Goal: Task Accomplishment & Management: Complete application form

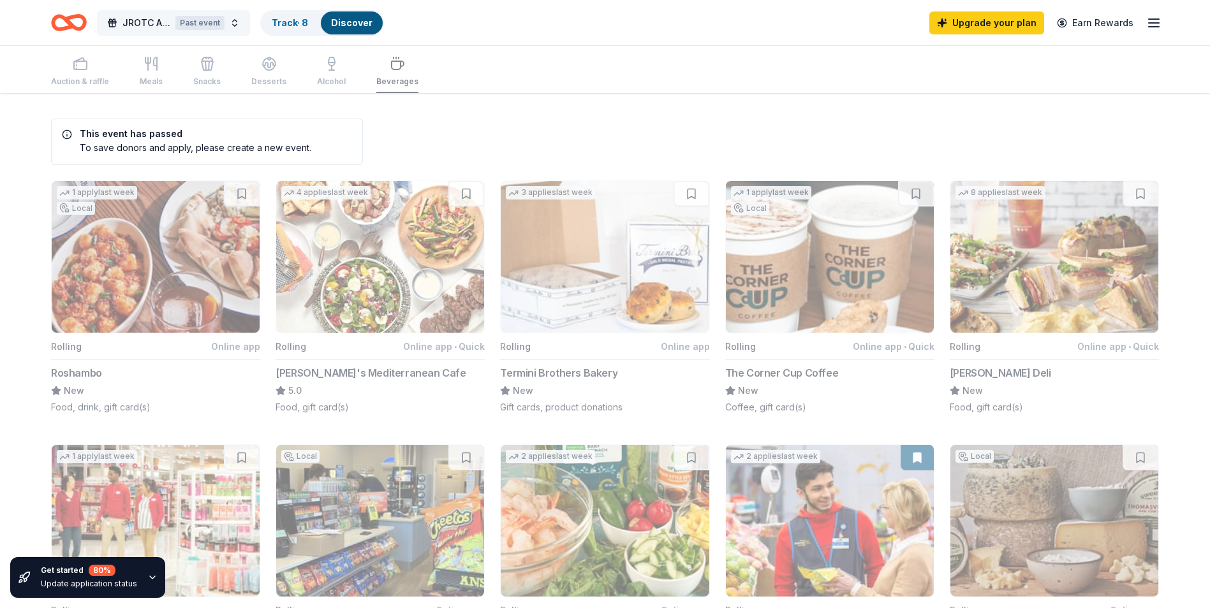
click at [158, 20] on span "JROTC Athletic meets" at bounding box center [146, 22] width 48 height 15
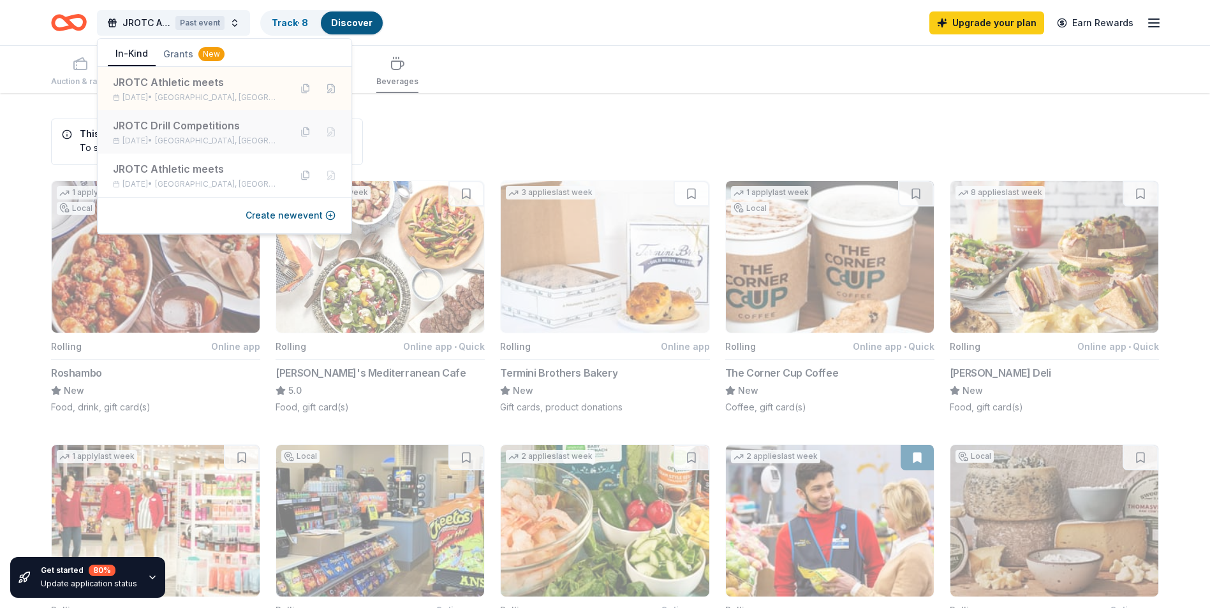
click at [166, 130] on div "JROTC Drill Competitions" at bounding box center [196, 125] width 167 height 15
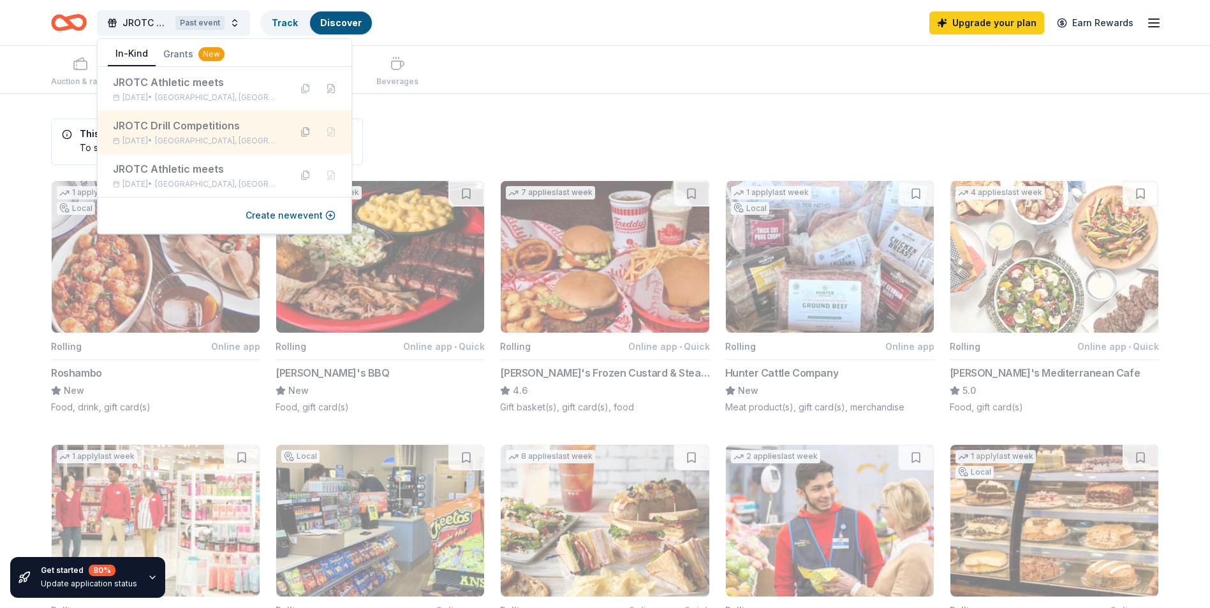
click at [305, 136] on button at bounding box center [305, 132] width 20 height 20
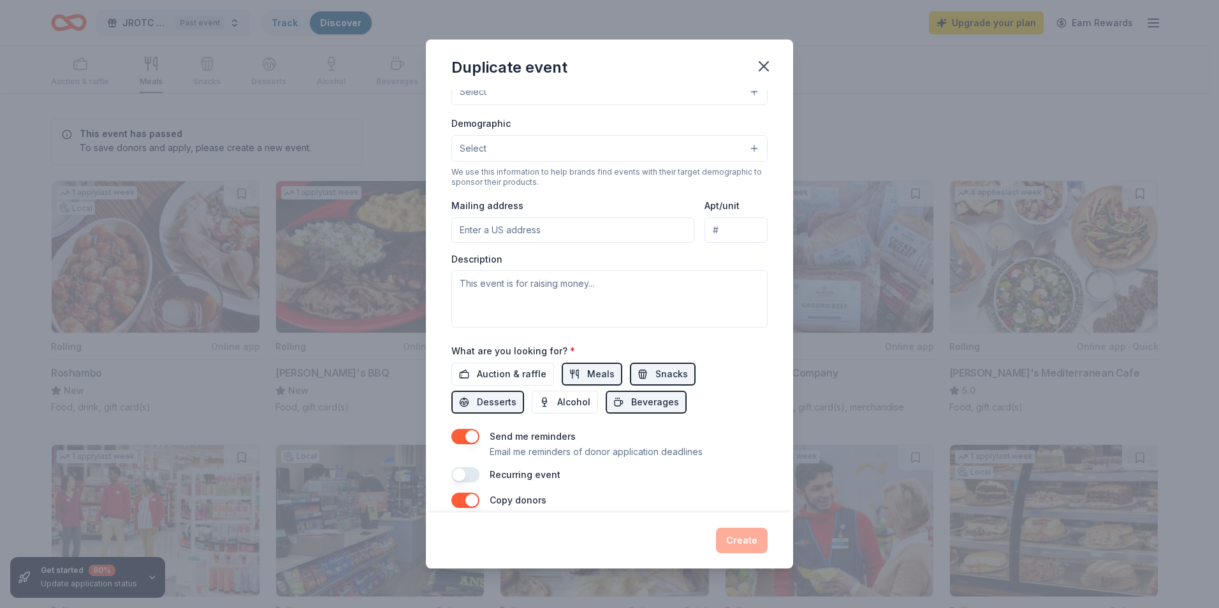
scroll to position [255, 0]
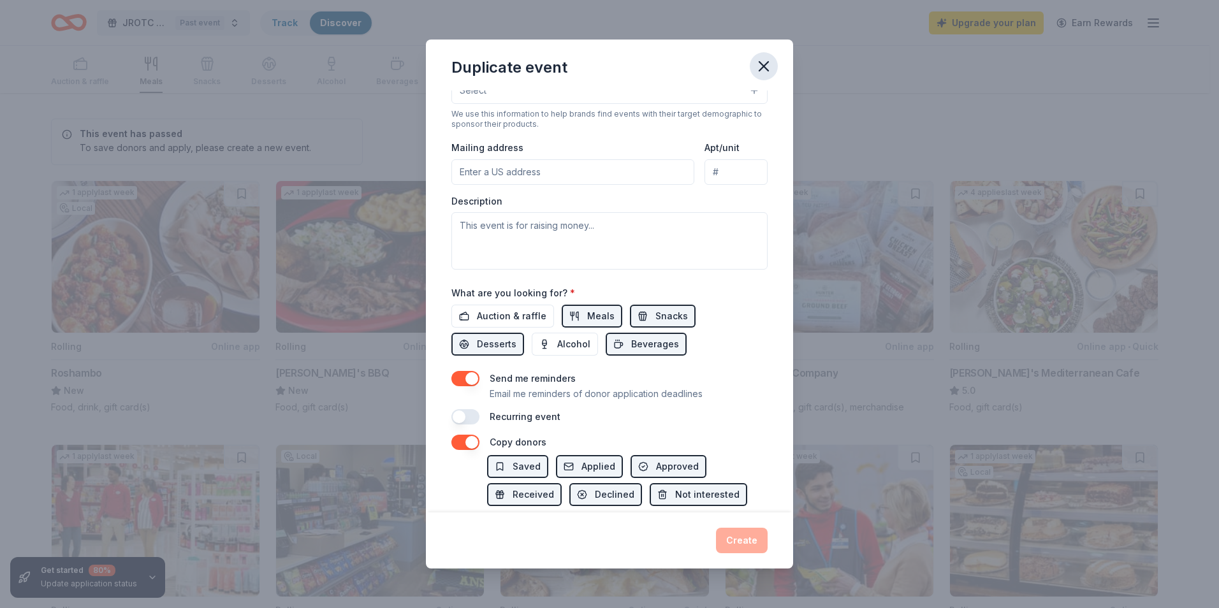
click at [764, 69] on icon "button" at bounding box center [764, 66] width 18 height 18
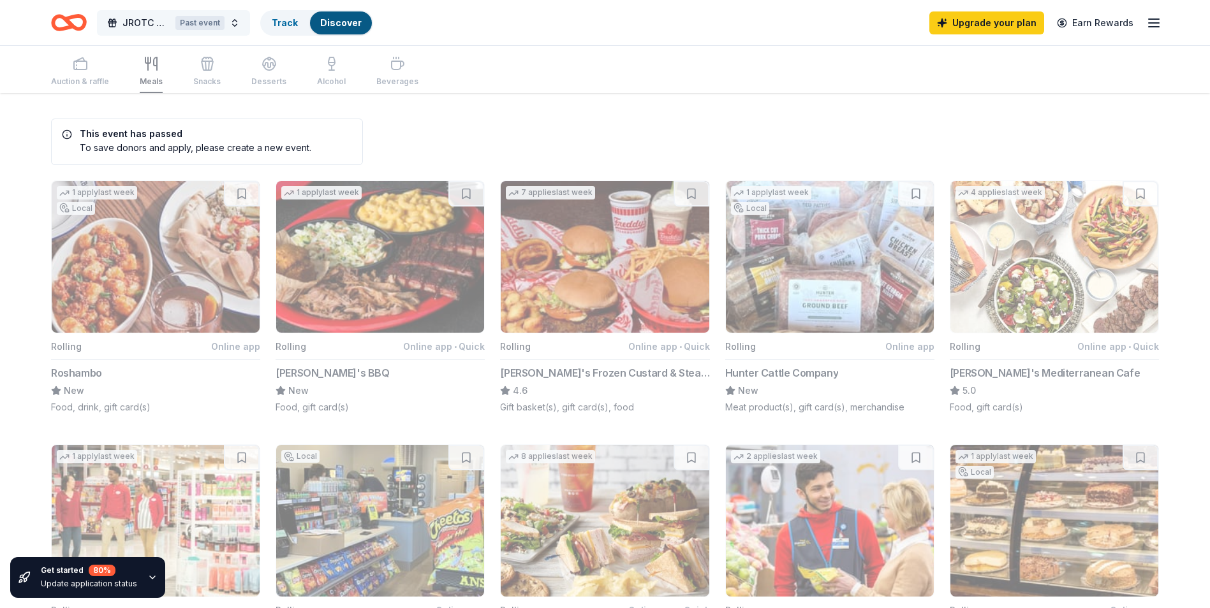
click at [182, 24] on div "Past event" at bounding box center [199, 23] width 49 height 14
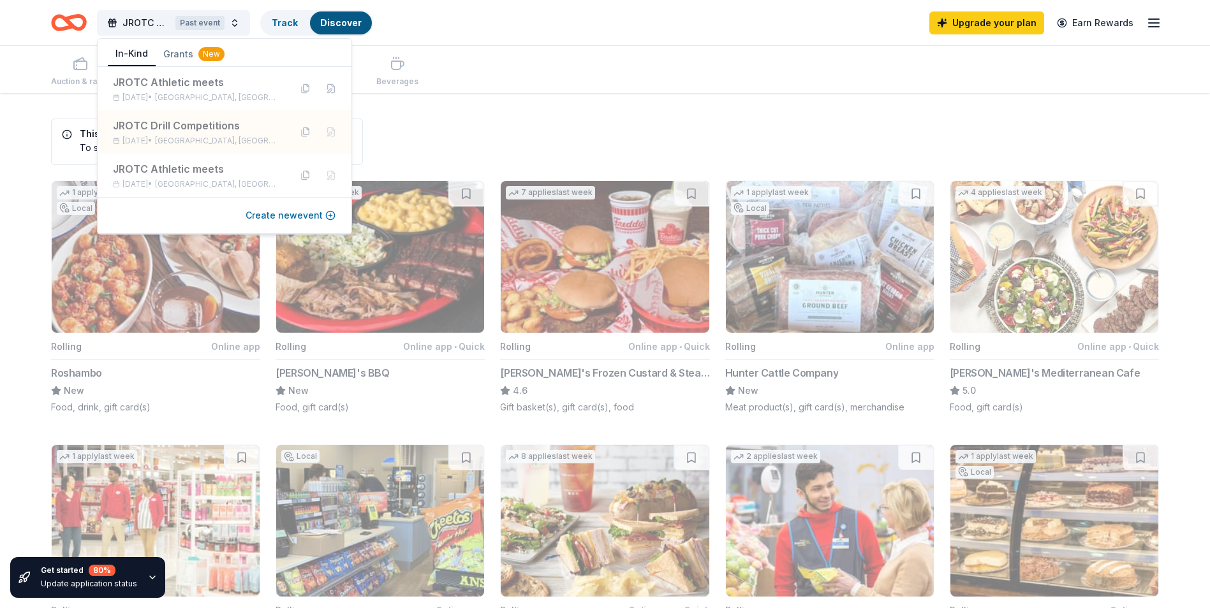
click at [296, 216] on button "Create new event" at bounding box center [291, 215] width 90 height 15
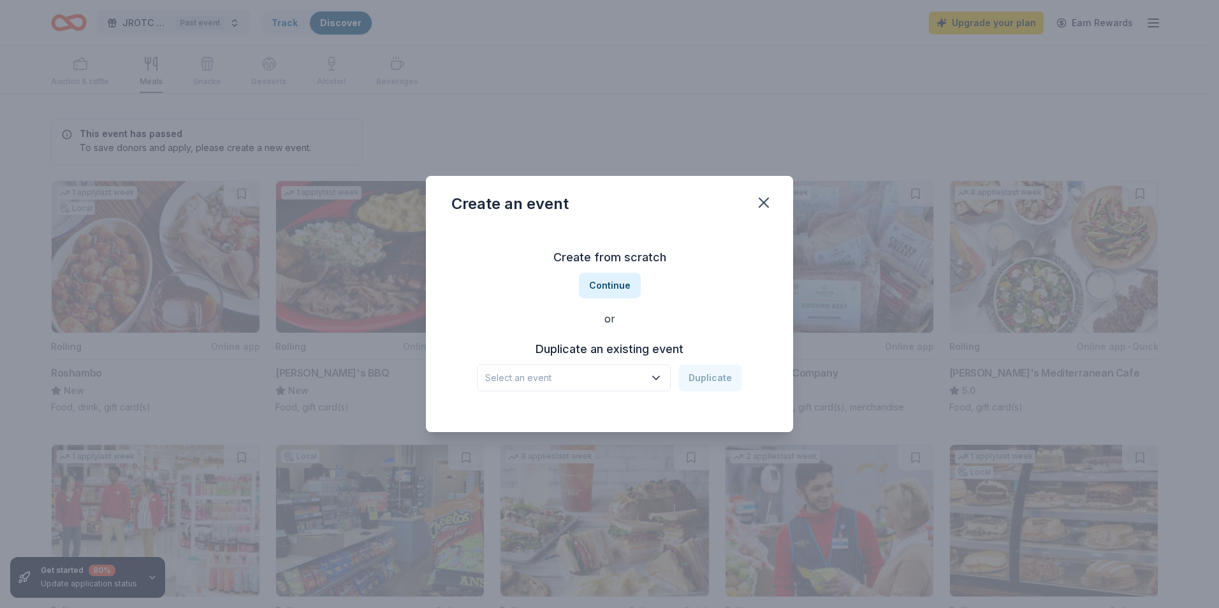
click at [585, 375] on span "Select an event" at bounding box center [564, 378] width 159 height 15
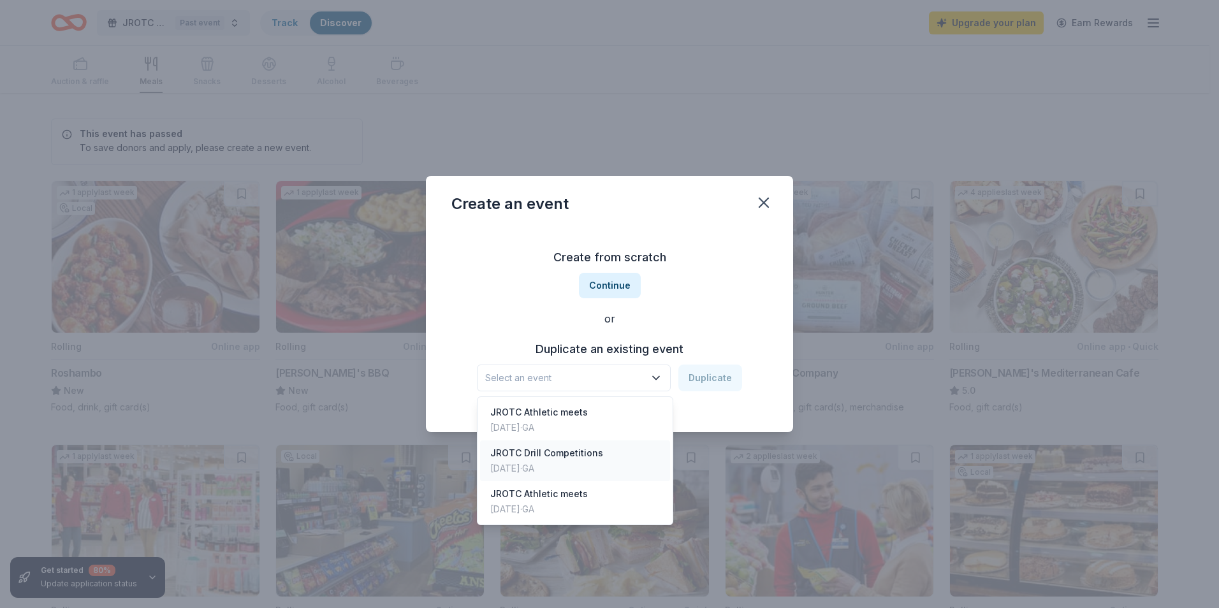
click at [569, 464] on div "Jan 10, 2025 · GA" at bounding box center [546, 468] width 113 height 15
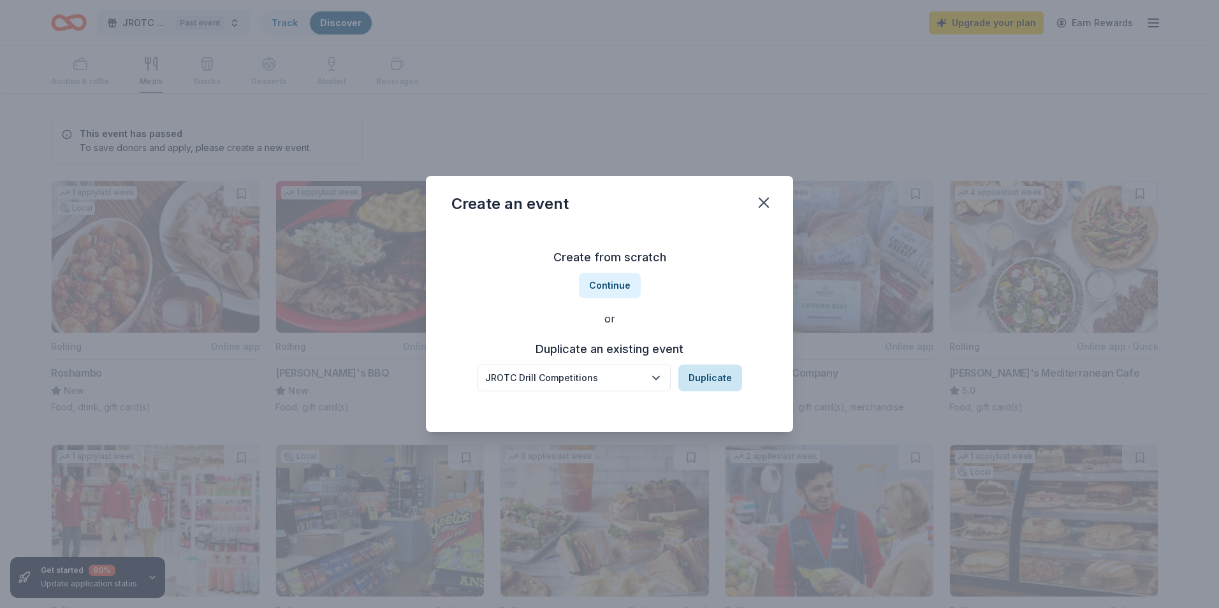
click at [706, 377] on button "Duplicate" at bounding box center [711, 378] width 64 height 27
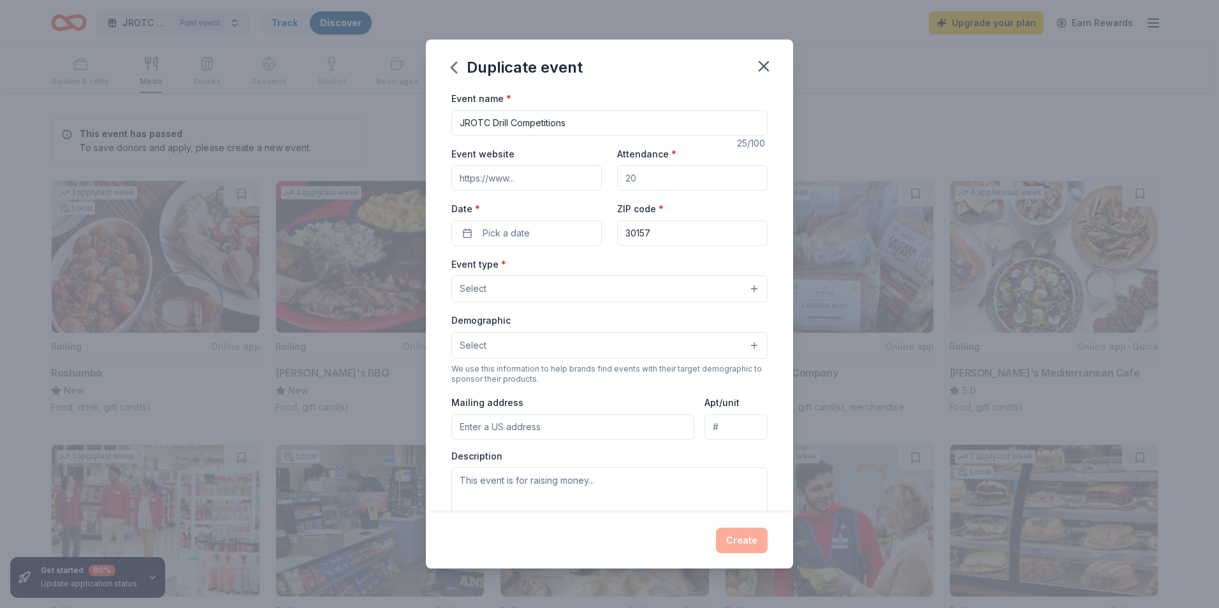
drag, startPoint x: 612, startPoint y: 180, endPoint x: 596, endPoint y: 180, distance: 15.9
click at [596, 180] on div "Event website Attendance * Date * Pick a date ZIP code * 30157" at bounding box center [610, 196] width 316 height 100
type input "65"
click at [532, 228] on button "Pick a date" at bounding box center [527, 234] width 151 height 26
click at [593, 265] on button "Go to next month" at bounding box center [593, 267] width 18 height 18
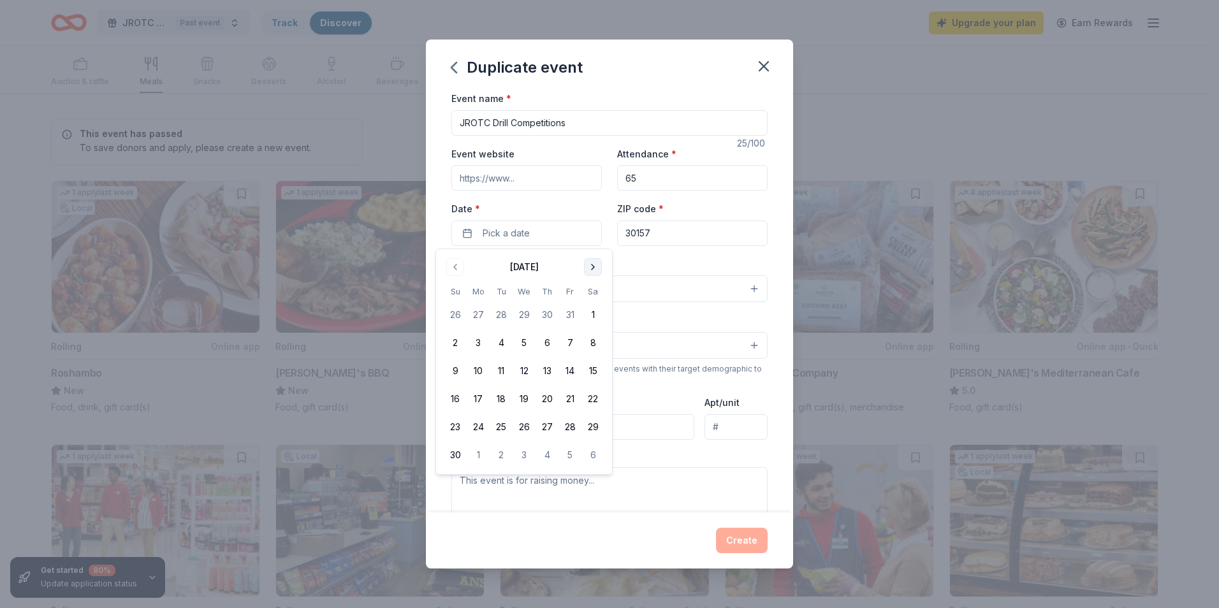
click at [593, 265] on button "Go to next month" at bounding box center [593, 267] width 18 height 18
click at [596, 313] on button "7" at bounding box center [593, 315] width 23 height 23
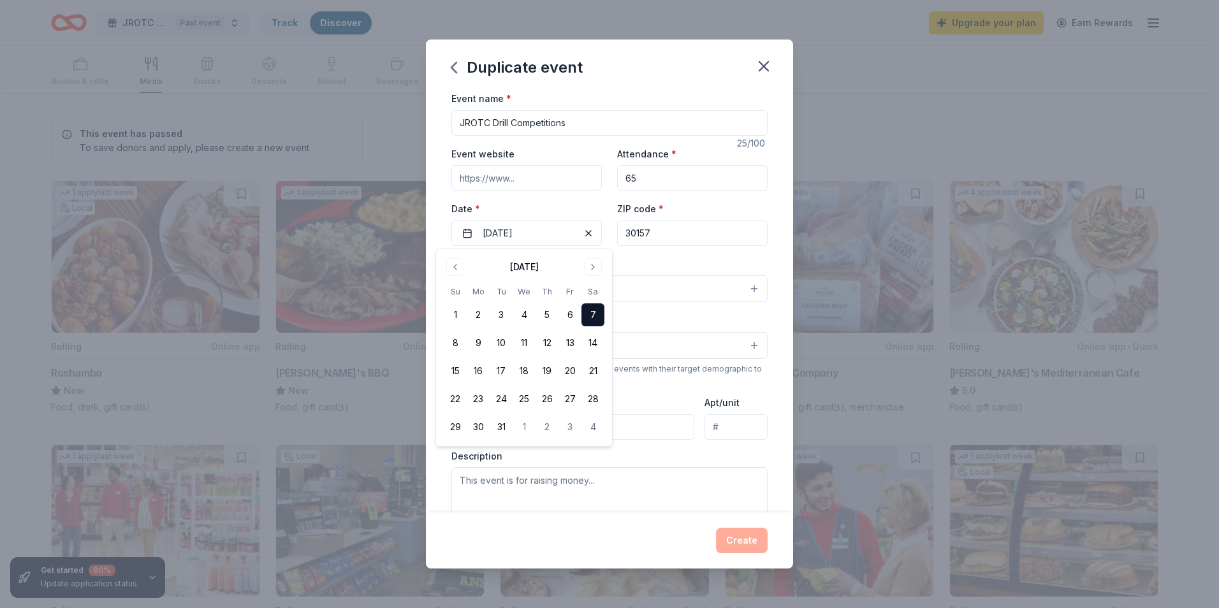
click at [657, 300] on button "Select" at bounding box center [610, 289] width 316 height 27
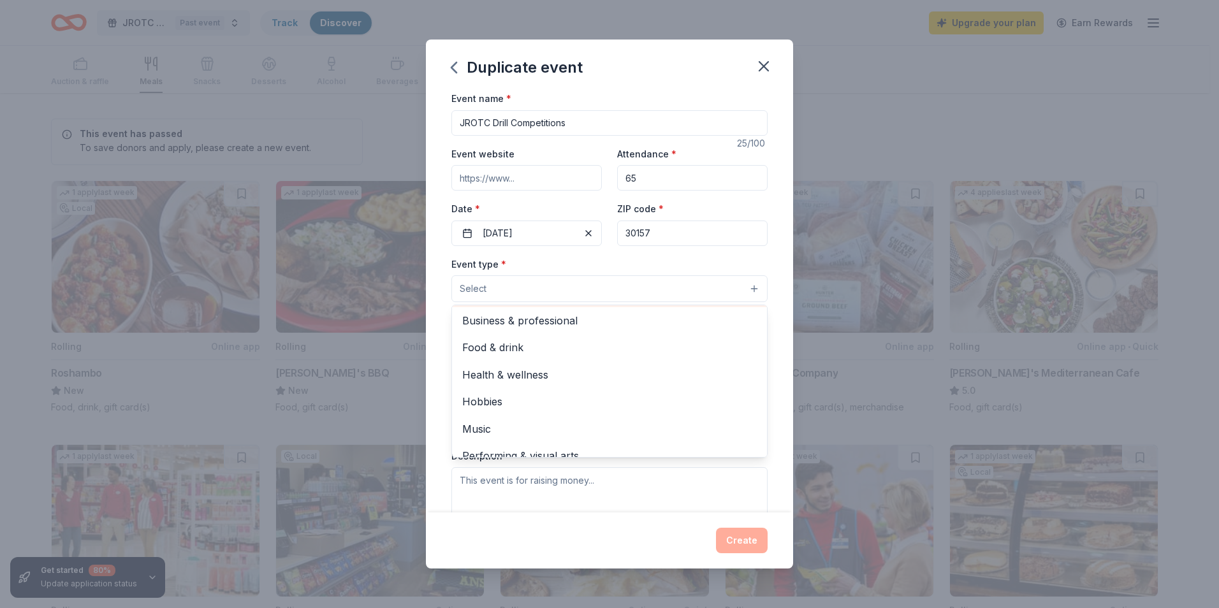
scroll to position [43, 0]
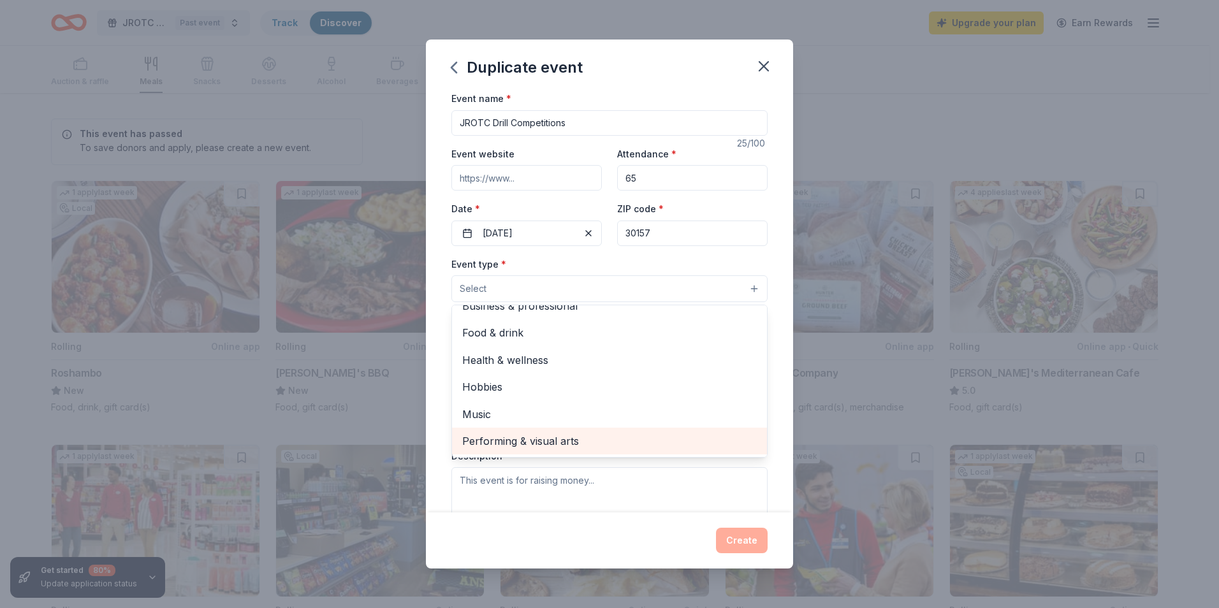
click at [513, 437] on span "Performing & visual arts" at bounding box center [609, 441] width 295 height 17
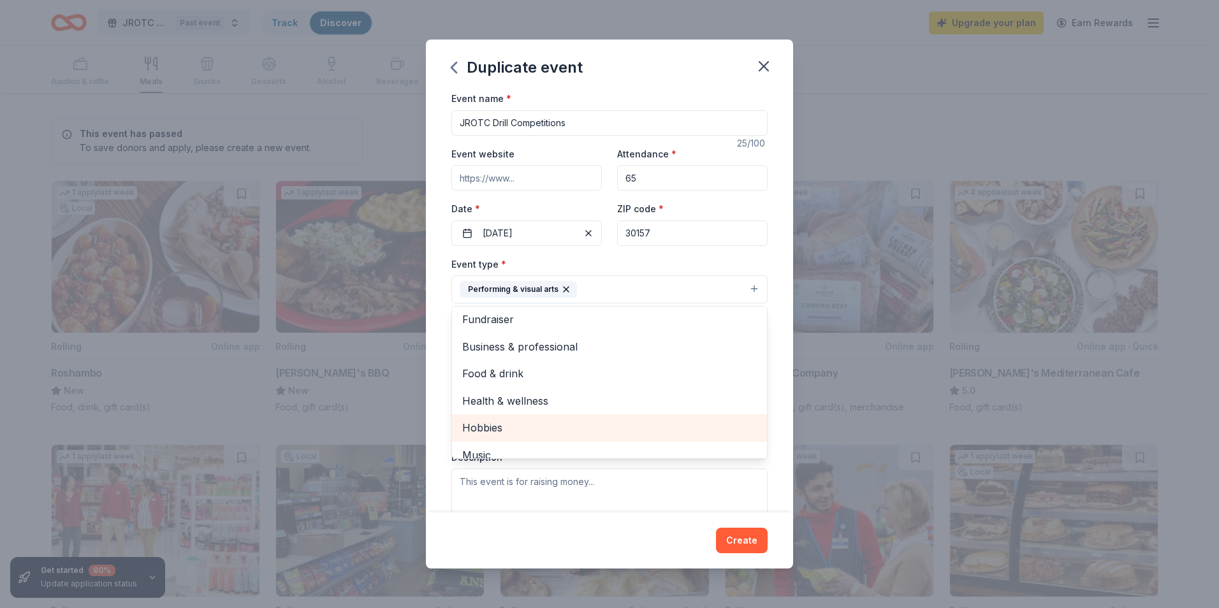
scroll to position [0, 0]
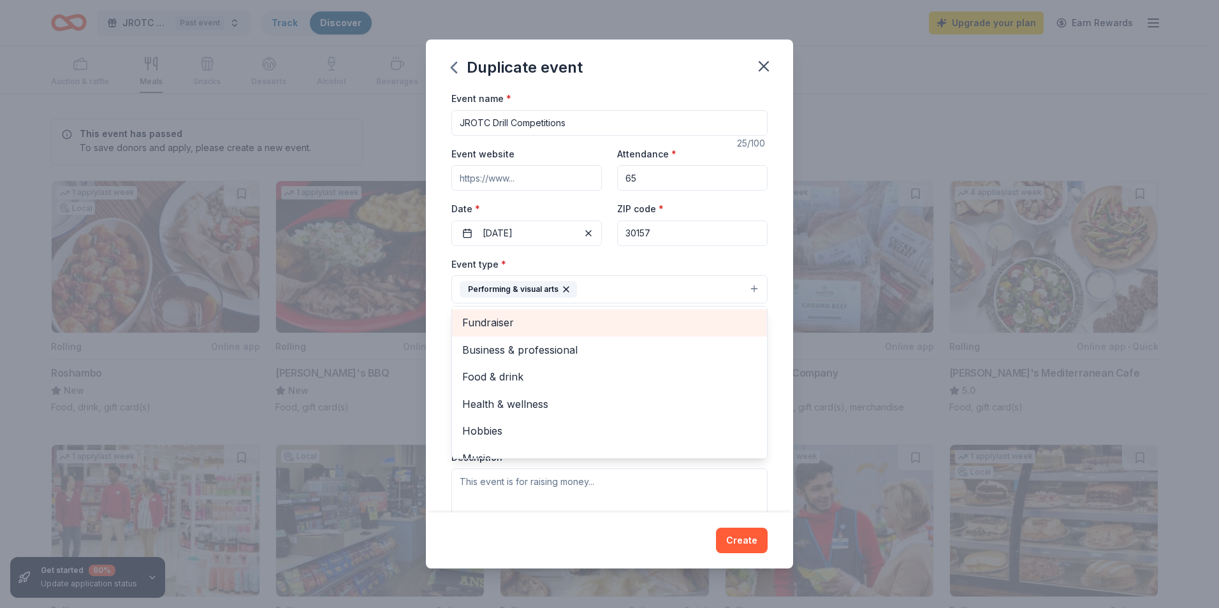
click at [512, 323] on span "Fundraiser" at bounding box center [609, 322] width 295 height 17
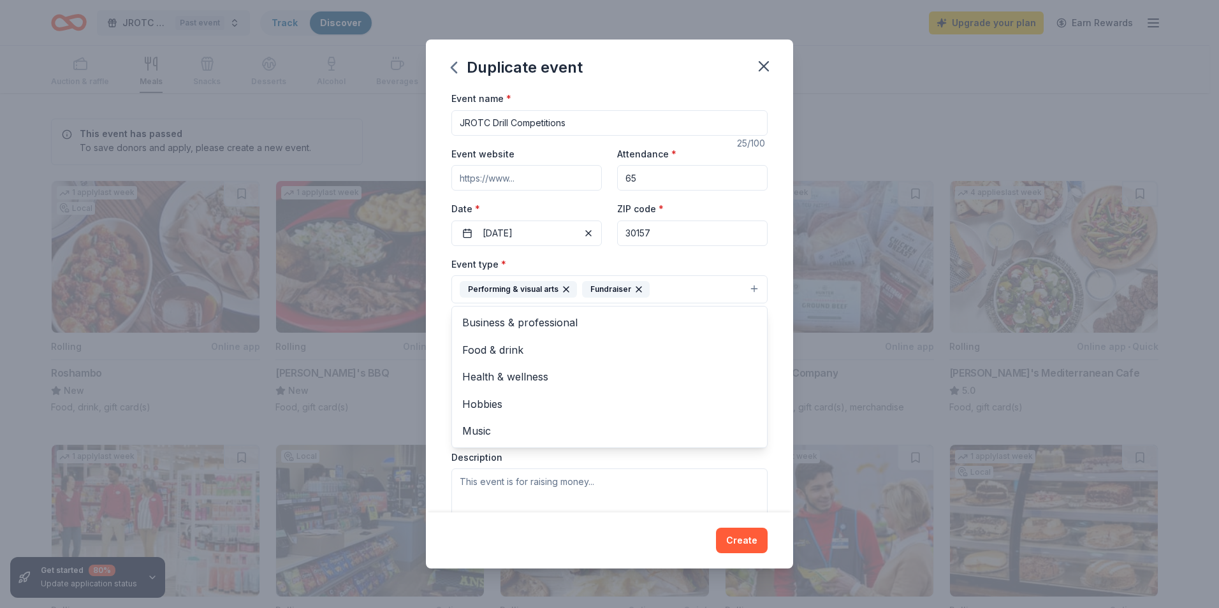
click at [686, 259] on div "Event type * Performing & visual arts Fundraiser Business & professional Food &…" at bounding box center [610, 280] width 316 height 48
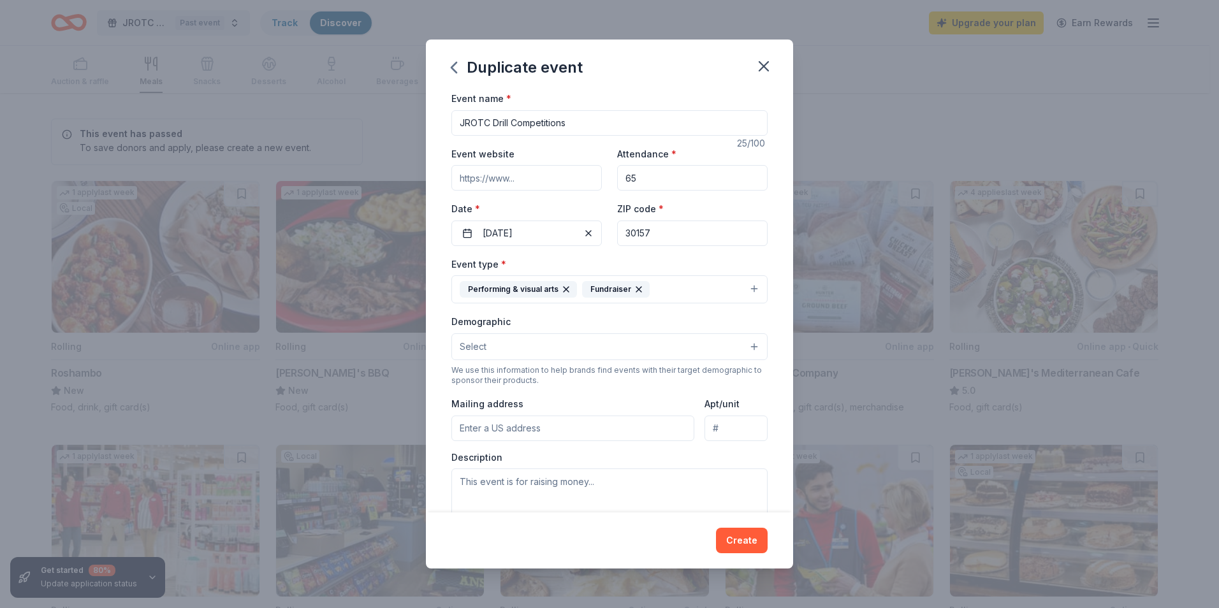
click at [500, 351] on button "Select" at bounding box center [610, 347] width 316 height 27
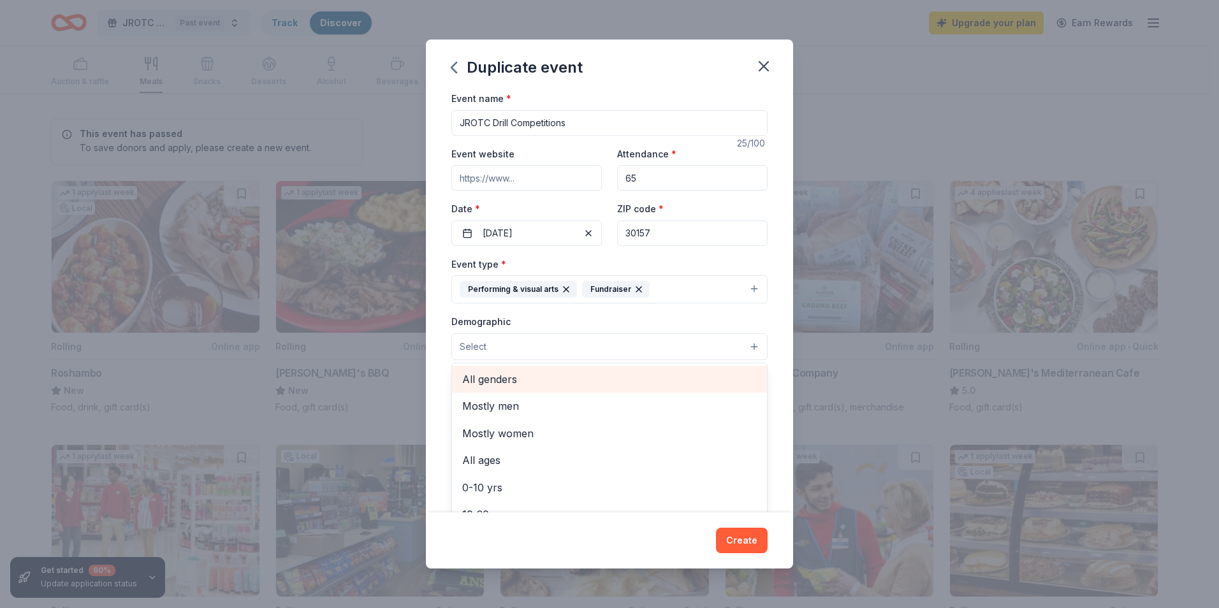
click at [501, 371] on span "All genders" at bounding box center [609, 379] width 295 height 17
click at [619, 323] on div "Demographic All genders Mostly men Mostly women All ages 0-10 yrs 10-20 yrs 20-…" at bounding box center [610, 338] width 316 height 48
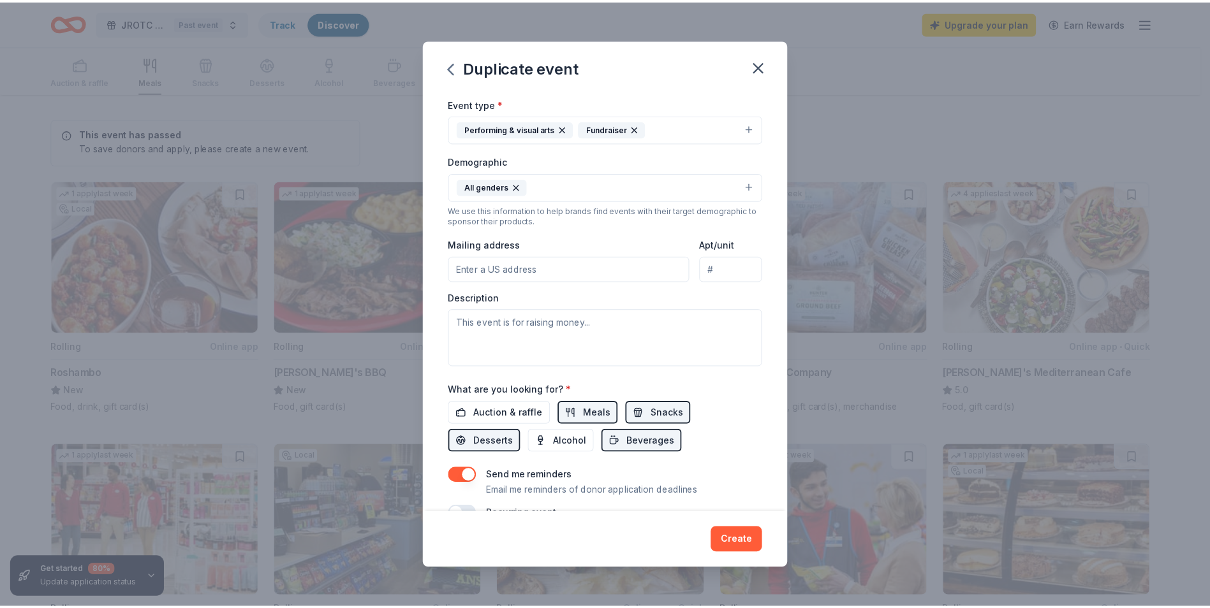
scroll to position [191, 0]
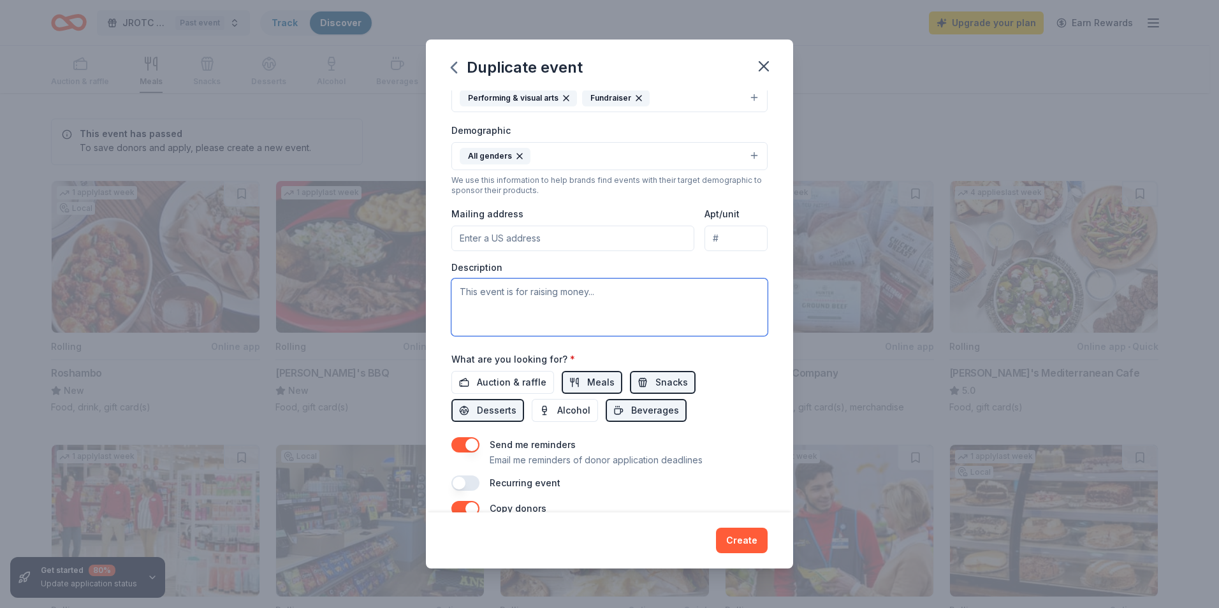
click at [564, 293] on textarea at bounding box center [610, 307] width 316 height 57
click at [761, 66] on icon "button" at bounding box center [764, 66] width 18 height 18
click at [756, 68] on icon "button" at bounding box center [764, 66] width 18 height 18
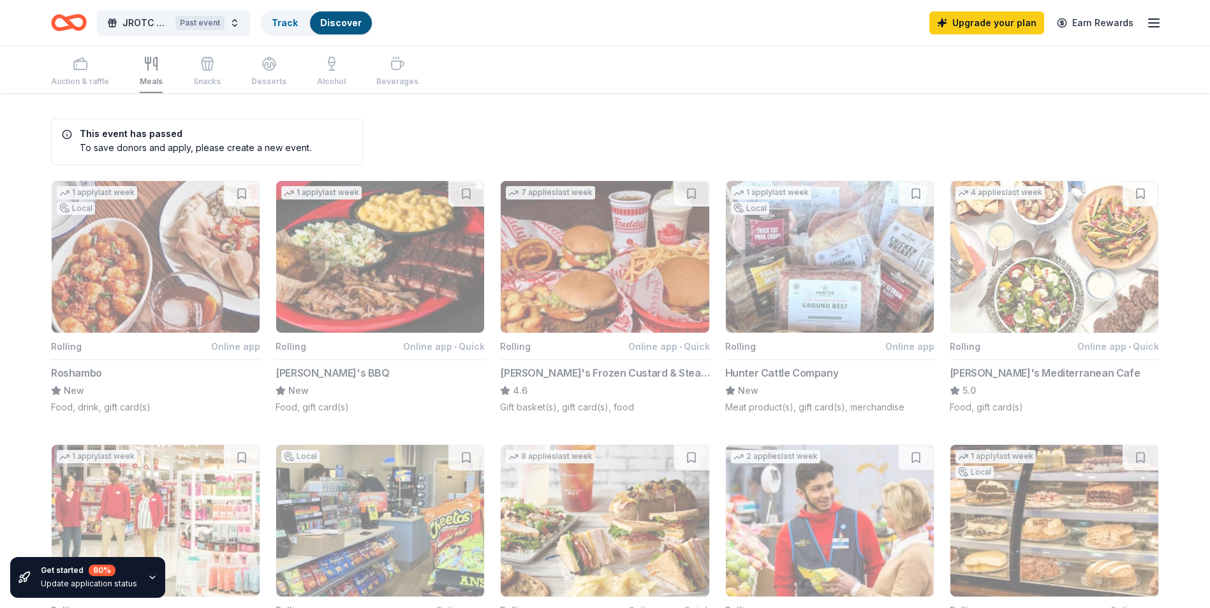
scroll to position [0, 0]
click at [295, 21] on link "Track" at bounding box center [285, 22] width 26 height 11
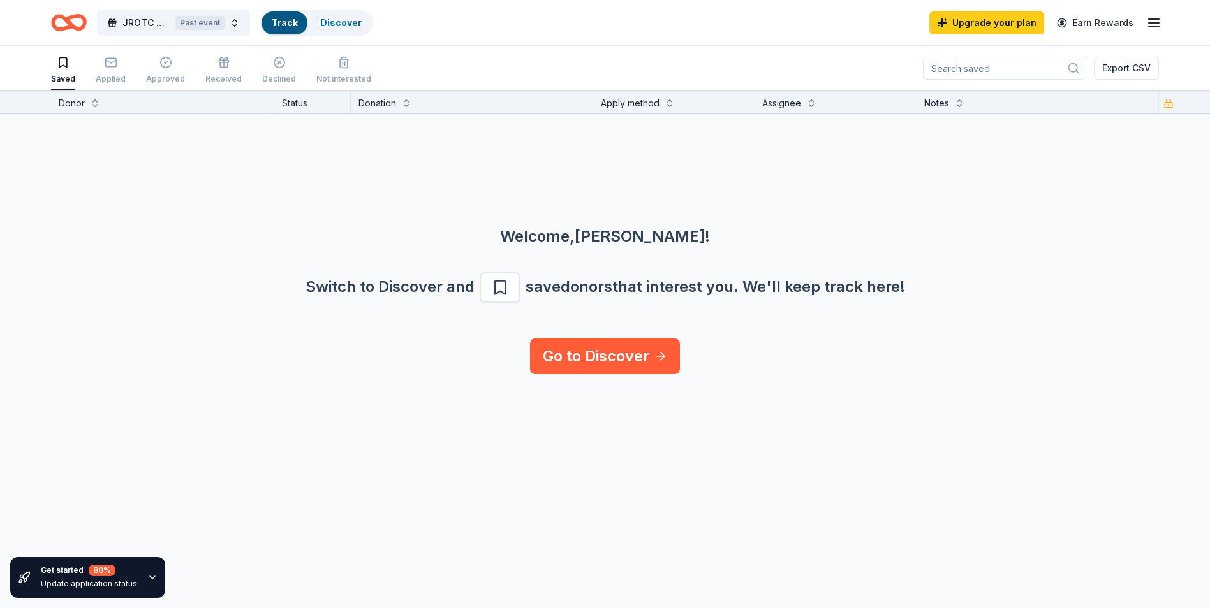
click at [77, 21] on icon "Home" at bounding box center [69, 23] width 36 height 30
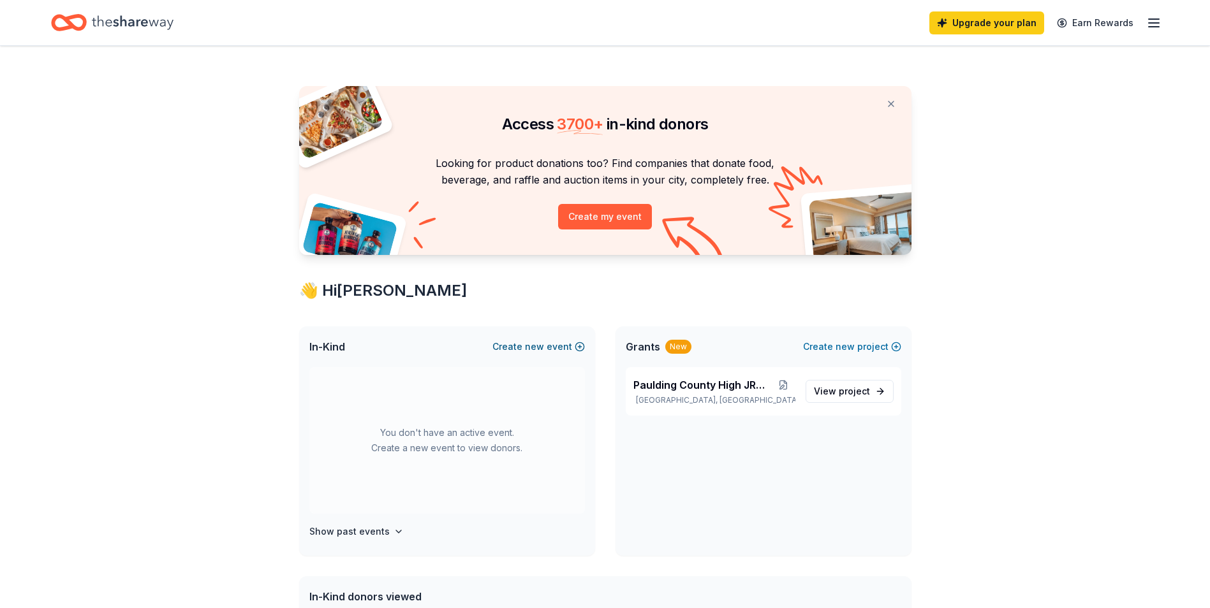
click at [527, 348] on span "new" at bounding box center [534, 346] width 19 height 15
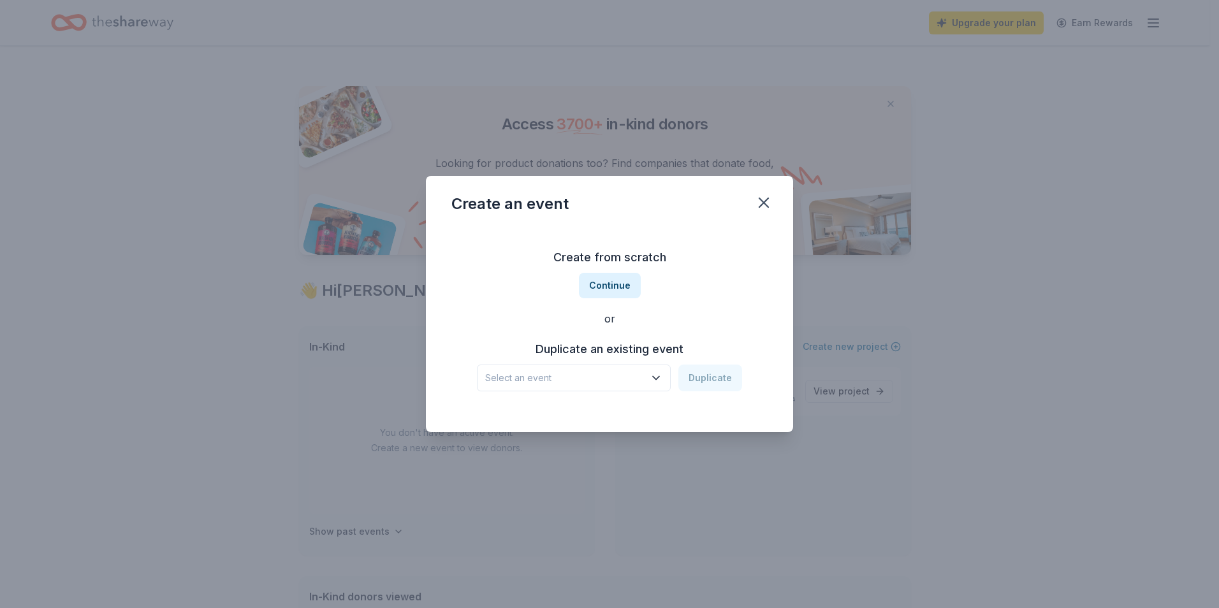
click at [595, 374] on span "Select an event" at bounding box center [564, 378] width 159 height 15
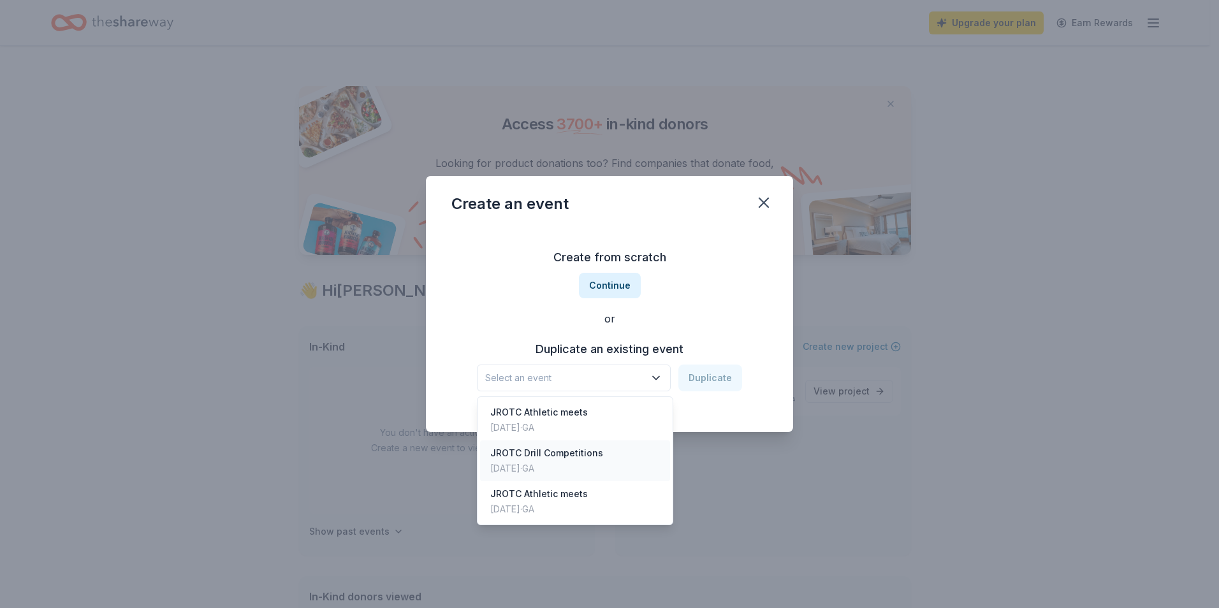
click at [564, 459] on div "JROTC Drill Competitions" at bounding box center [546, 453] width 113 height 15
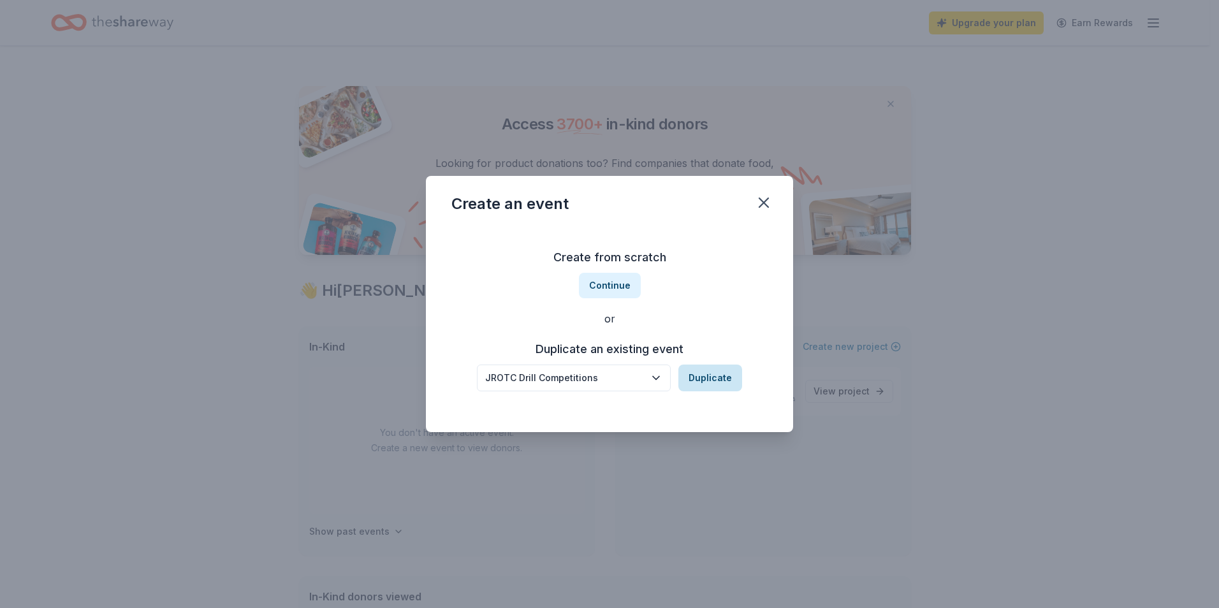
click at [712, 379] on button "Duplicate" at bounding box center [711, 378] width 64 height 27
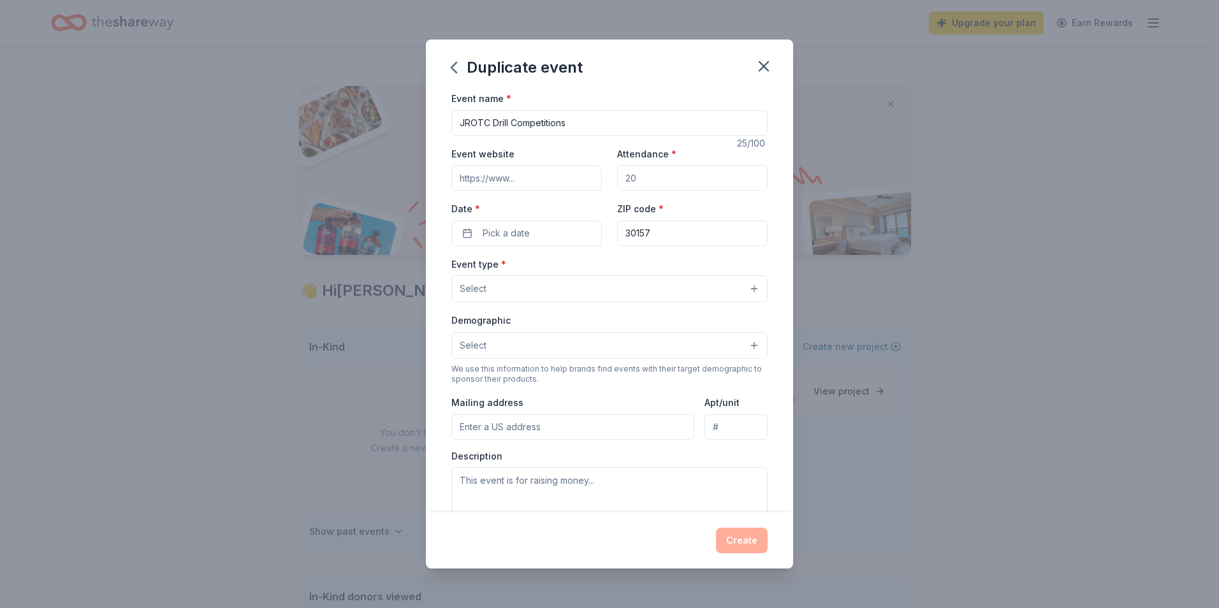
drag, startPoint x: 656, startPoint y: 182, endPoint x: 616, endPoint y: 184, distance: 39.6
click at [617, 184] on input "Attendance *" at bounding box center [692, 178] width 151 height 26
type input "65"
click at [522, 228] on span "Pick a date" at bounding box center [506, 233] width 47 height 15
click at [593, 264] on button "Go to next month" at bounding box center [593, 267] width 18 height 18
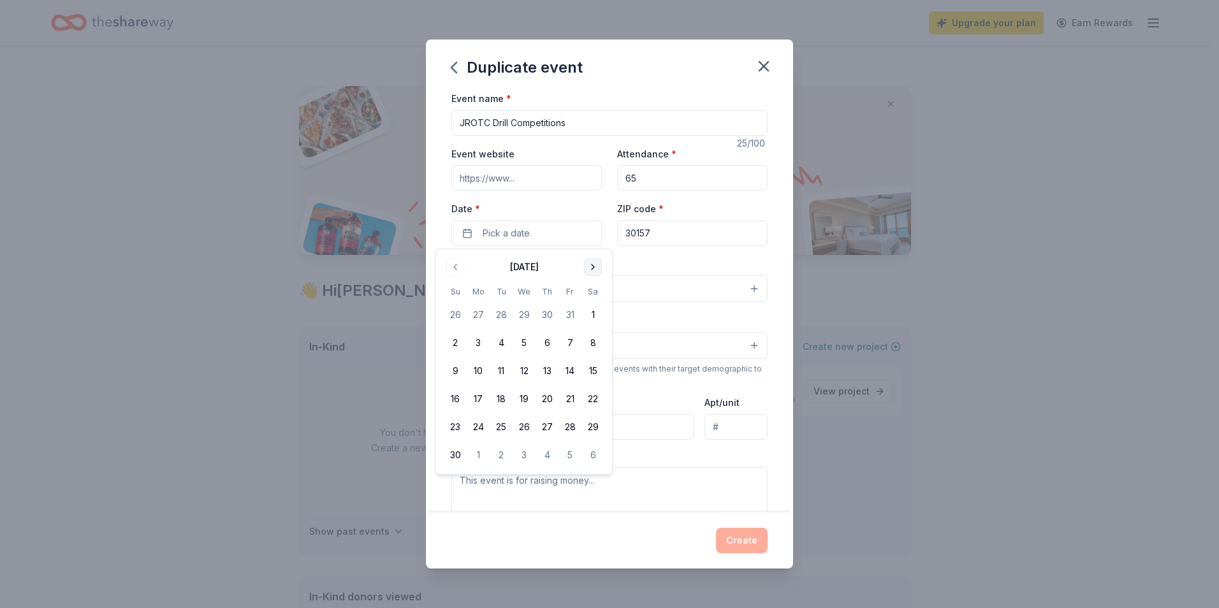
click at [593, 264] on button "Go to next month" at bounding box center [593, 267] width 18 height 18
click at [591, 312] on button "7" at bounding box center [593, 315] width 23 height 23
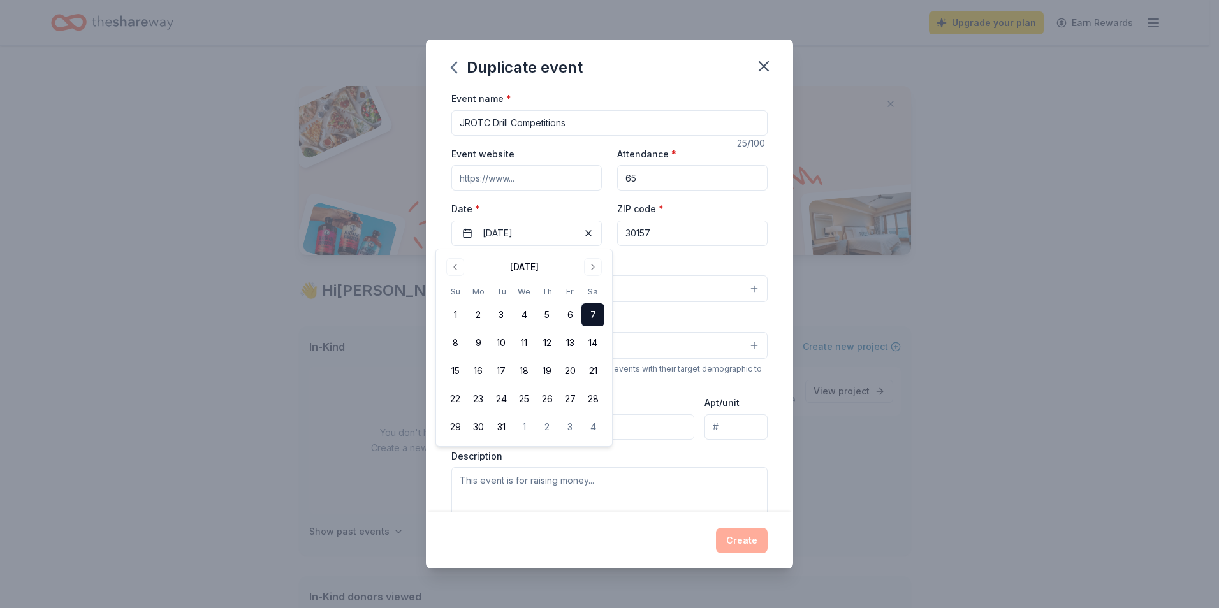
click at [660, 264] on div "Event type * Select" at bounding box center [610, 279] width 316 height 47
click at [538, 292] on button "Select" at bounding box center [610, 289] width 316 height 27
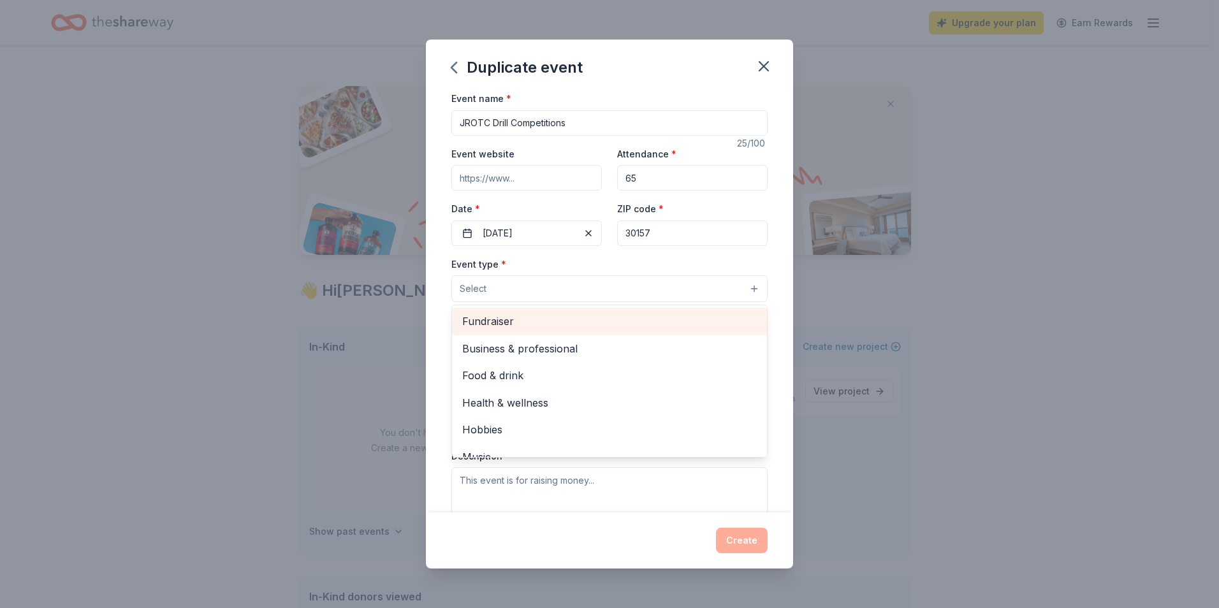
click at [531, 319] on span "Fundraiser" at bounding box center [609, 321] width 295 height 17
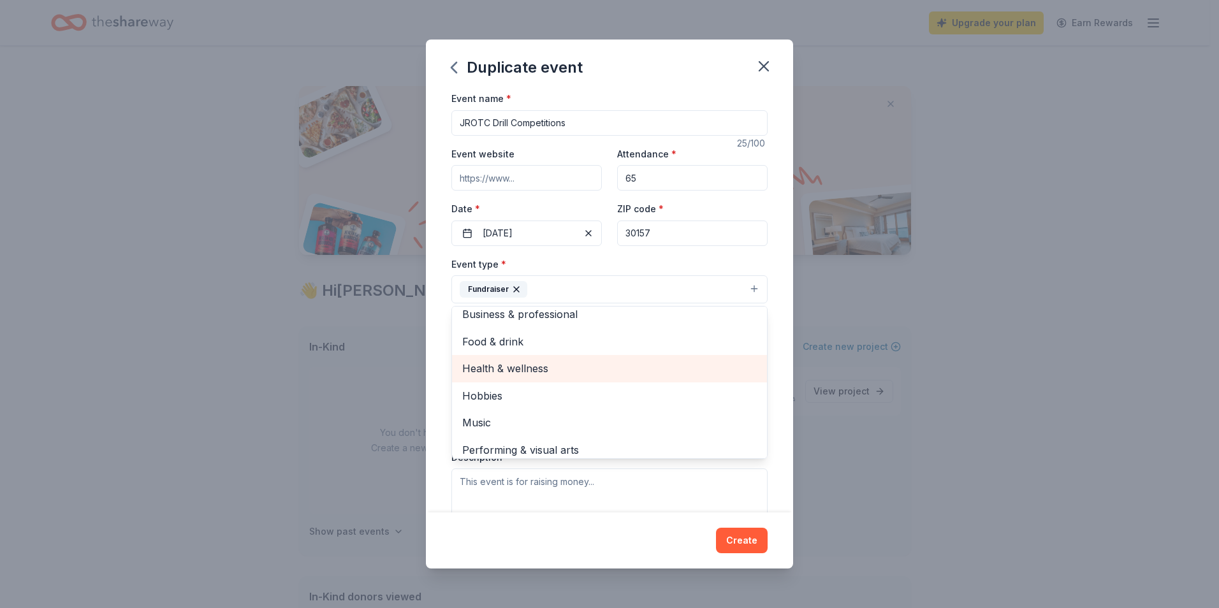
scroll to position [15, 0]
click at [474, 367] on span "Health & wellness" at bounding box center [609, 361] width 295 height 17
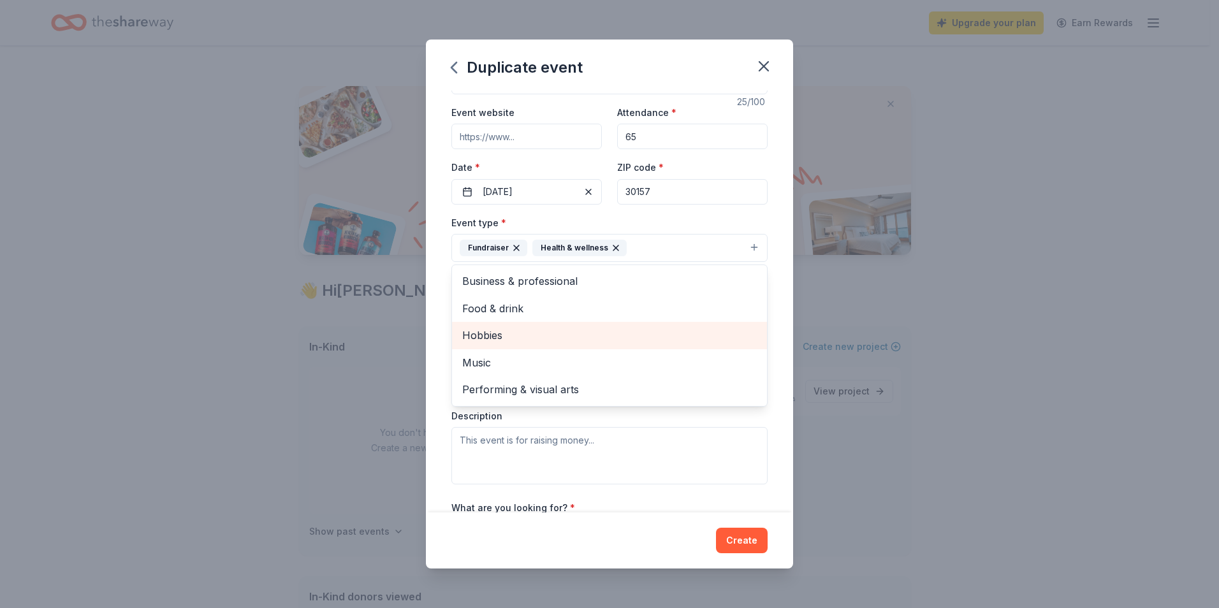
scroll to position [64, 0]
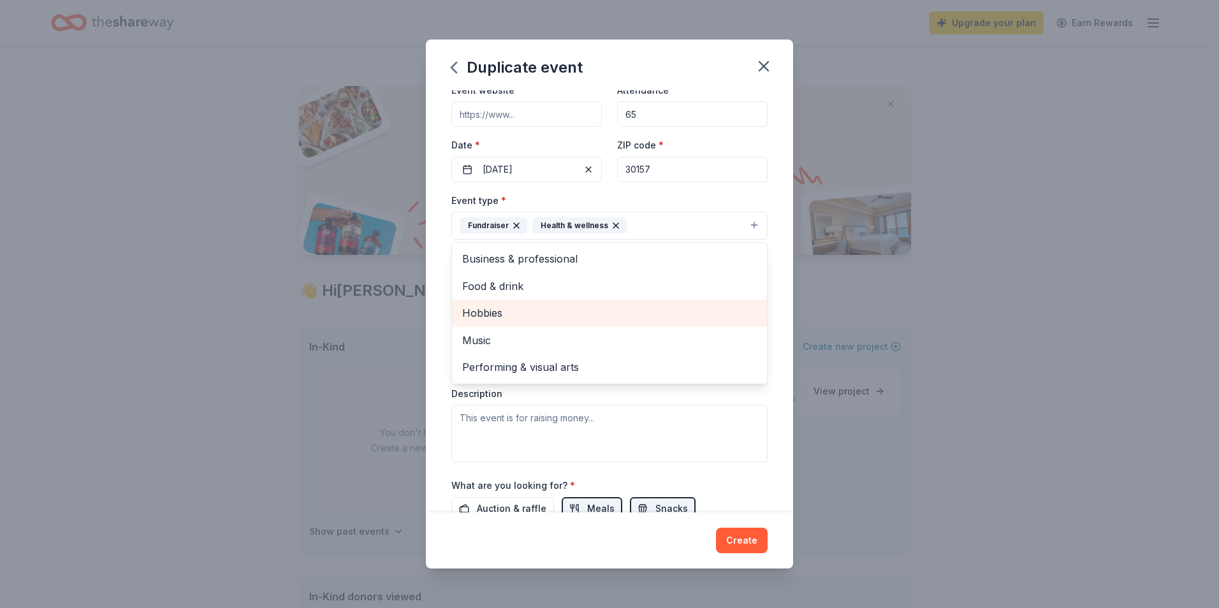
click at [474, 367] on span "Performing & visual arts" at bounding box center [609, 367] width 295 height 17
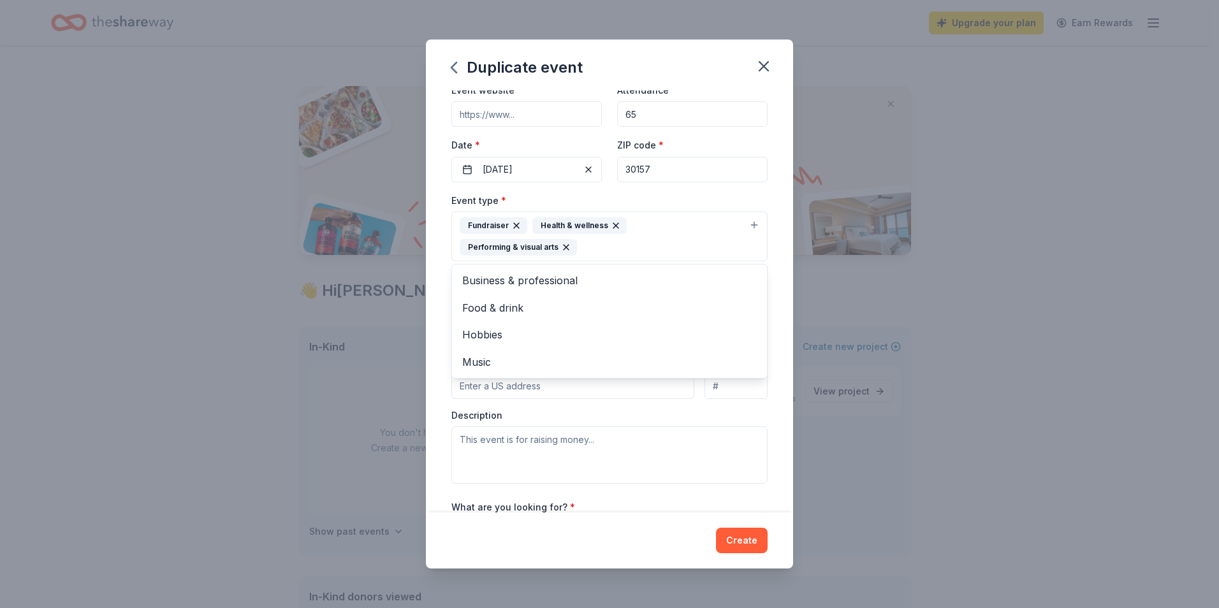
click at [443, 359] on div "Event name * JROTC Drill Competitions 25 /100 Event website Attendance * 65 Dat…" at bounding box center [609, 302] width 367 height 422
click at [465, 308] on span "Select" at bounding box center [473, 304] width 27 height 15
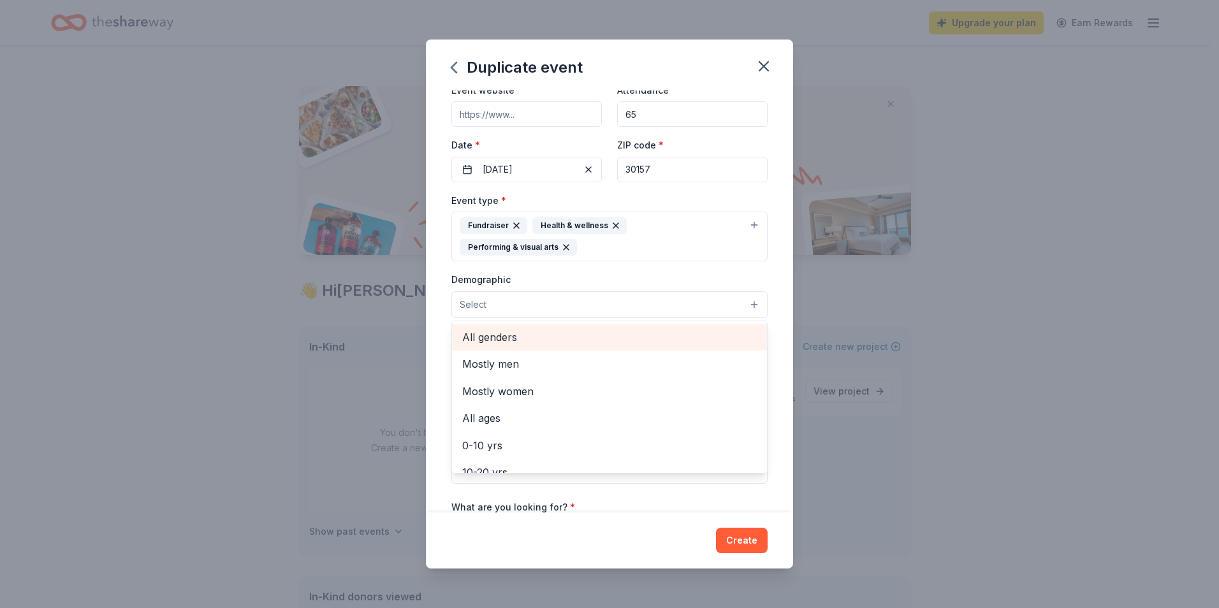
click at [471, 336] on span "All genders" at bounding box center [609, 337] width 295 height 17
click at [439, 334] on div "Event name * JROTC Drill Competitions 25 /100 Event website Attendance * 65 Dat…" at bounding box center [609, 302] width 367 height 422
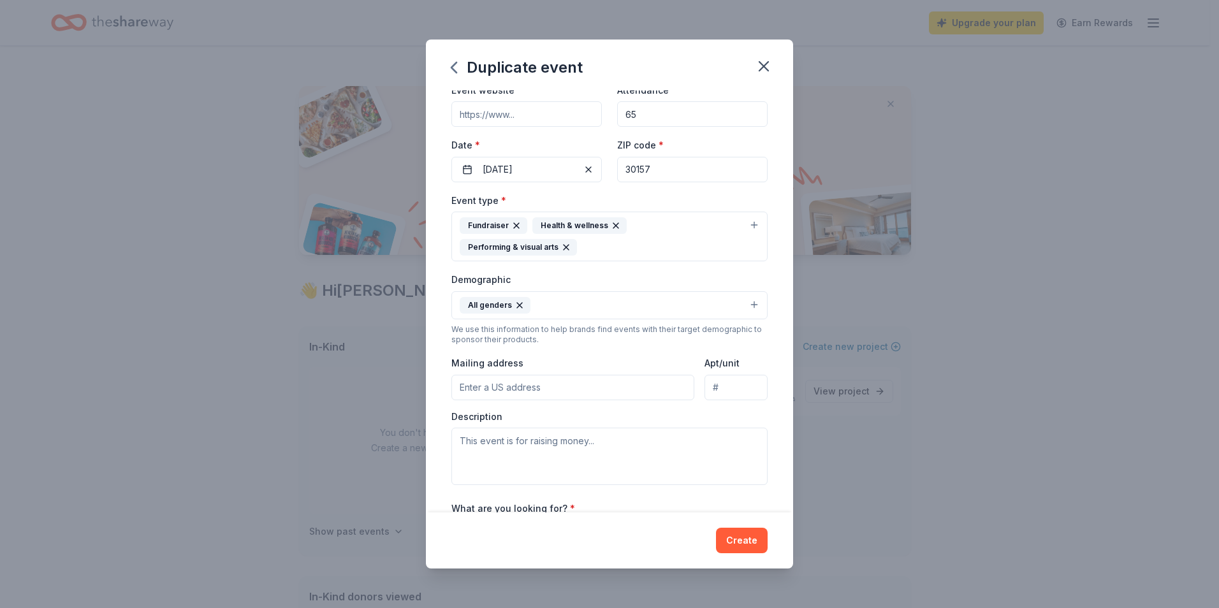
scroll to position [128, 0]
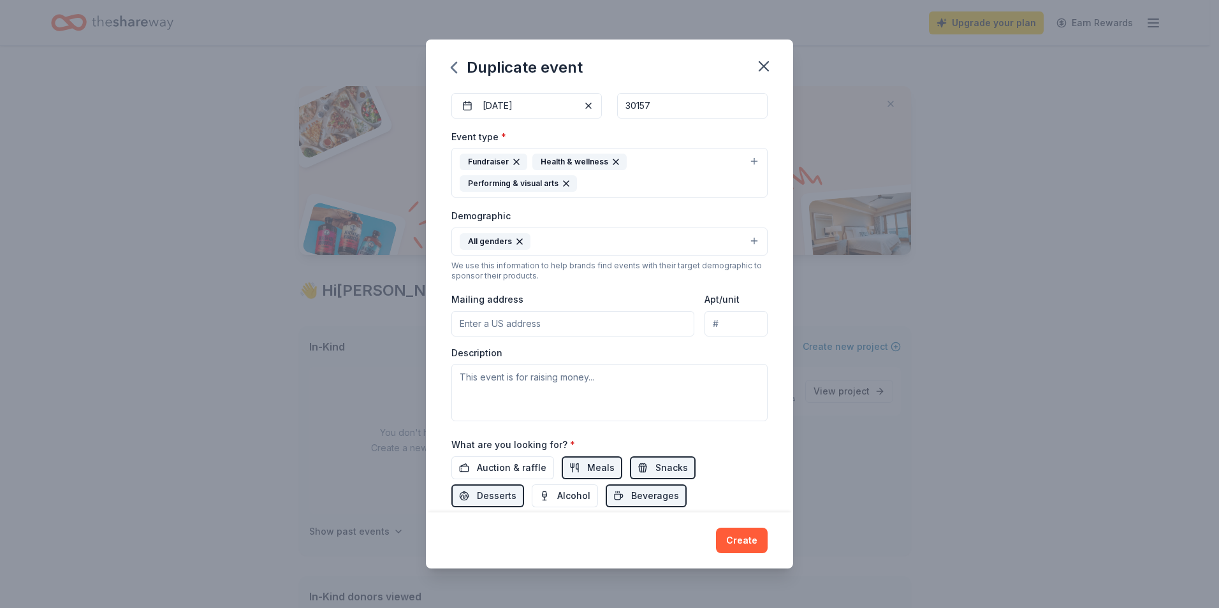
click at [471, 324] on input "Mailing address" at bounding box center [573, 324] width 243 height 26
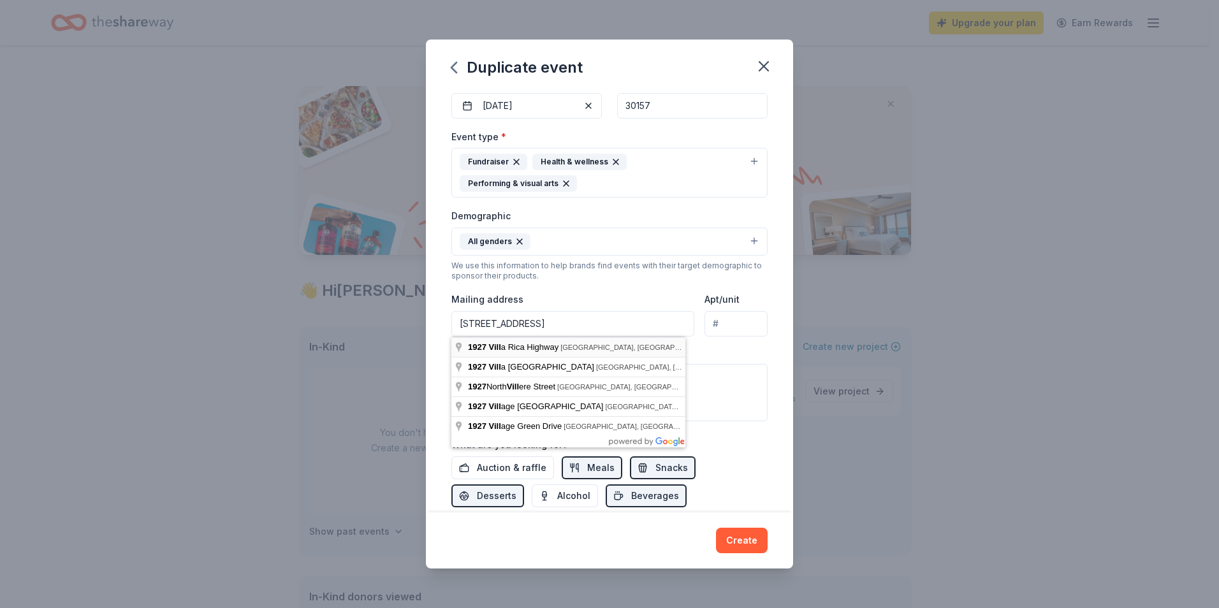
type input "1927 Villa Rica Highway, Dallas, GA, 30157"
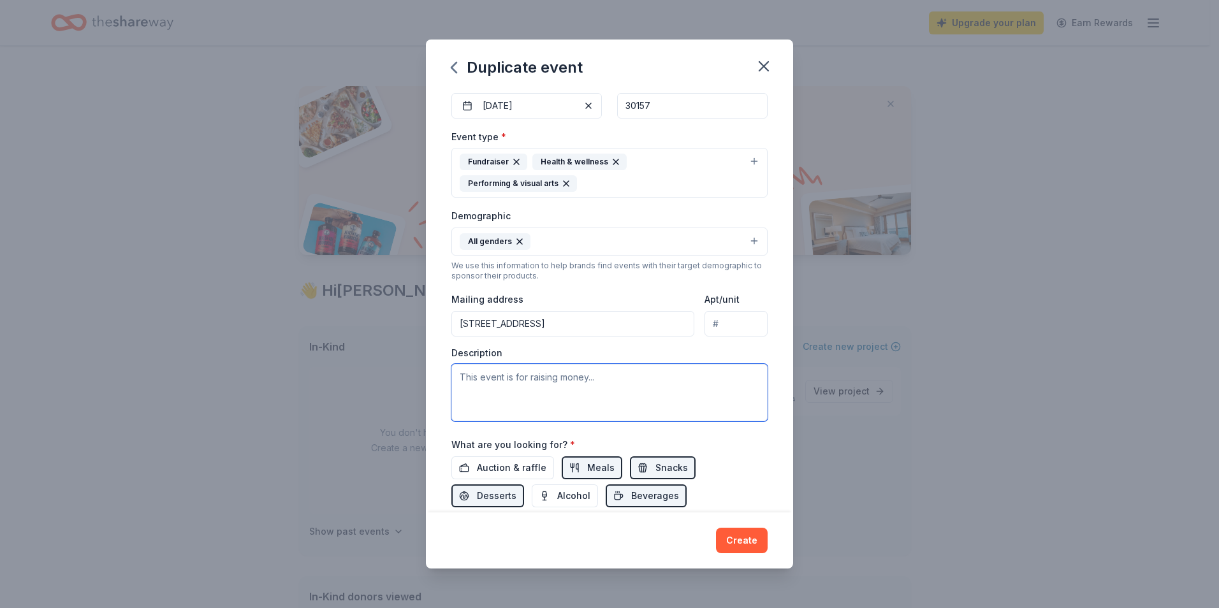
click at [512, 379] on textarea at bounding box center [610, 392] width 316 height 57
click at [501, 392] on textarea "To enrich screen reader interactions, please activate Accessibility in Grammarl…" at bounding box center [610, 392] width 316 height 57
paste textarea "My name is Nicholas, and I am a parent of two students, a freshman and a senior…"
type textarea "My name is Nicholas, and I am a parent of two students, a freshman and a senior…"
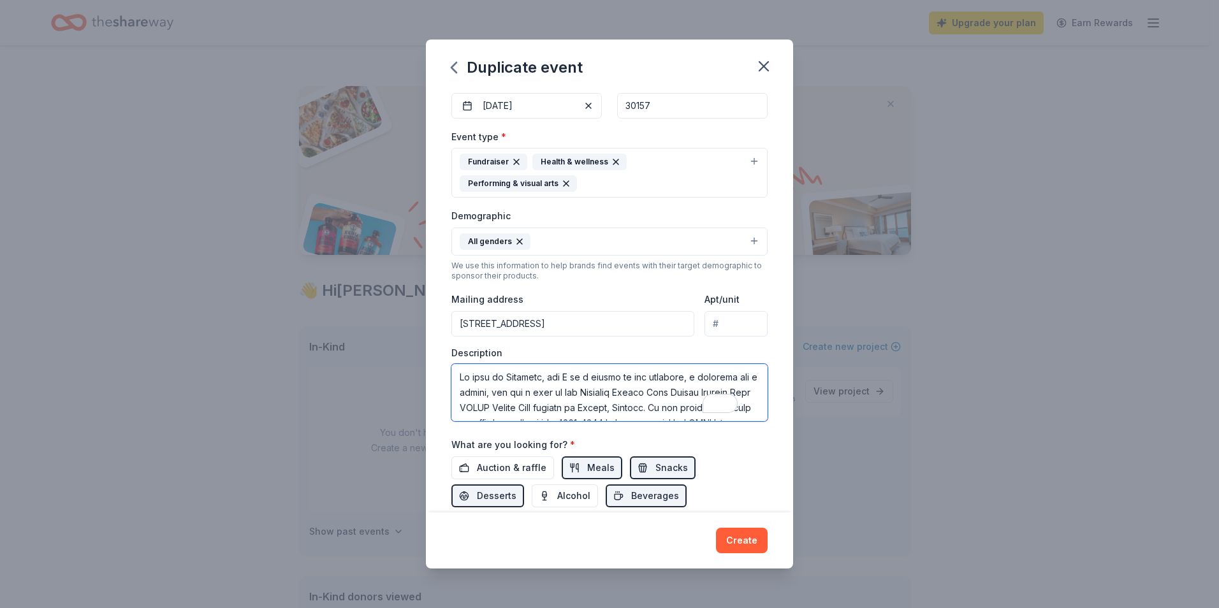
drag, startPoint x: 549, startPoint y: 415, endPoint x: 445, endPoint y: 316, distance: 143.5
click at [445, 316] on div "Event name * JROTC Drill Competitions 25 /100 Event website Attendance * 65 Dat…" at bounding box center [609, 302] width 367 height 422
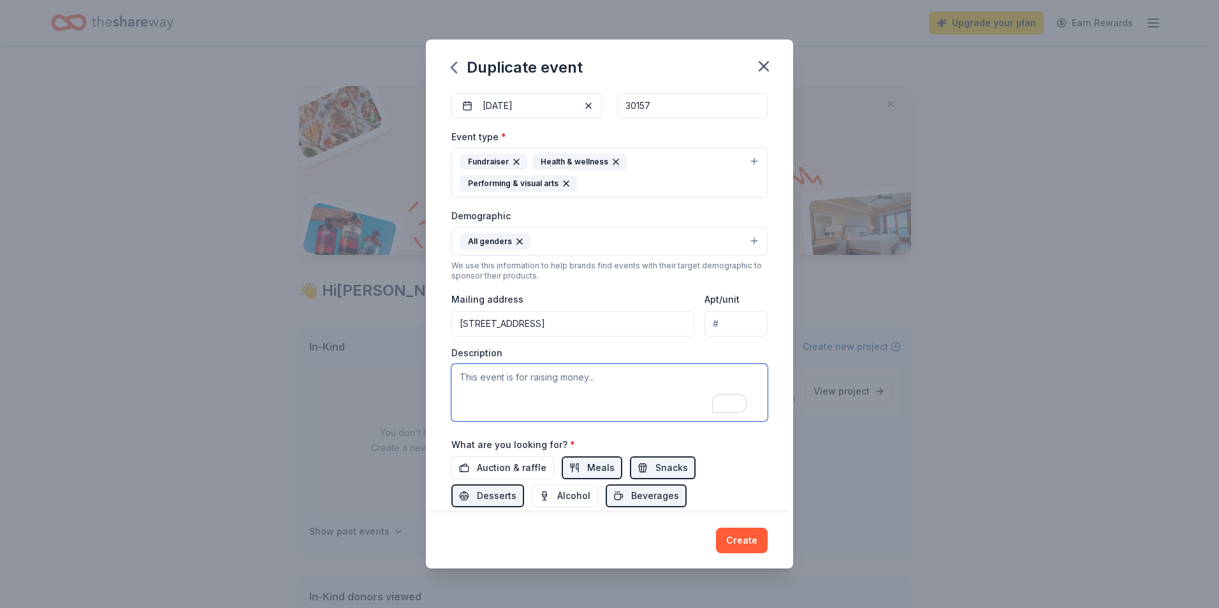
click at [485, 394] on textarea "To enrich screen reader interactions, please activate Accessibility in Grammarl…" at bounding box center [610, 392] width 316 height 57
paste textarea "My name is Nicholas, and I am a parent of two students — a freshman and a senio…"
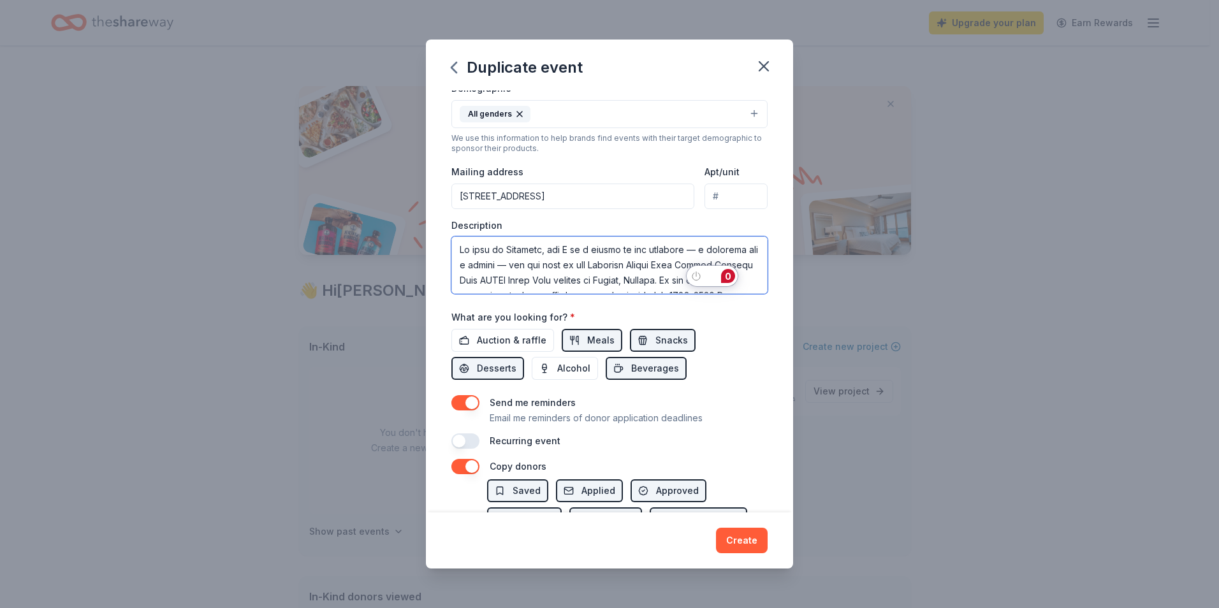
drag, startPoint x: 566, startPoint y: 264, endPoint x: 462, endPoint y: 265, distance: 104.0
click at [462, 265] on textarea "To enrich screen reader interactions, please activate Accessibility in Grammarl…" at bounding box center [610, 265] width 316 height 57
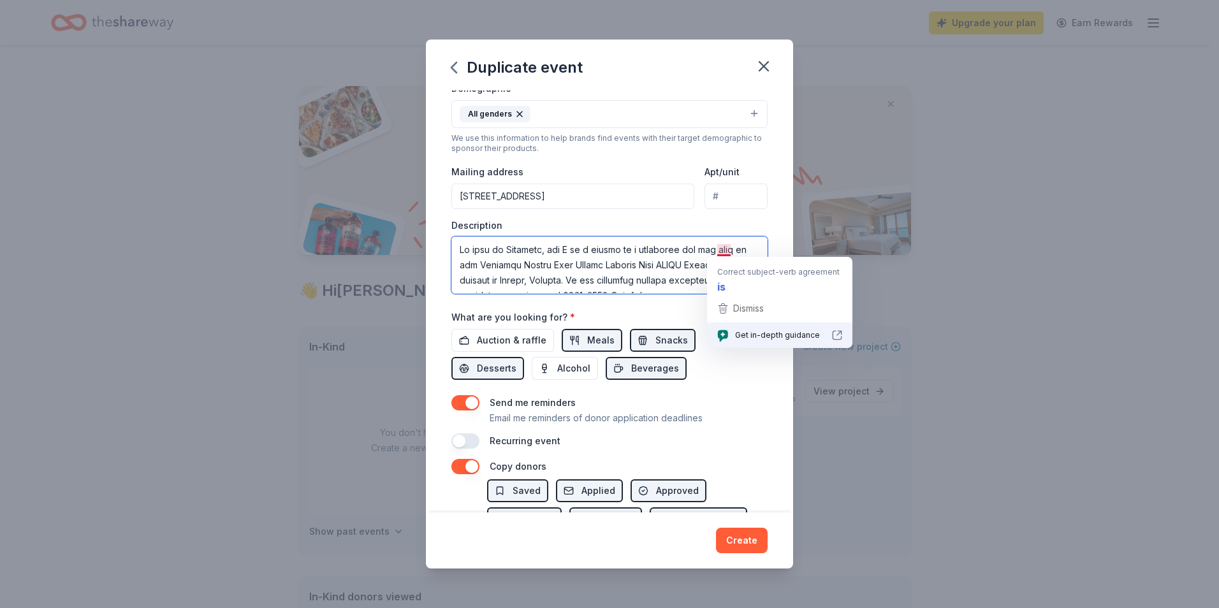
click at [725, 253] on textarea "To enrich screen reader interactions, please activate Accessibility in Grammarl…" at bounding box center [610, 265] width 316 height 57
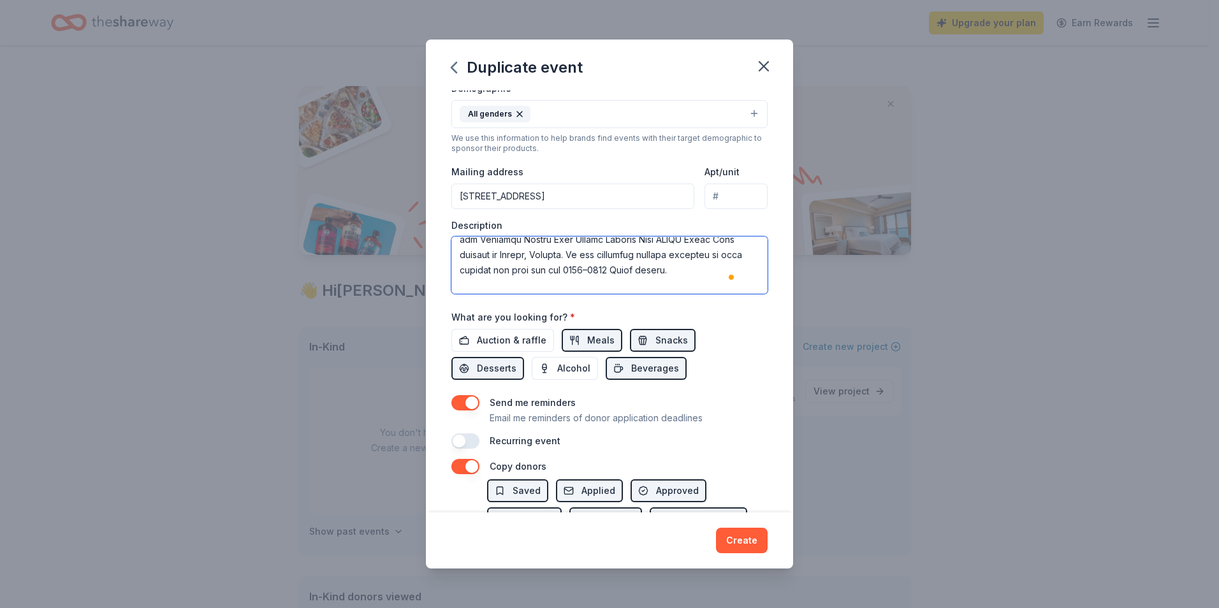
drag, startPoint x: 649, startPoint y: 270, endPoint x: 658, endPoint y: 270, distance: 8.3
click at [658, 270] on textarea "To enrich screen reader interactions, please activate Accessibility in Grammarl…" at bounding box center [610, 265] width 316 height 57
click at [681, 270] on textarea "To enrich screen reader interactions, please activate Accessibility in Grammarl…" at bounding box center [610, 265] width 316 height 57
drag, startPoint x: 712, startPoint y: 263, endPoint x: 739, endPoint y: 265, distance: 27.5
click at [739, 265] on textarea "To enrich screen reader interactions, please activate Accessibility in Grammarl…" at bounding box center [610, 265] width 316 height 57
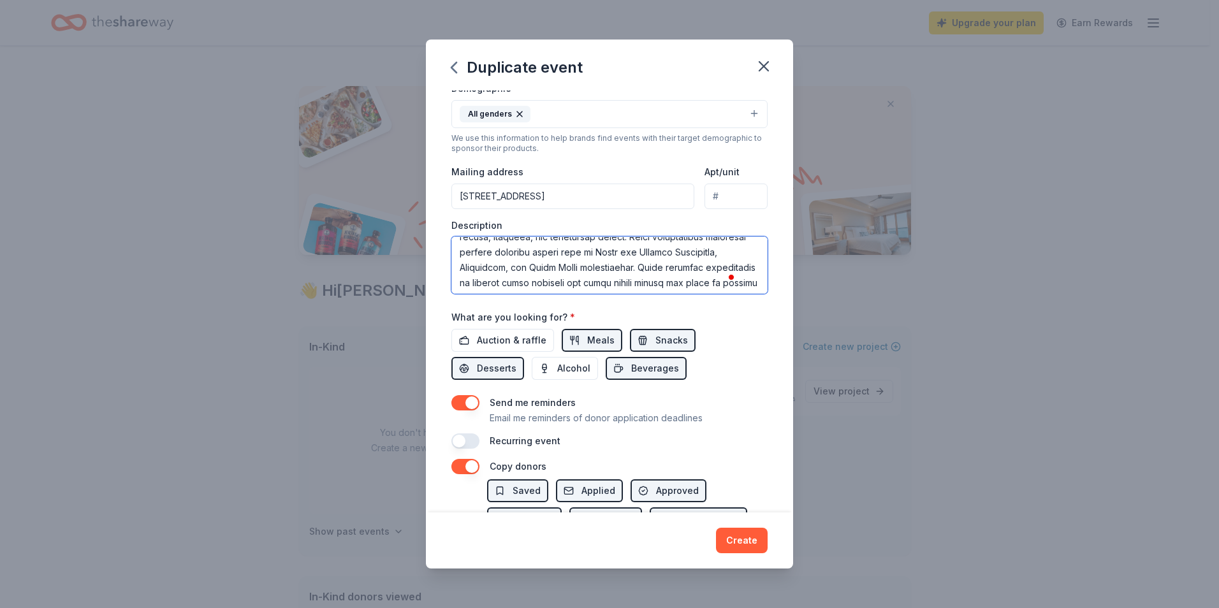
drag, startPoint x: 702, startPoint y: 263, endPoint x: 557, endPoint y: 260, distance: 144.8
click at [557, 260] on textarea "To enrich screen reader interactions, please activate Accessibility in Grammarl…" at bounding box center [610, 265] width 316 height 57
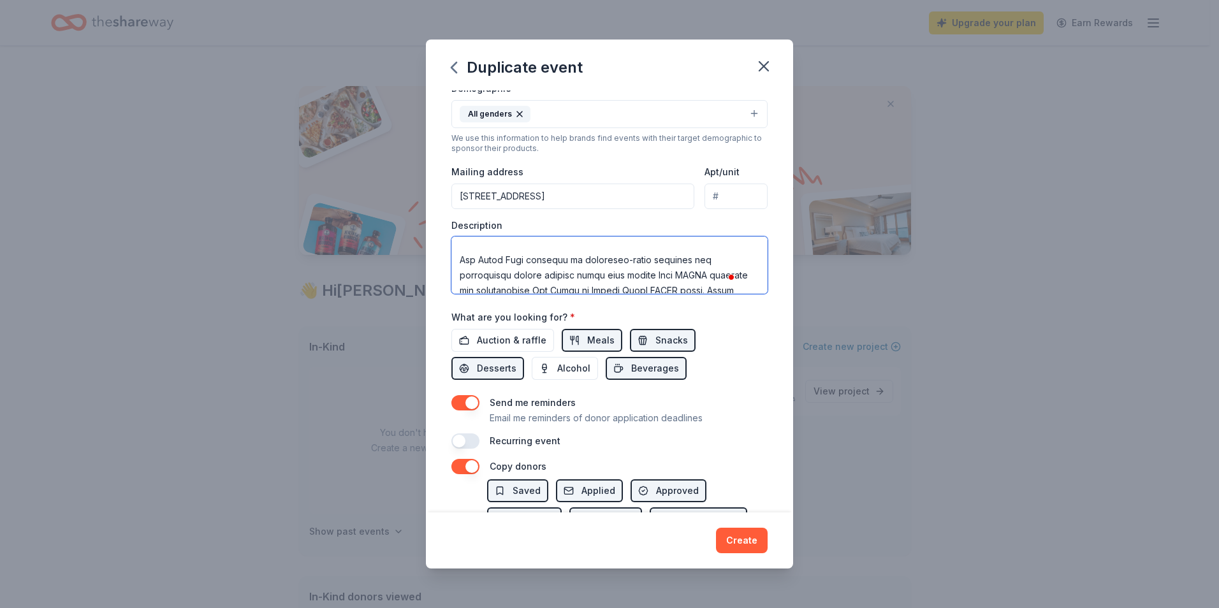
click at [758, 285] on textarea "To enrich screen reader interactions, please activate Accessibility in Grammarl…" at bounding box center [610, 265] width 316 height 57
drag, startPoint x: 699, startPoint y: 270, endPoint x: 680, endPoint y: 258, distance: 22.6
click at [697, 270] on textarea "To enrich screen reader interactions, please activate Accessibility in Grammarl…" at bounding box center [610, 265] width 316 height 57
click at [672, 240] on textarea "To enrich screen reader interactions, please activate Accessibility in Grammarl…" at bounding box center [610, 265] width 316 height 57
click at [577, 260] on textarea "To enrich screen reader interactions, please activate Accessibility in Grammarl…" at bounding box center [610, 265] width 316 height 57
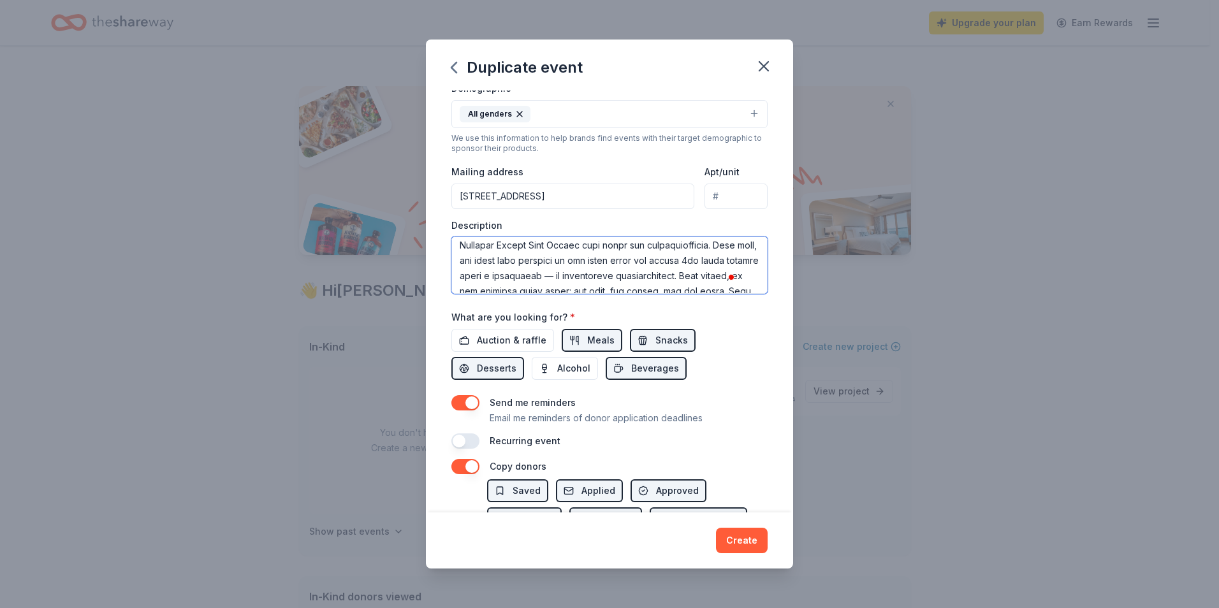
paste textarea "striving to earn a spot at the state championships"
click at [485, 255] on textarea "To enrich screen reader interactions, please activate Accessibility in Grammarl…" at bounding box center [610, 265] width 316 height 57
drag, startPoint x: 485, startPoint y: 255, endPoint x: 686, endPoint y: 257, distance: 200.9
click at [686, 257] on textarea "To enrich screen reader interactions, please activate Accessibility in Grammarl…" at bounding box center [610, 265] width 316 height 57
drag, startPoint x: 483, startPoint y: 251, endPoint x: 661, endPoint y: 252, distance: 177.3
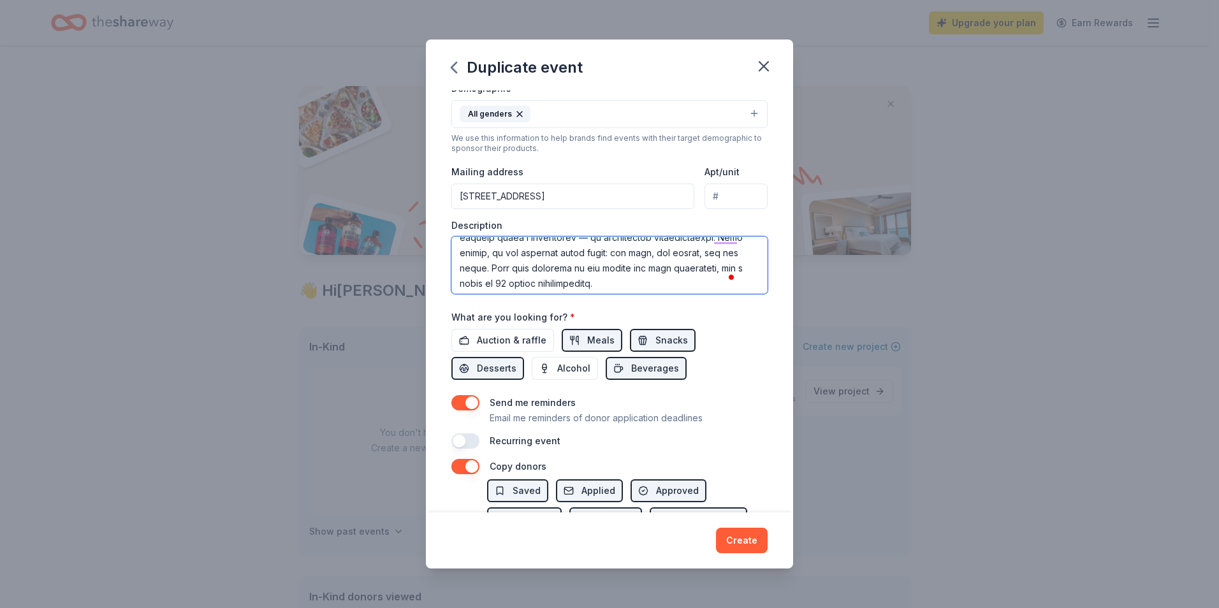
click at [661, 252] on textarea "To enrich screen reader interactions, please activate Accessibility in Grammarl…" at bounding box center [610, 265] width 316 height 57
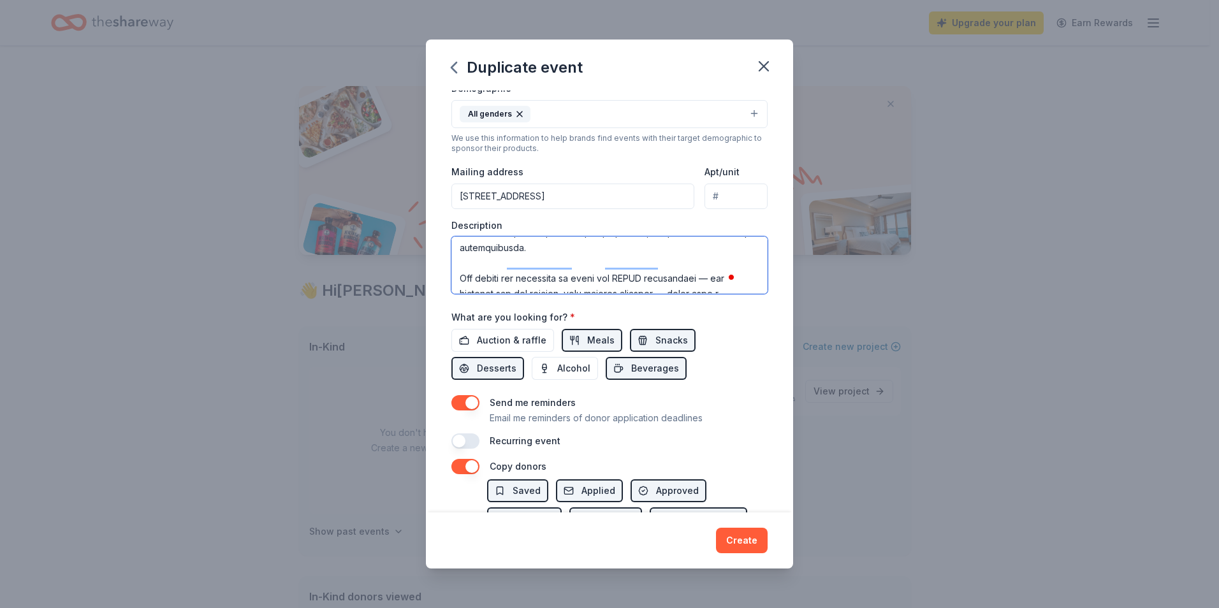
scroll to position [441, 0]
click at [495, 263] on textarea "To enrich screen reader interactions, please activate Accessibility in Grammarl…" at bounding box center [610, 265] width 316 height 57
click at [520, 263] on textarea "To enrich screen reader interactions, please activate Accessibility in Grammarl…" at bounding box center [610, 265] width 316 height 57
drag, startPoint x: 478, startPoint y: 249, endPoint x: 490, endPoint y: 249, distance: 12.1
click at [479, 249] on textarea "To enrich screen reader interactions, please activate Accessibility in Grammarl…" at bounding box center [610, 265] width 316 height 57
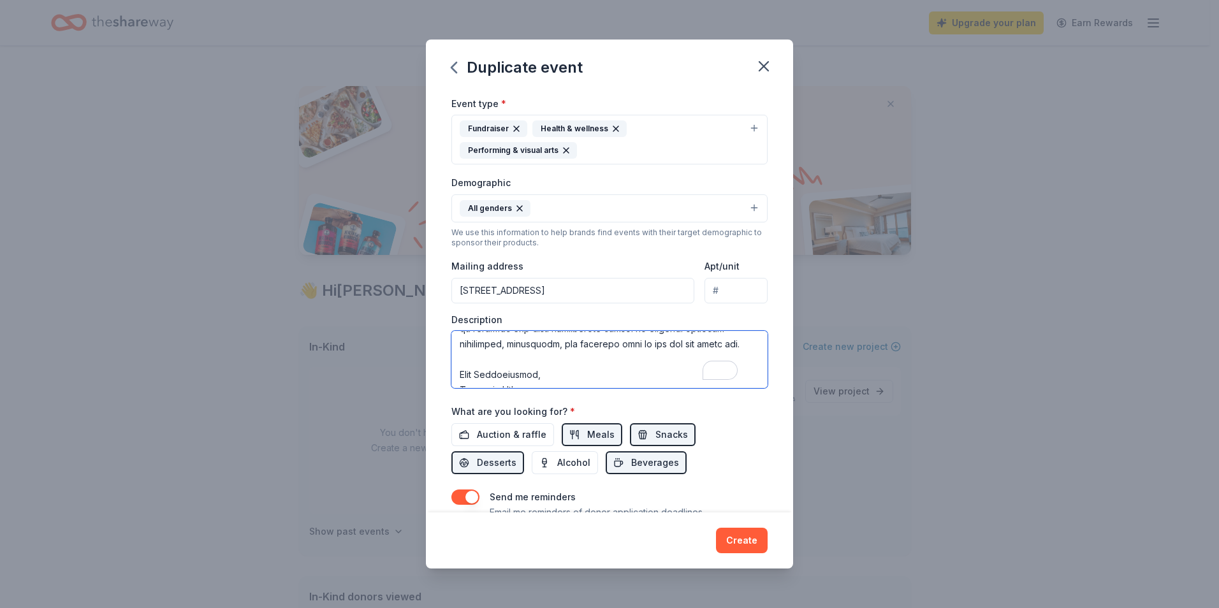
drag, startPoint x: 532, startPoint y: 382, endPoint x: 414, endPoint y: 325, distance: 130.9
click at [414, 325] on div "Duplicate event Event name * JROTC Drill Competitions 25 /100 Event website Att…" at bounding box center [609, 304] width 1219 height 608
drag, startPoint x: 459, startPoint y: 342, endPoint x: 705, endPoint y: 380, distance: 249.0
click at [705, 380] on textarea "To enrich screen reader interactions, please activate Accessibility in Grammarl…" at bounding box center [610, 359] width 316 height 57
type textarea "My name is Nicholas, and I am a parent of a sophomore who is part of the Pauldi…"
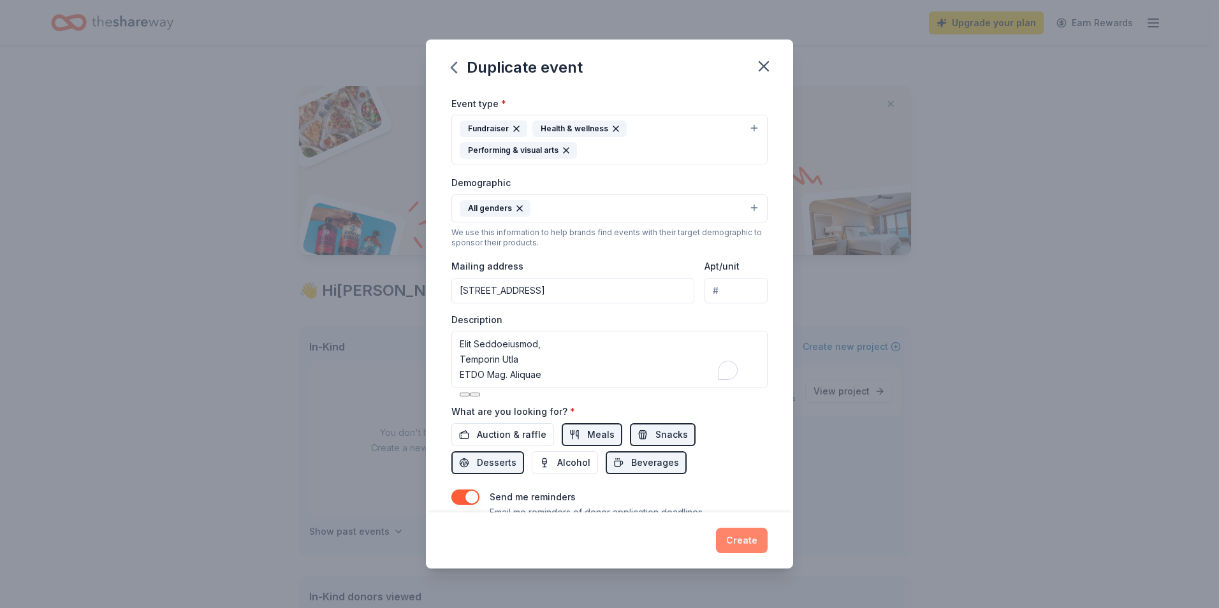
click at [747, 540] on button "Create" at bounding box center [742, 541] width 52 height 26
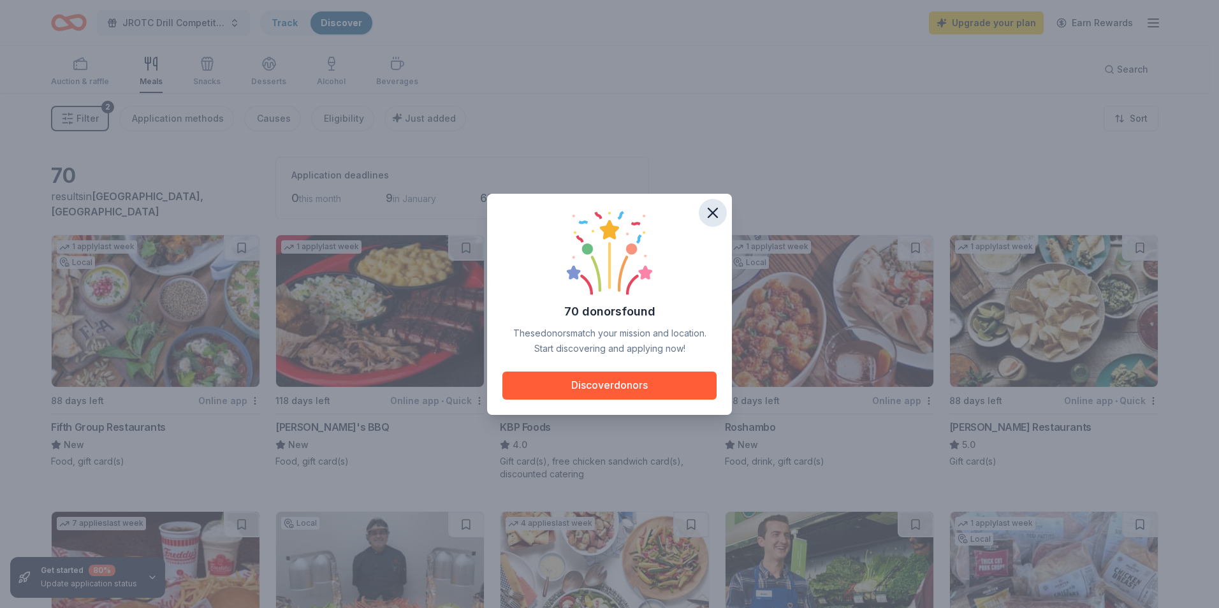
click at [712, 216] on icon "button" at bounding box center [713, 213] width 18 height 18
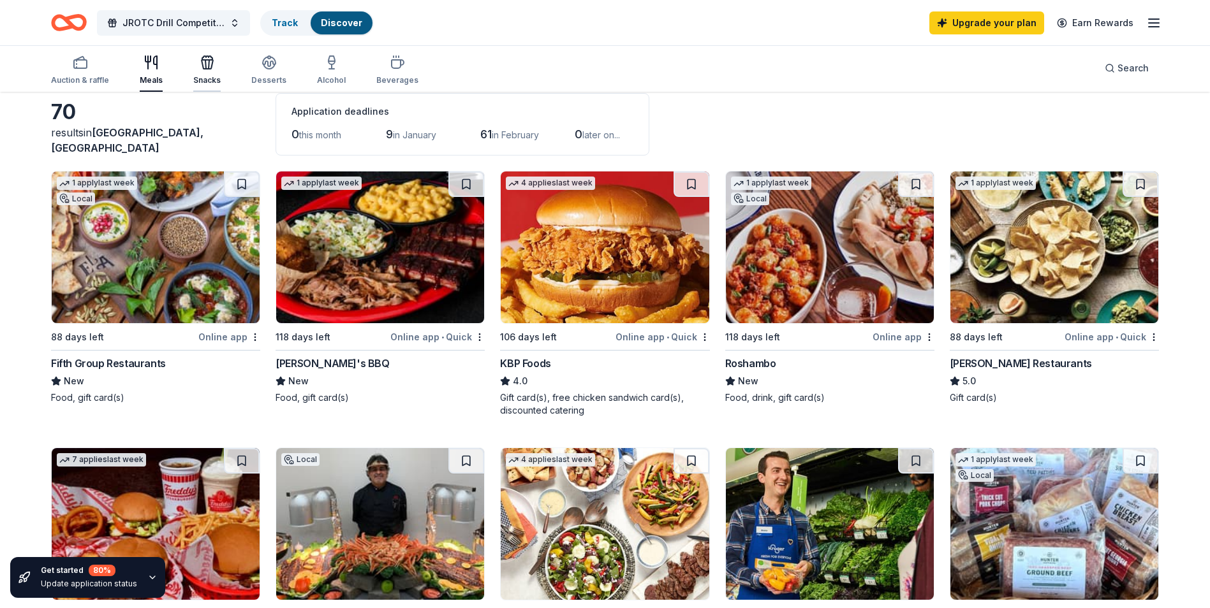
click at [209, 66] on icon "button" at bounding box center [207, 64] width 11 height 9
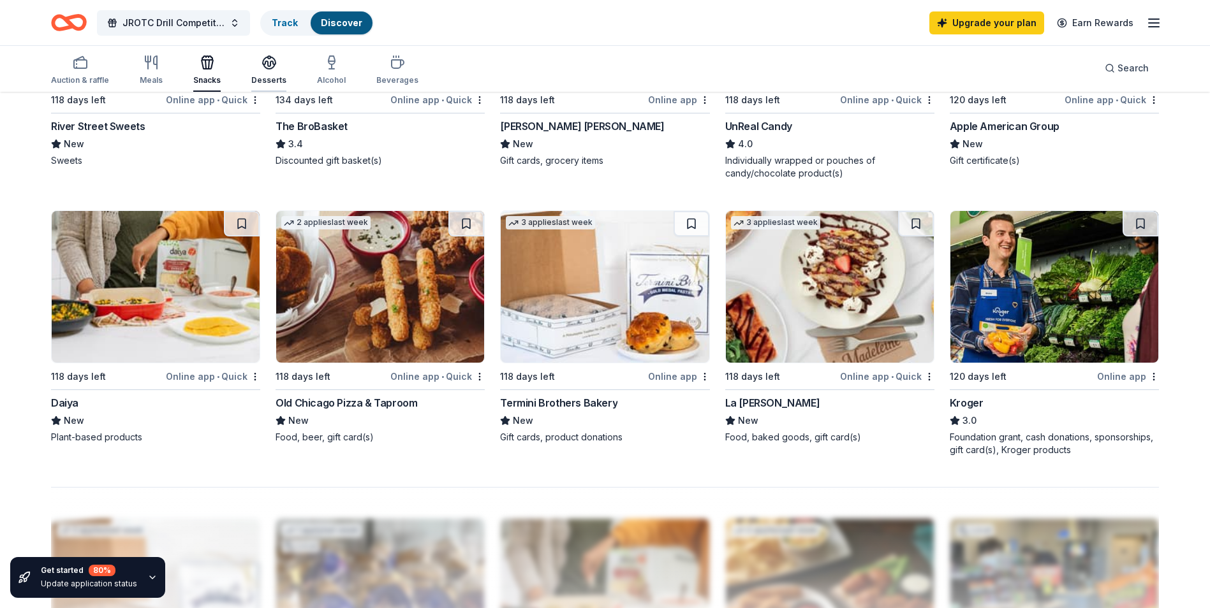
click at [274, 66] on div "button" at bounding box center [268, 62] width 35 height 15
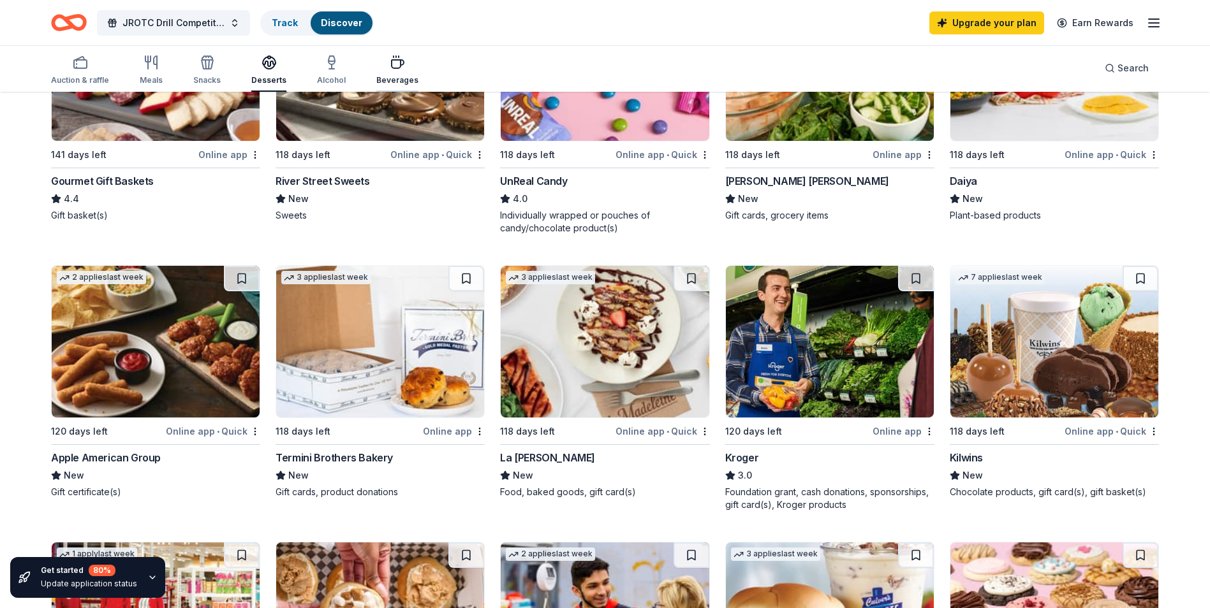
click at [401, 78] on div "Beverages" at bounding box center [397, 80] width 42 height 10
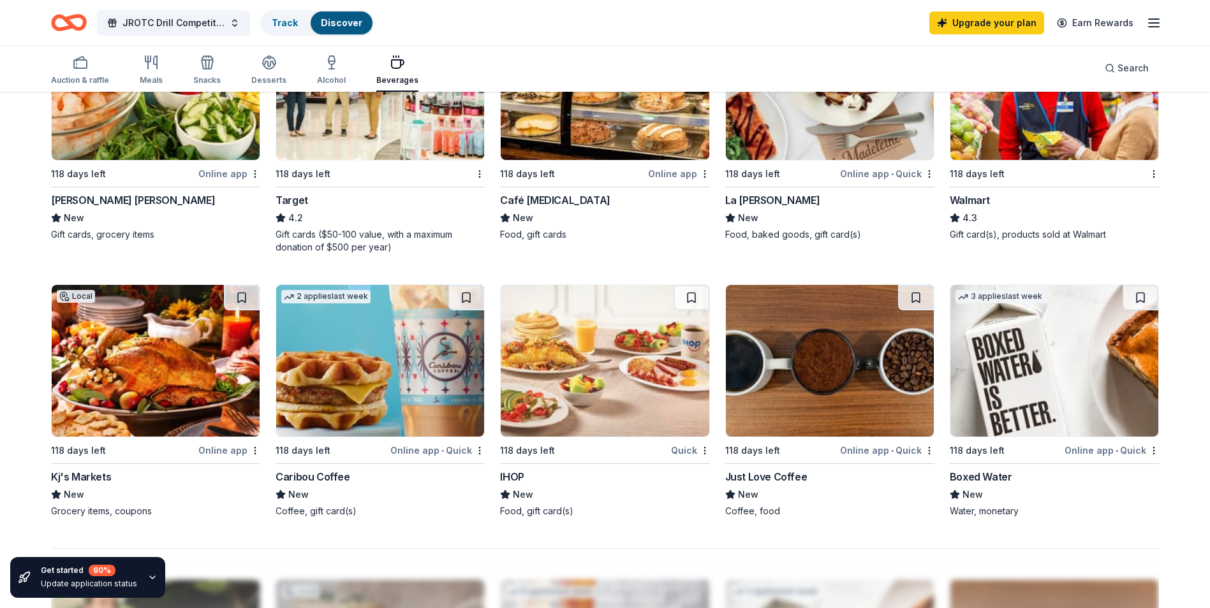
scroll to position [829, 0]
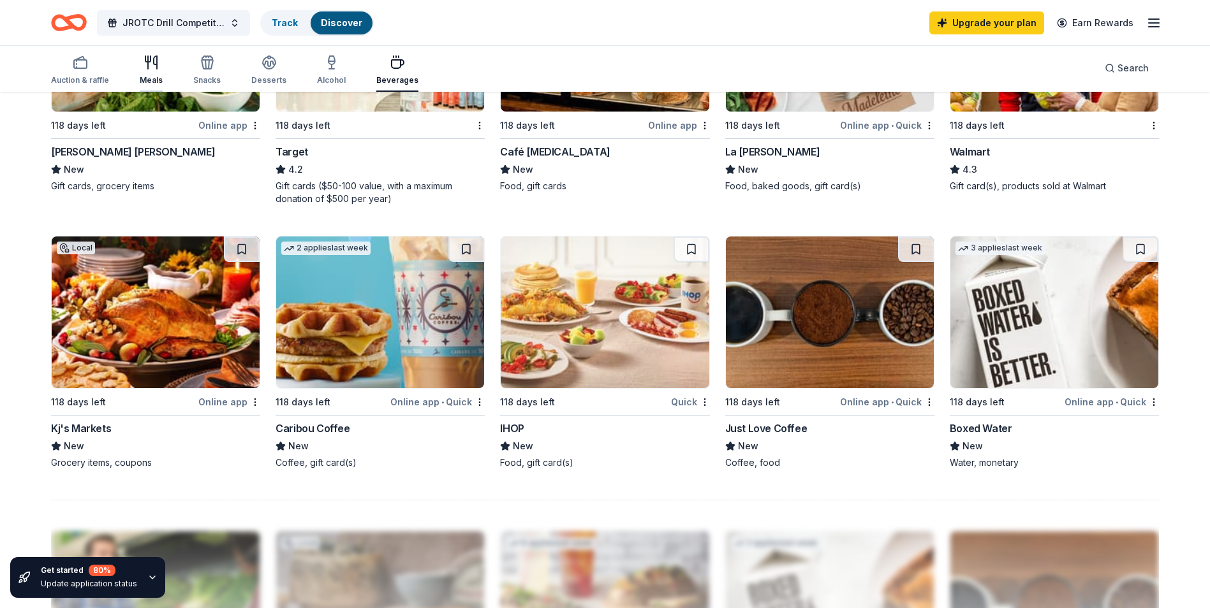
click at [147, 70] on div "Meals" at bounding box center [151, 70] width 23 height 31
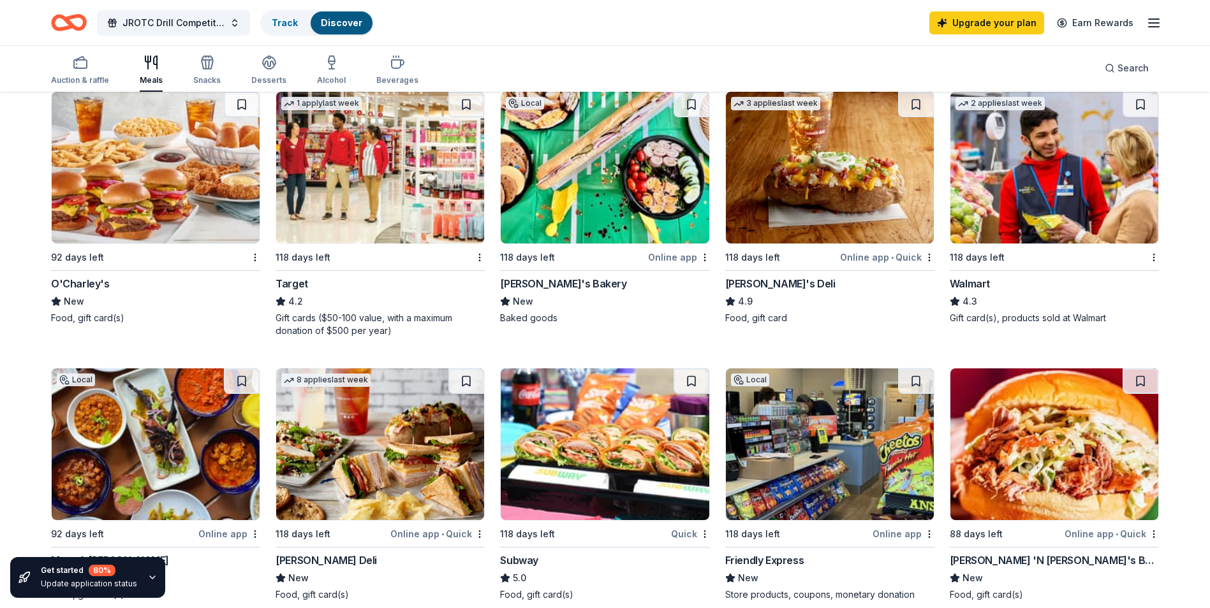
scroll to position [765, 0]
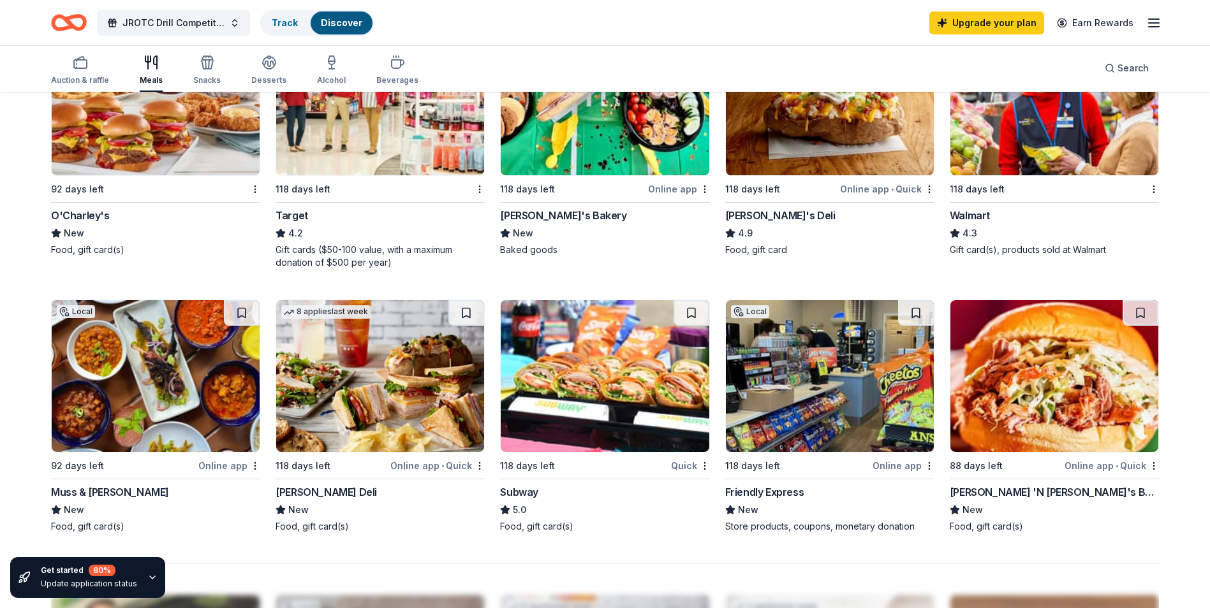
click at [1003, 170] on img at bounding box center [1054, 100] width 208 height 152
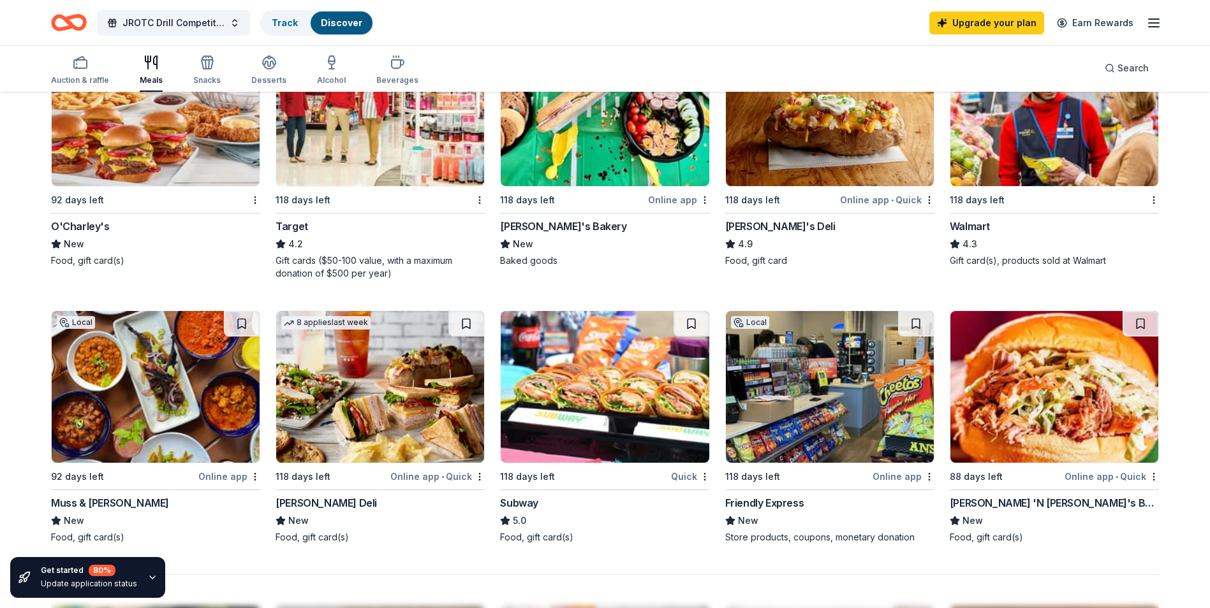
scroll to position [638, 0]
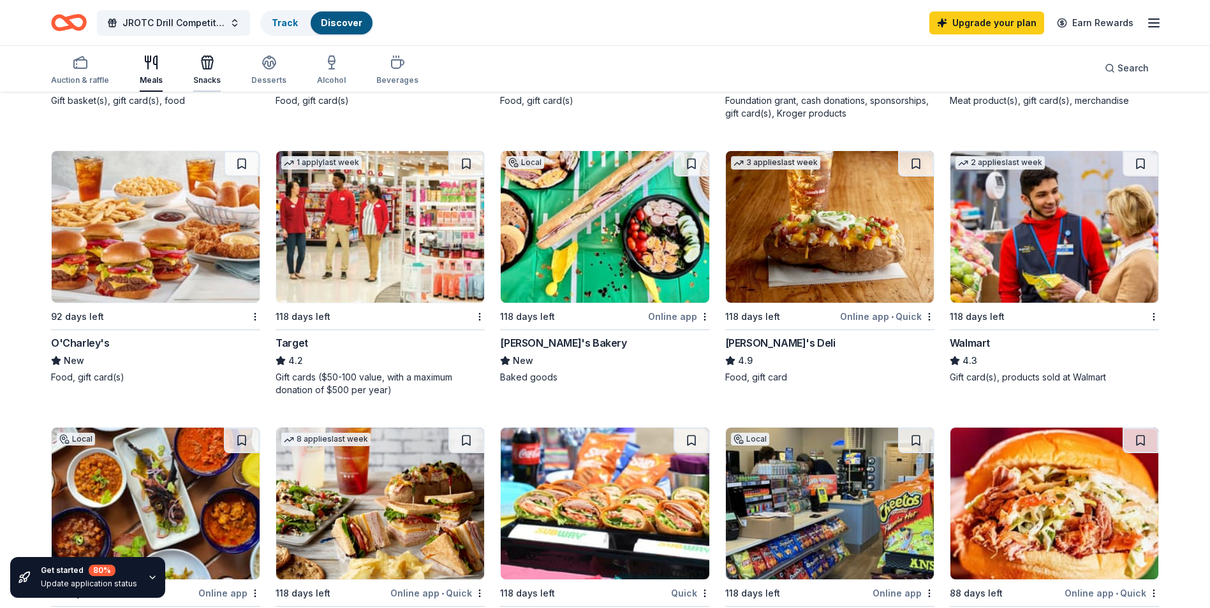
click at [199, 75] on div "Snacks" at bounding box center [206, 80] width 27 height 10
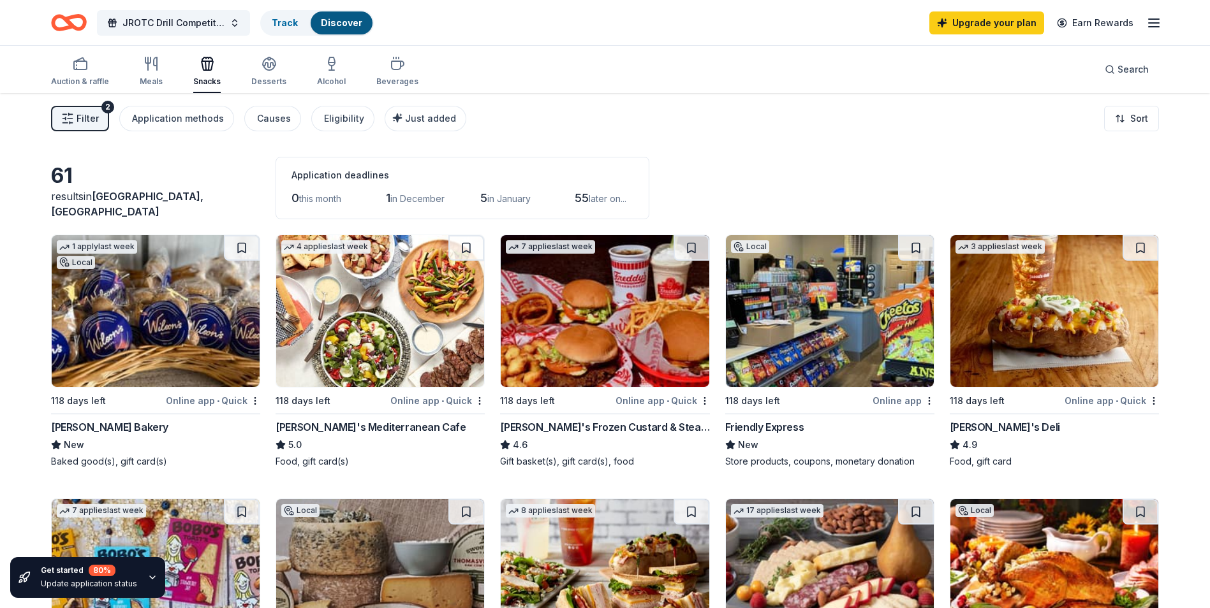
click at [164, 307] on img at bounding box center [156, 311] width 208 height 152
click at [780, 309] on img at bounding box center [830, 311] width 208 height 152
click at [66, 119] on line "button" at bounding box center [66, 118] width 0 height 2
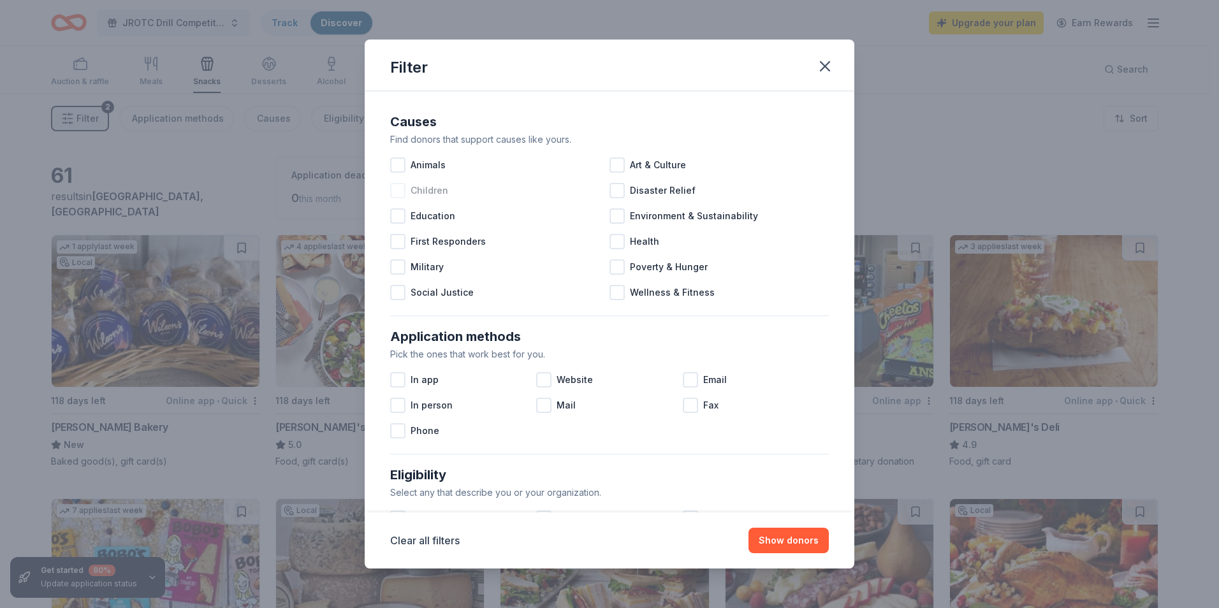
click at [399, 188] on div at bounding box center [397, 190] width 15 height 15
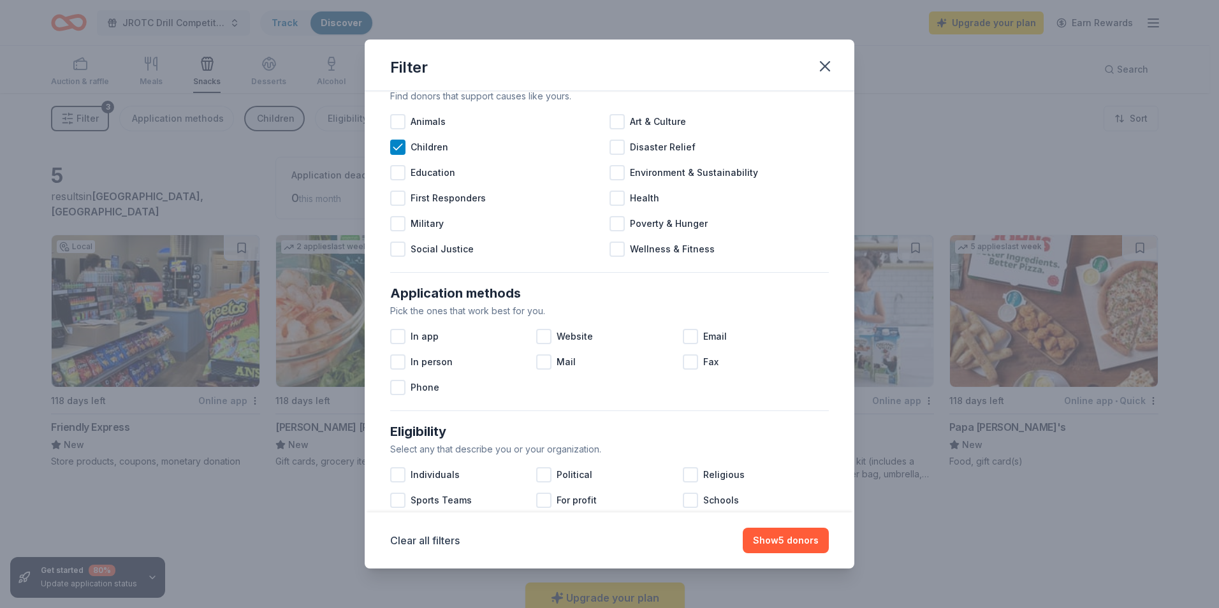
scroll to position [64, 0]
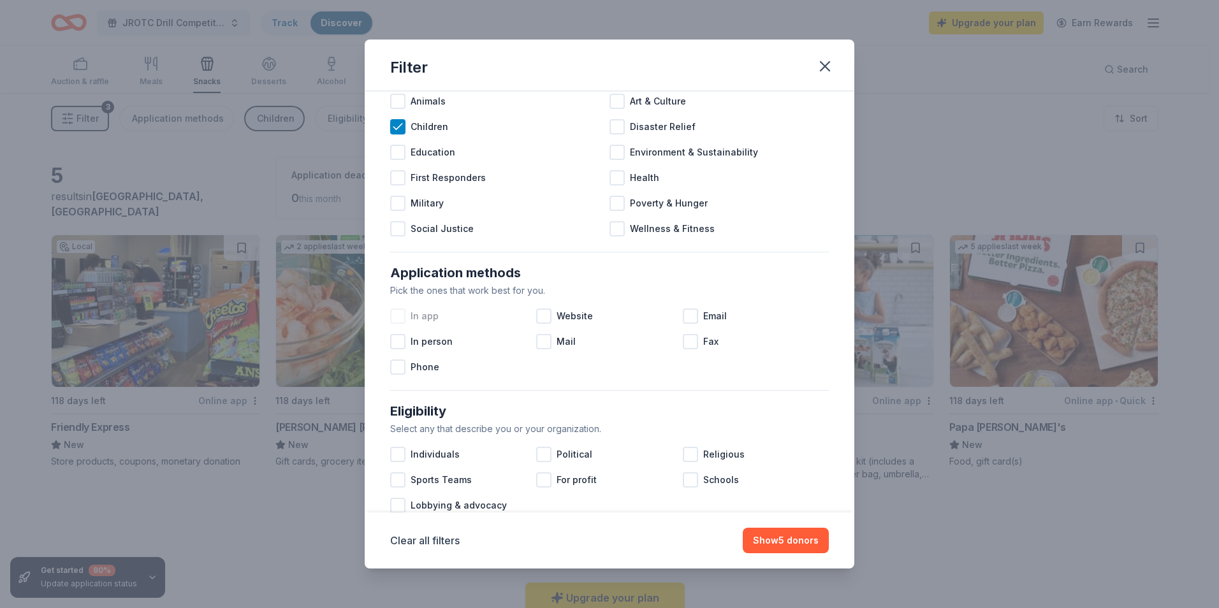
click at [393, 313] on div at bounding box center [397, 316] width 15 height 15
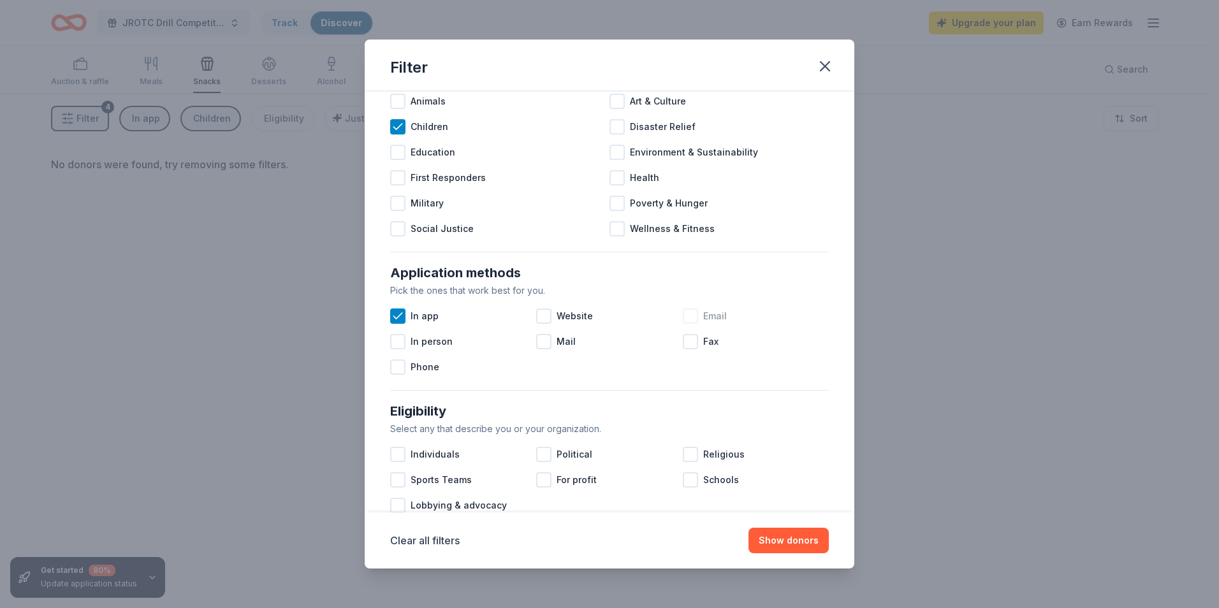
click at [687, 317] on div at bounding box center [690, 316] width 15 height 15
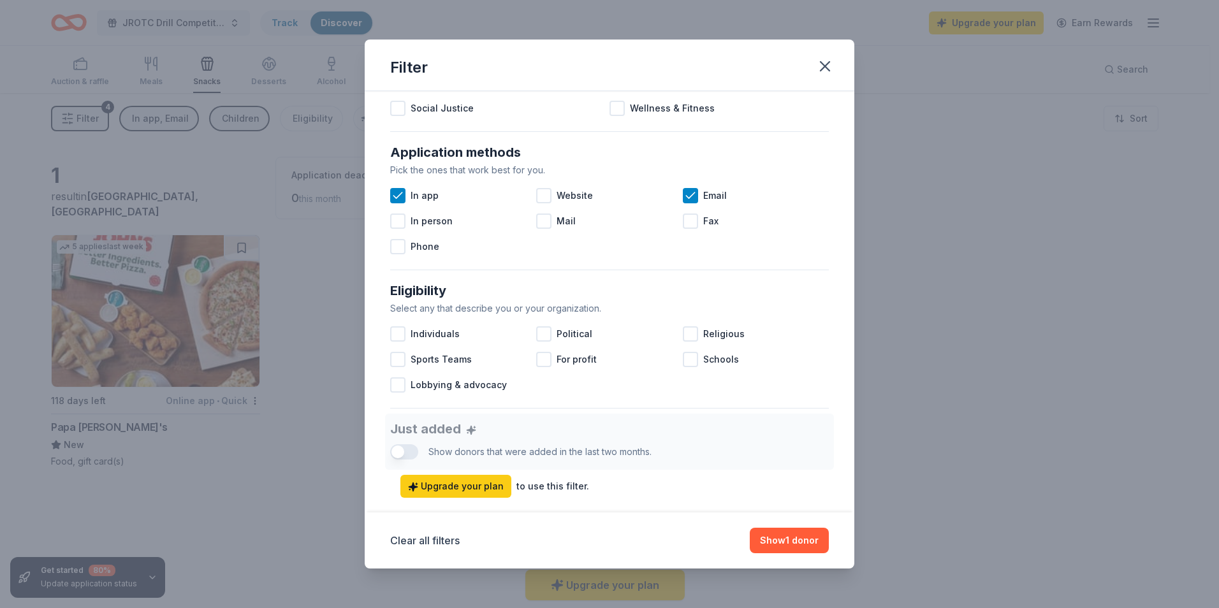
scroll to position [255, 0]
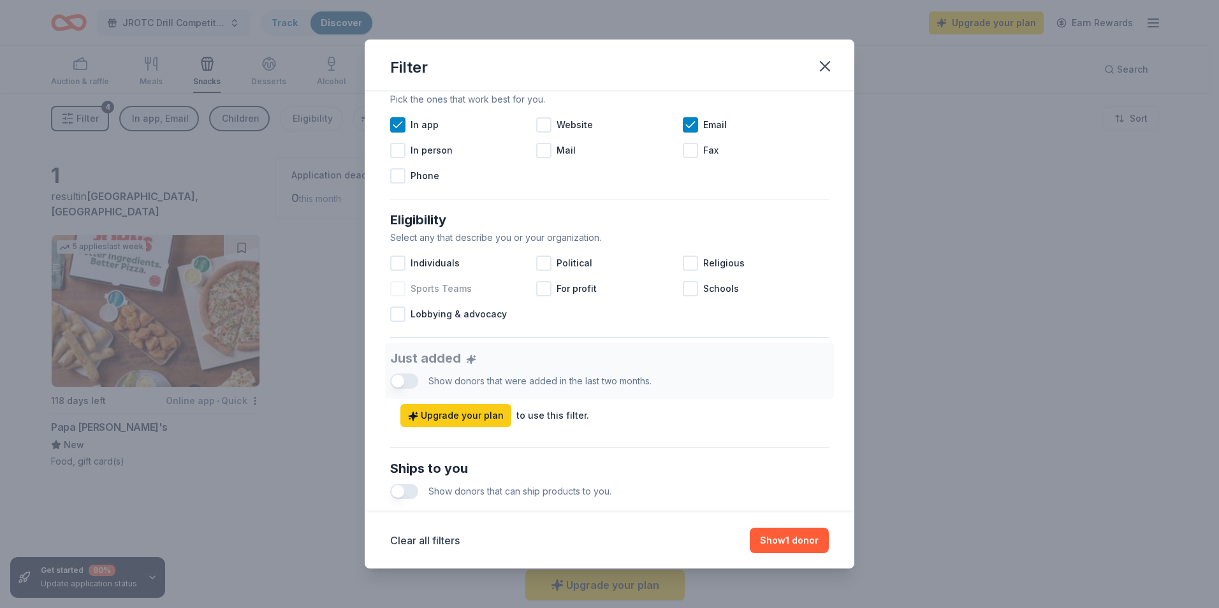
click at [395, 286] on div at bounding box center [397, 288] width 15 height 15
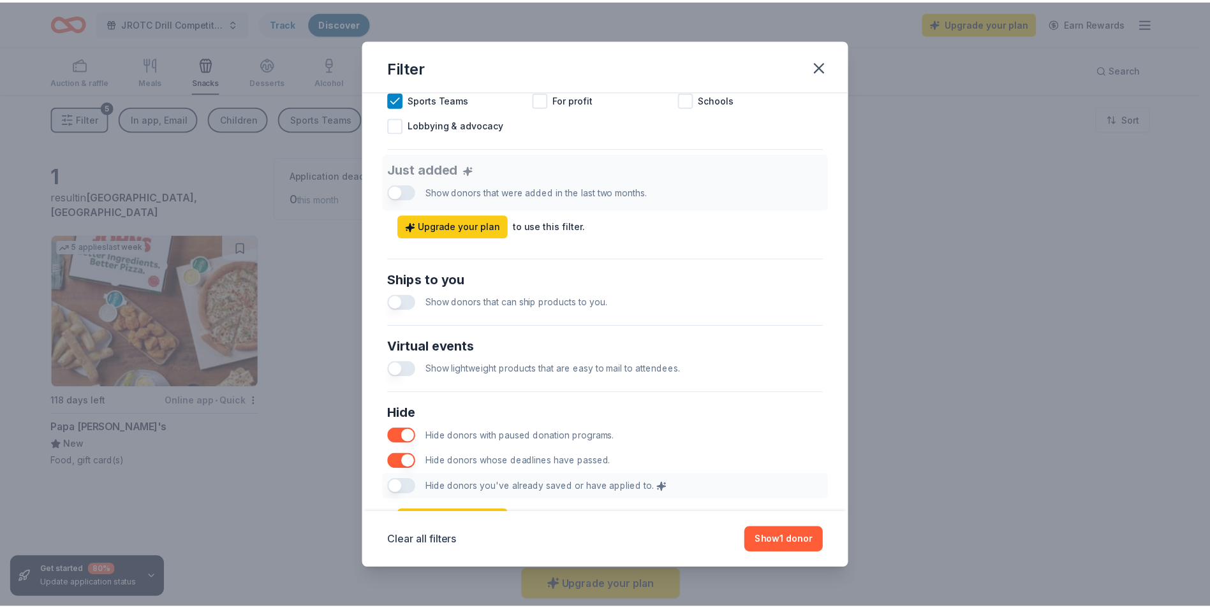
scroll to position [446, 0]
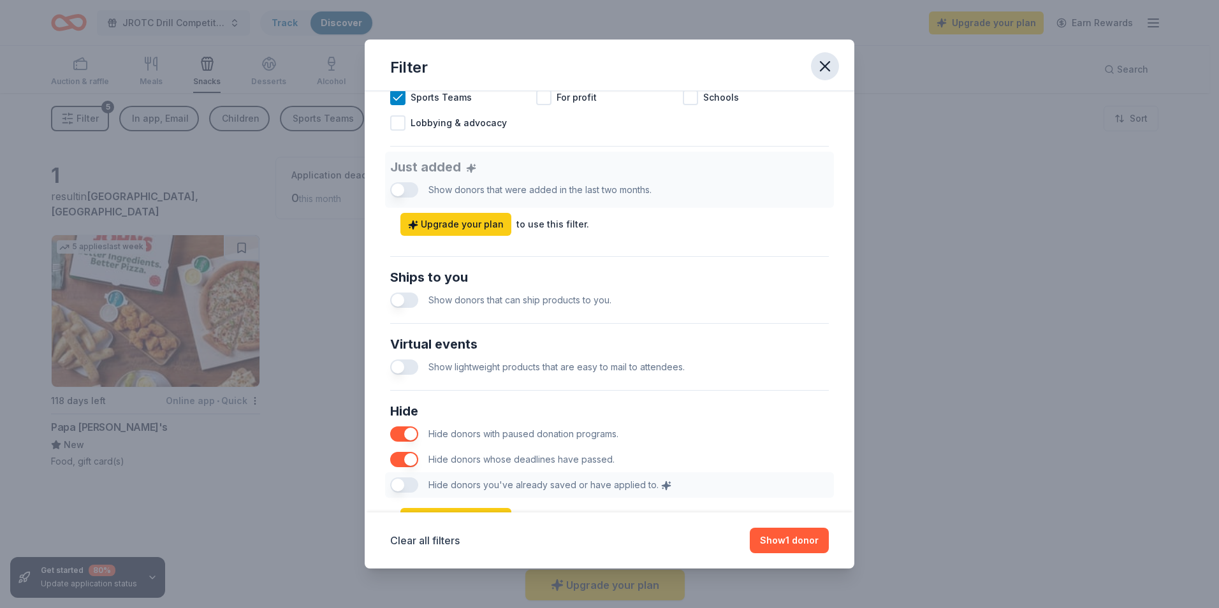
click at [820, 66] on icon "button" at bounding box center [825, 66] width 18 height 18
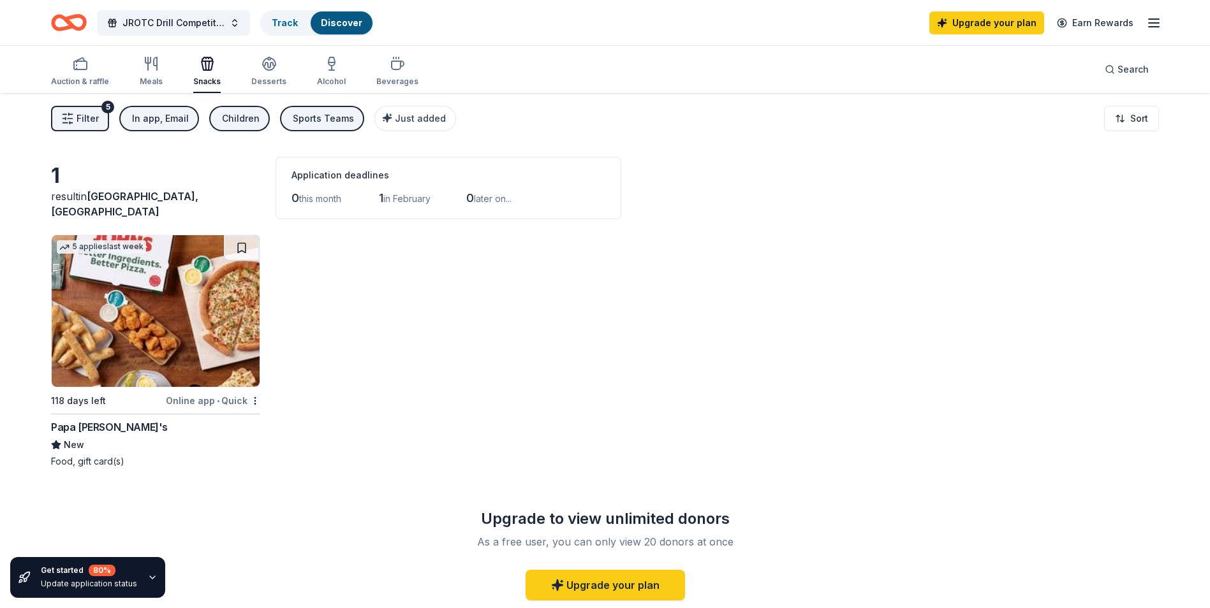
click at [152, 301] on img at bounding box center [156, 311] width 208 height 152
click at [254, 112] on button "Children" at bounding box center [239, 119] width 61 height 26
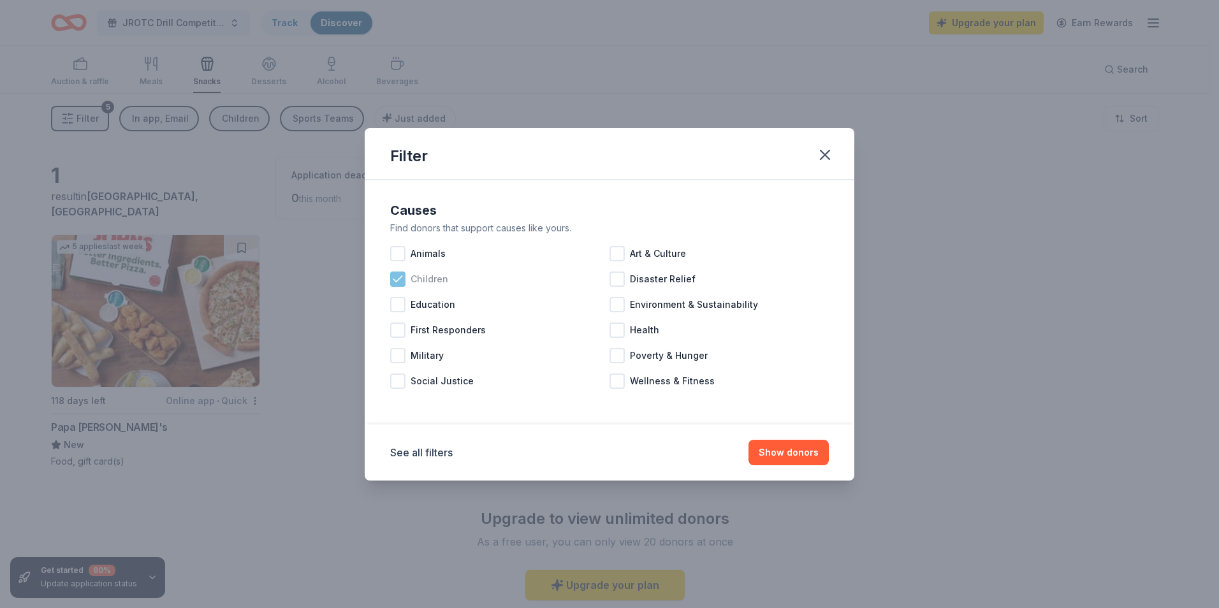
click at [402, 277] on icon at bounding box center [398, 279] width 13 height 13
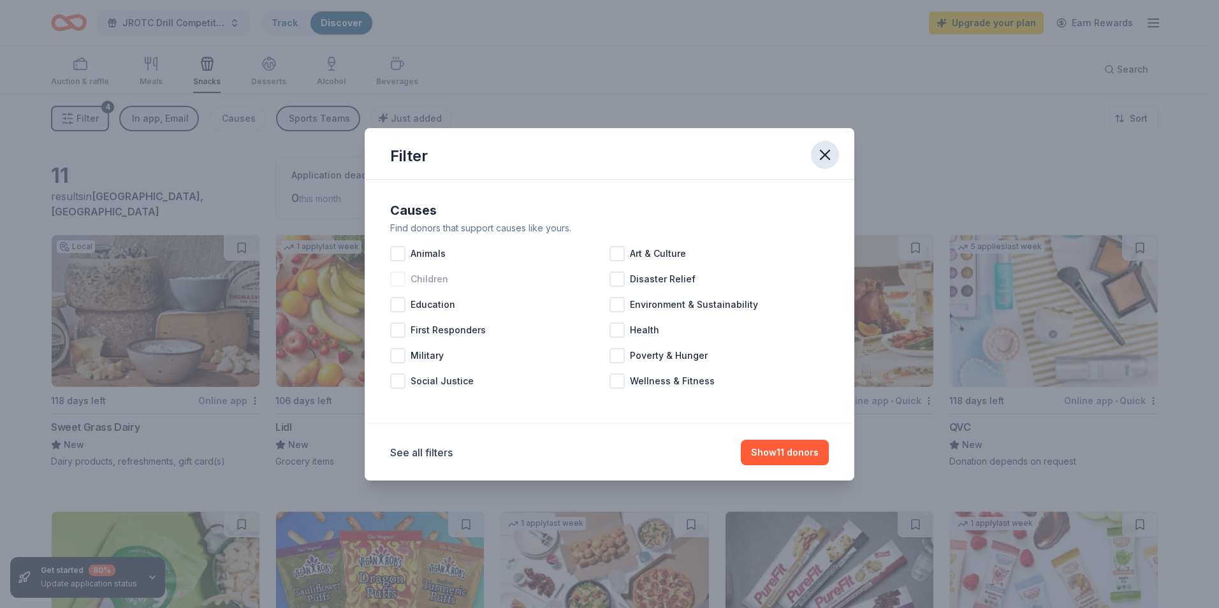
click at [823, 151] on icon "button" at bounding box center [825, 155] width 9 height 9
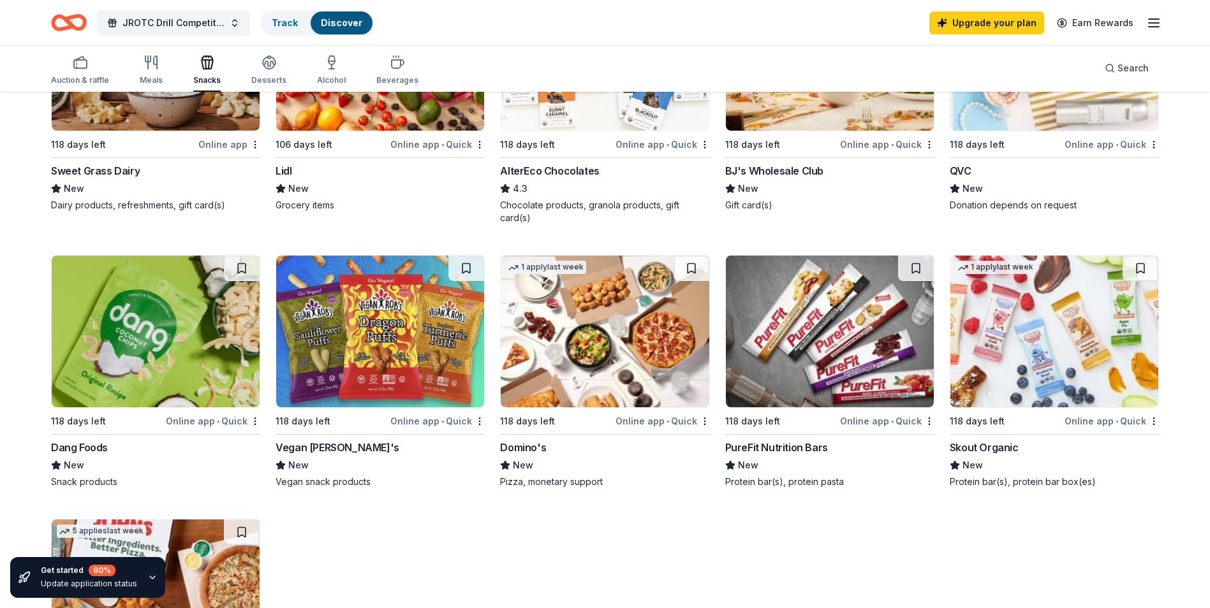
scroll to position [255, 0]
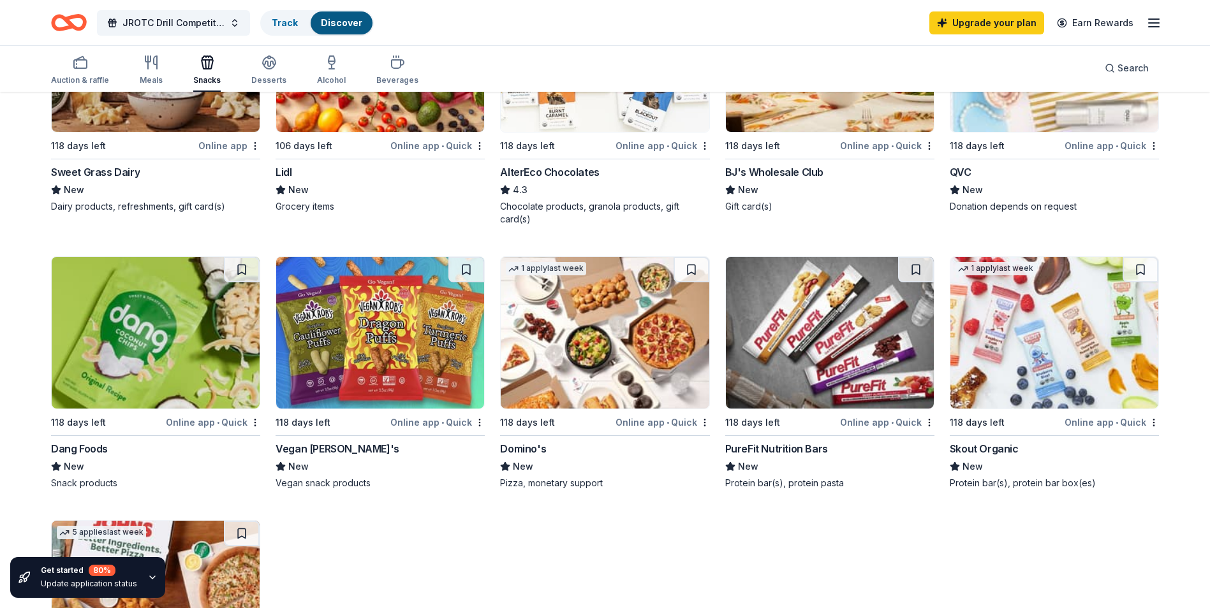
click at [827, 305] on img at bounding box center [830, 333] width 208 height 152
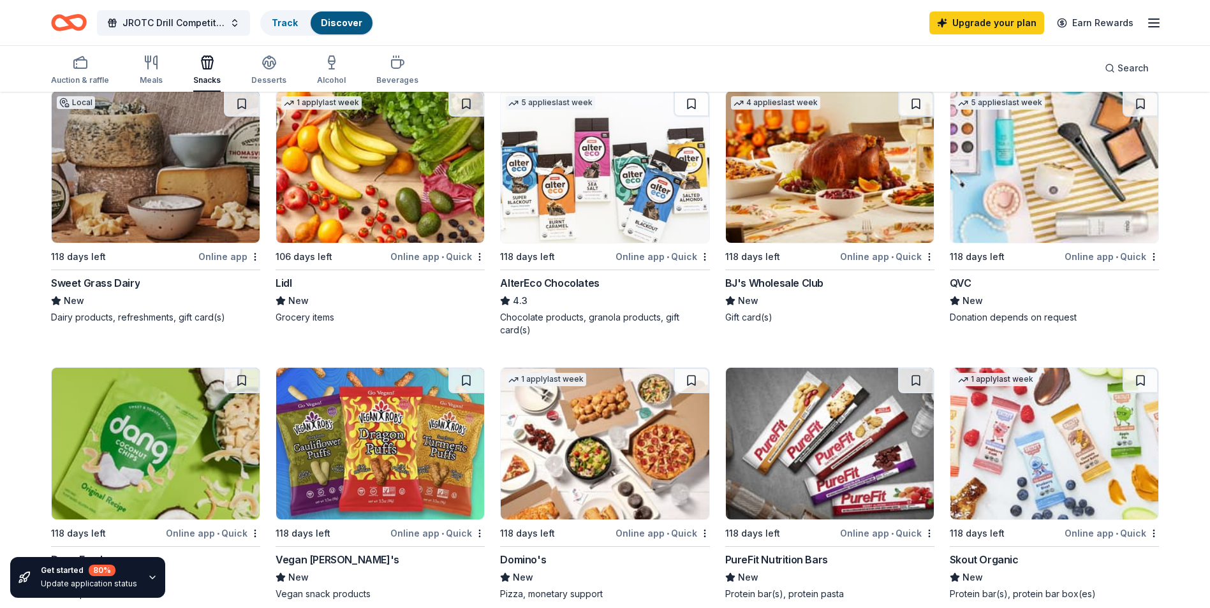
scroll to position [64, 0]
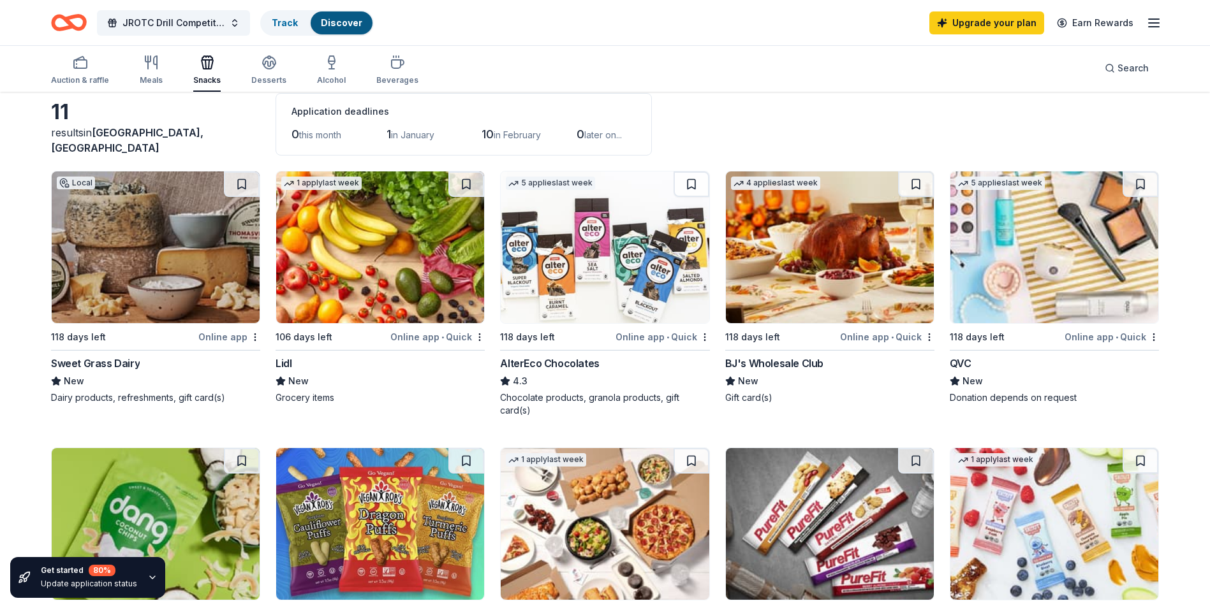
click at [353, 238] on img at bounding box center [380, 248] width 208 height 152
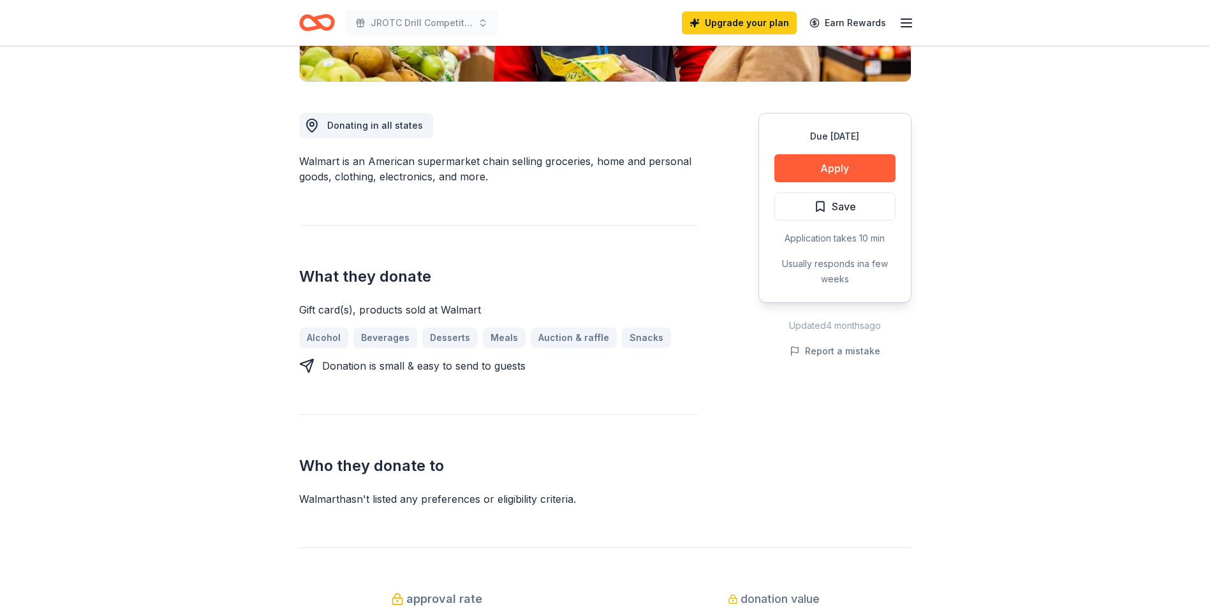
scroll to position [319, 0]
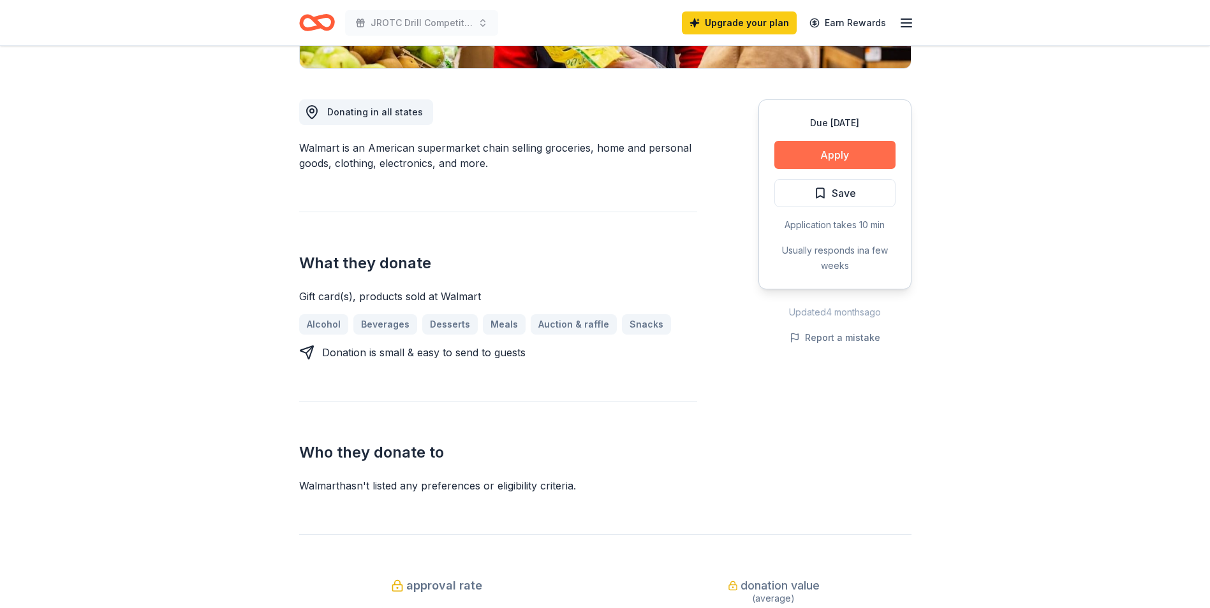
click at [821, 156] on button "Apply" at bounding box center [834, 155] width 121 height 28
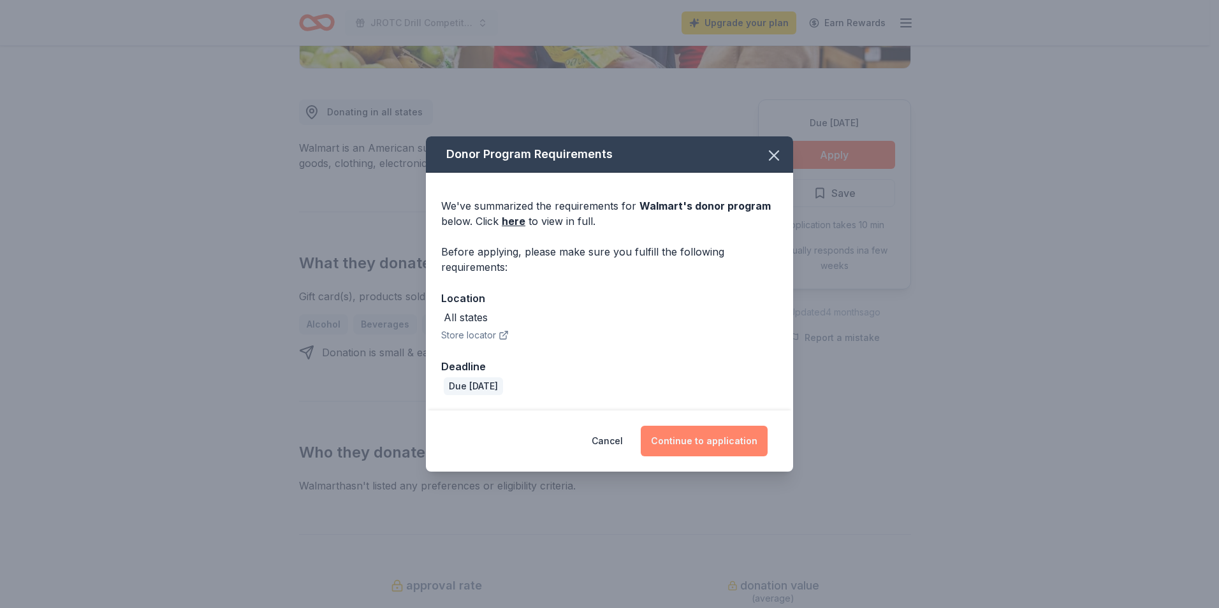
click at [695, 437] on button "Continue to application" at bounding box center [704, 441] width 127 height 31
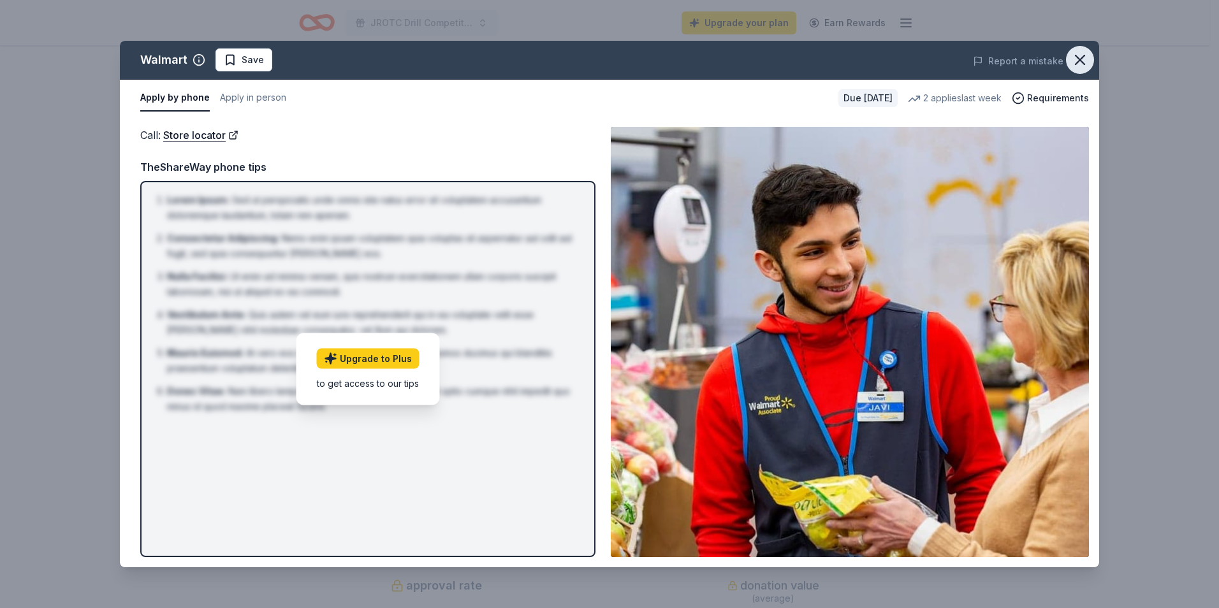
click at [1084, 57] on icon "button" at bounding box center [1080, 60] width 18 height 18
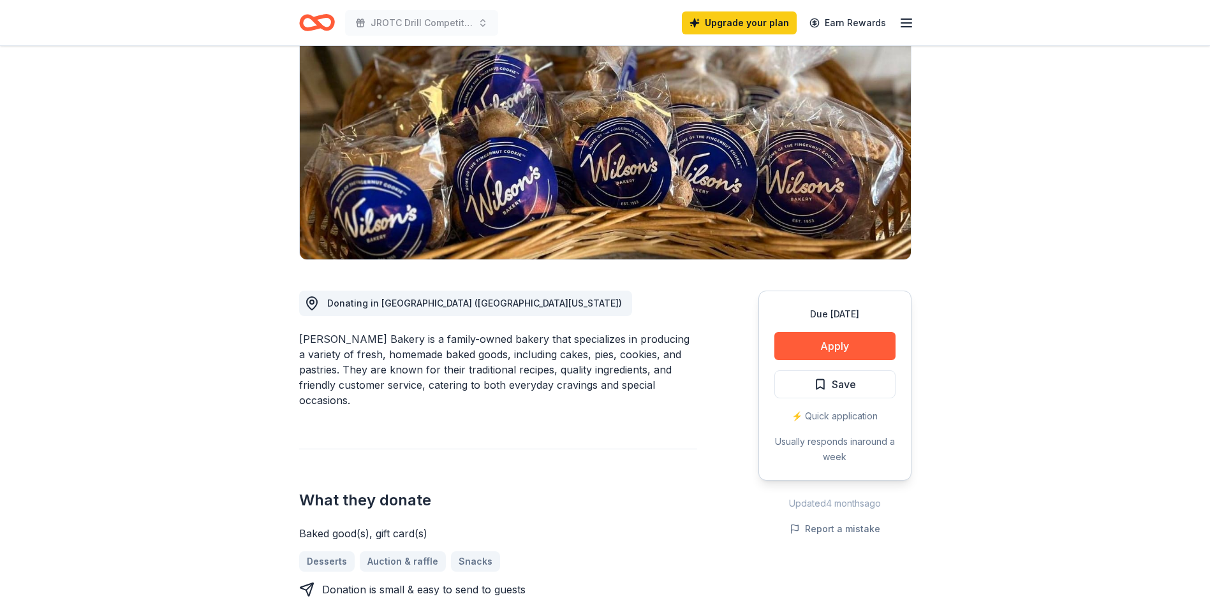
scroll to position [191, 0]
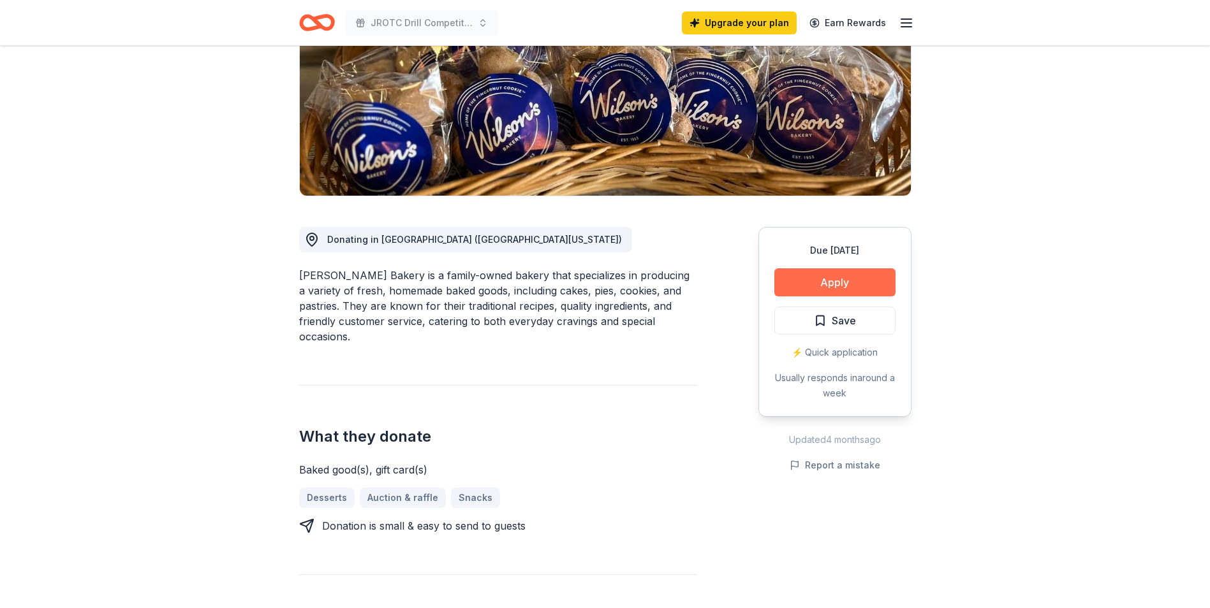
click at [814, 280] on button "Apply" at bounding box center [834, 283] width 121 height 28
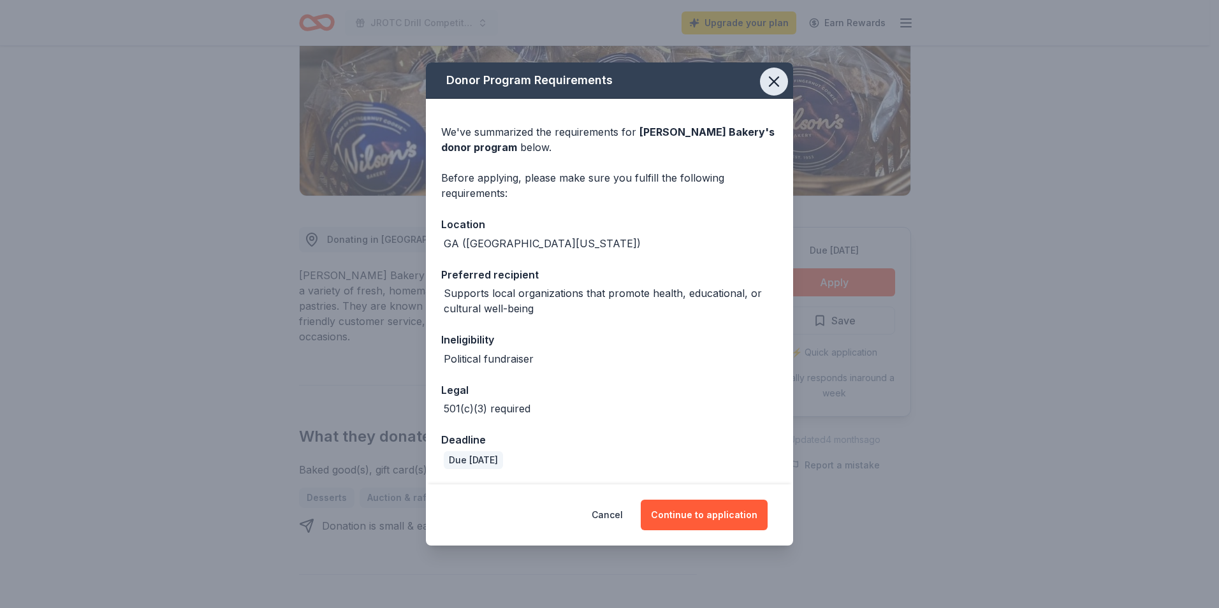
click at [774, 82] on icon "button" at bounding box center [774, 81] width 9 height 9
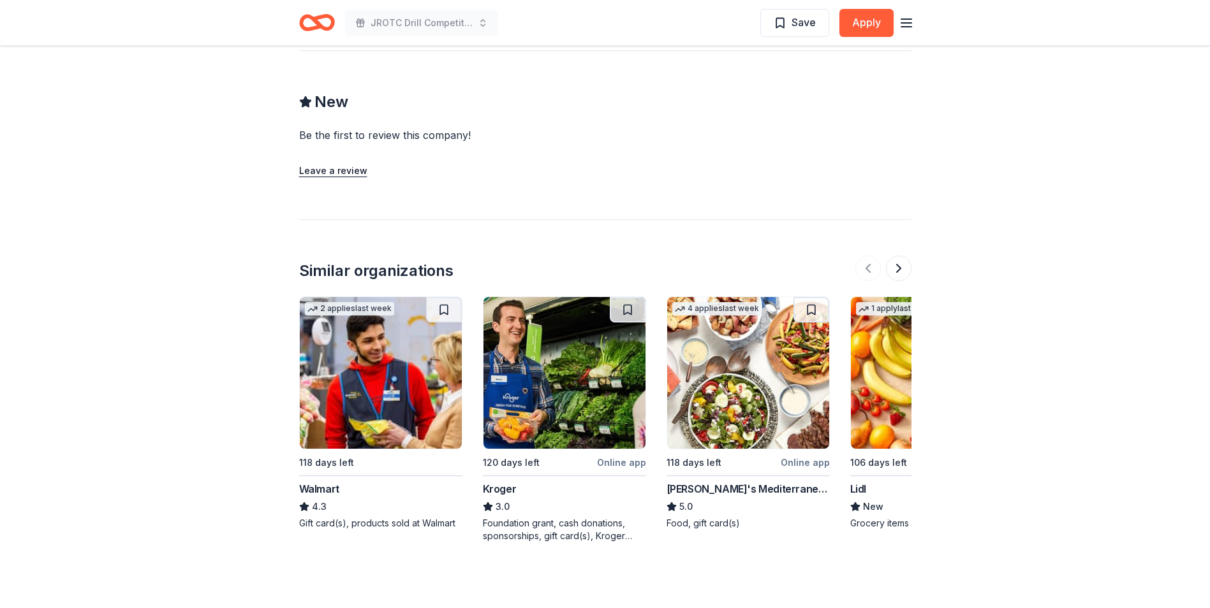
scroll to position [1084, 0]
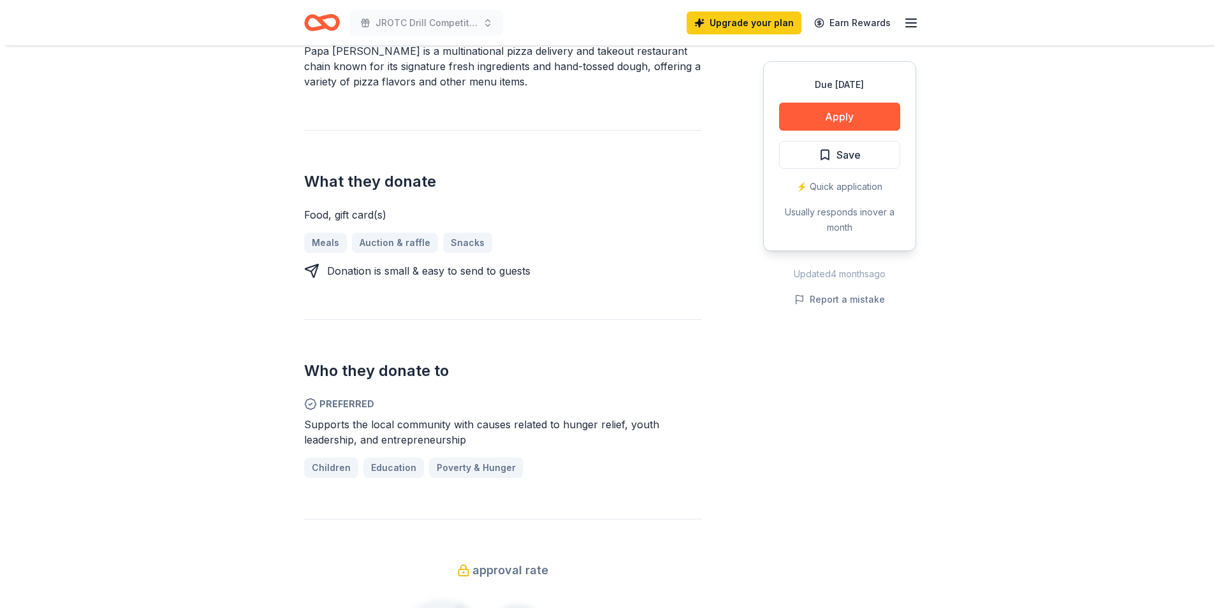
scroll to position [446, 0]
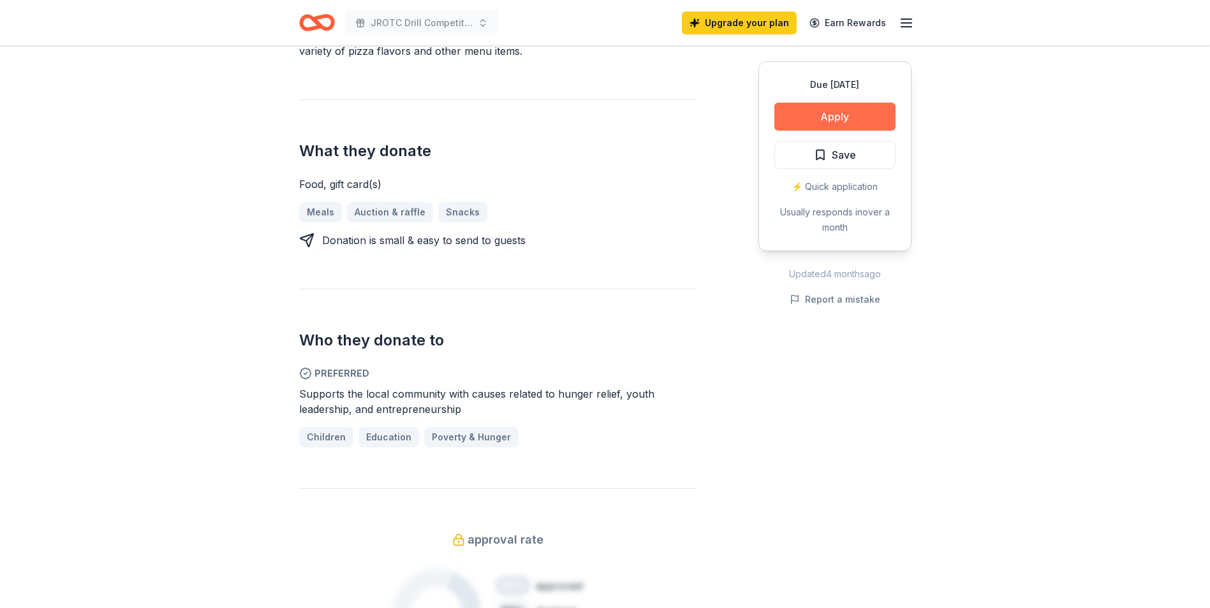
click at [803, 114] on button "Apply" at bounding box center [834, 117] width 121 height 28
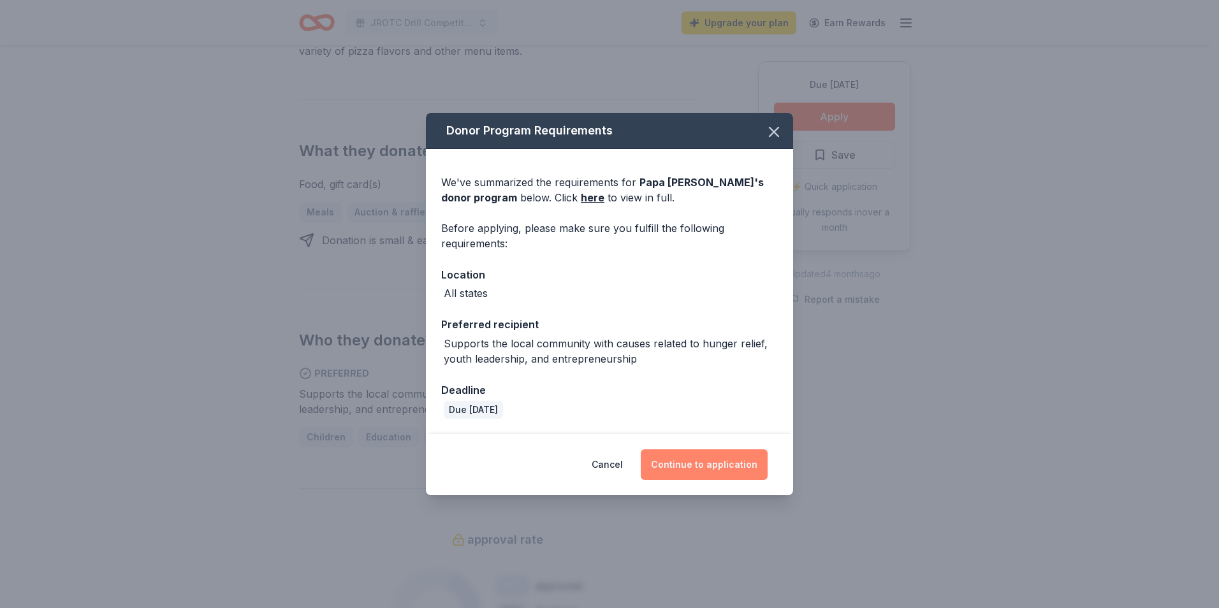
click at [679, 471] on button "Continue to application" at bounding box center [704, 465] width 127 height 31
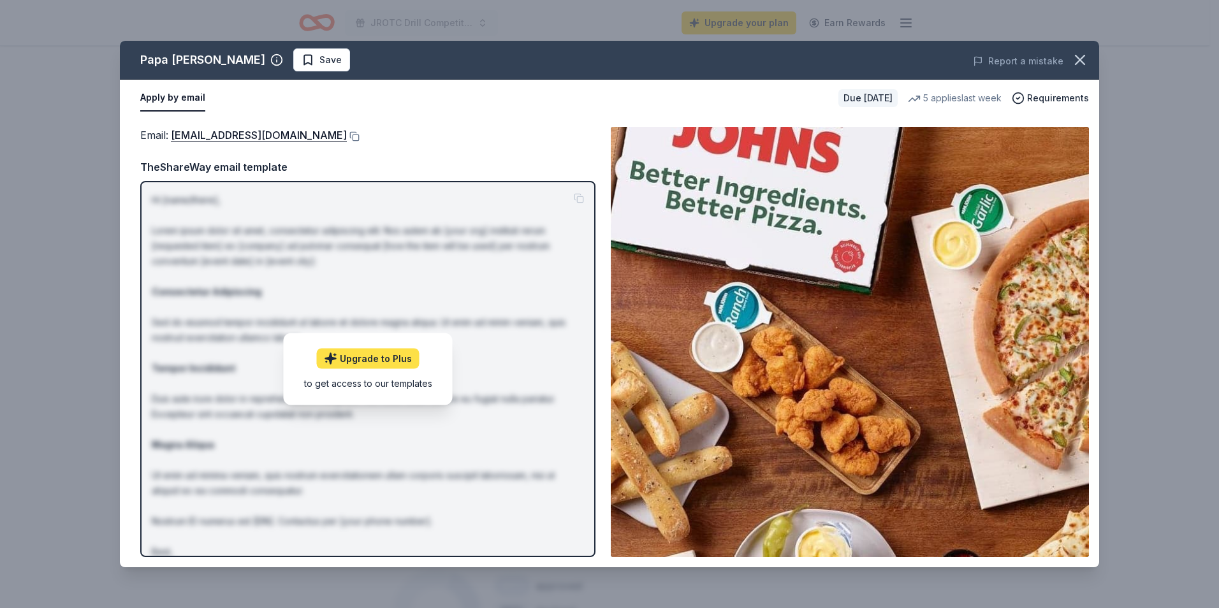
click at [371, 357] on link "Upgrade to Plus" at bounding box center [368, 358] width 103 height 20
click at [1049, 99] on span "Requirements" at bounding box center [1058, 98] width 62 height 15
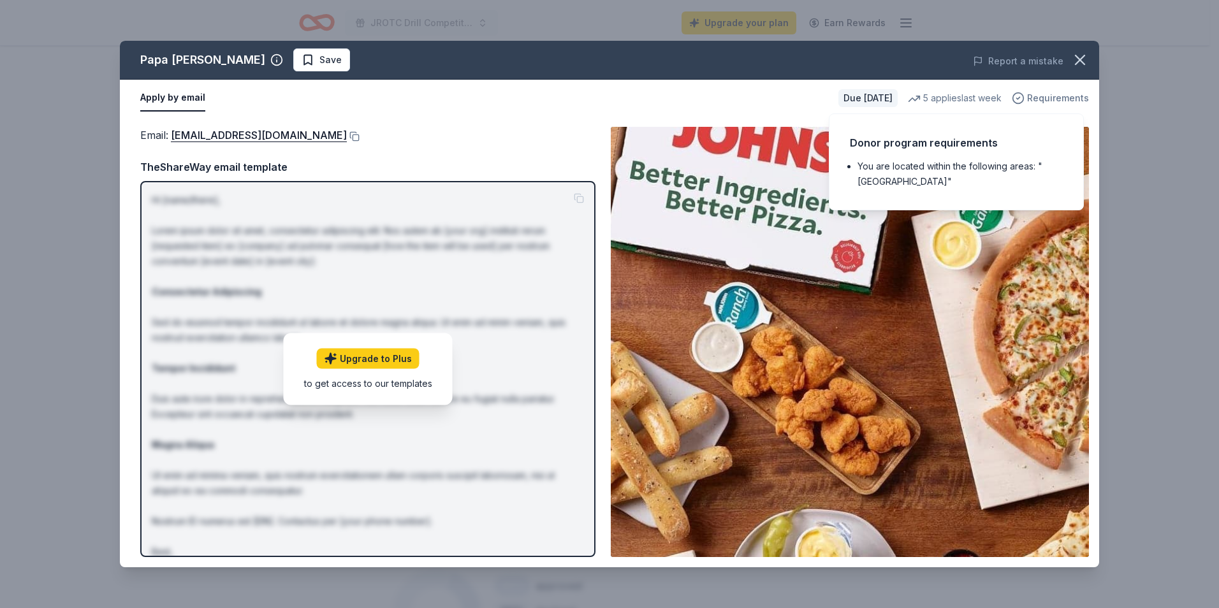
click at [1049, 99] on span "Requirements" at bounding box center [1058, 98] width 62 height 15
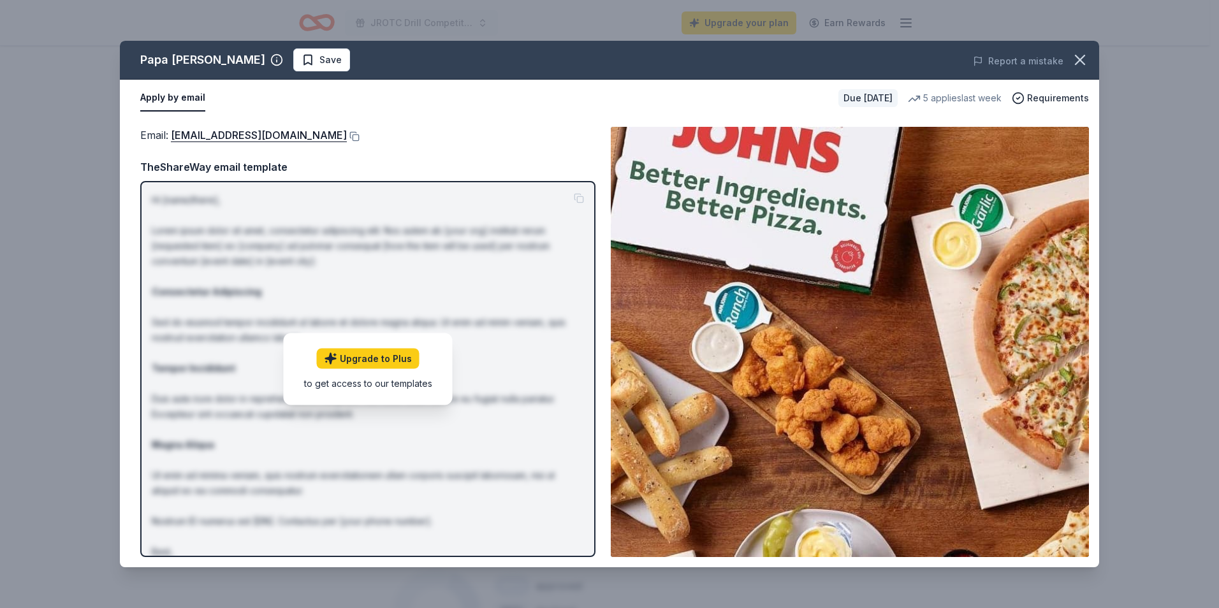
drag, startPoint x: 169, startPoint y: 145, endPoint x: 206, endPoint y: 145, distance: 37.0
click at [206, 145] on div "Email : foundation@papajohns.com TheShareWay email template Hi [name/there], Lo…" at bounding box center [367, 342] width 455 height 431
click at [347, 135] on button at bounding box center [353, 136] width 13 height 10
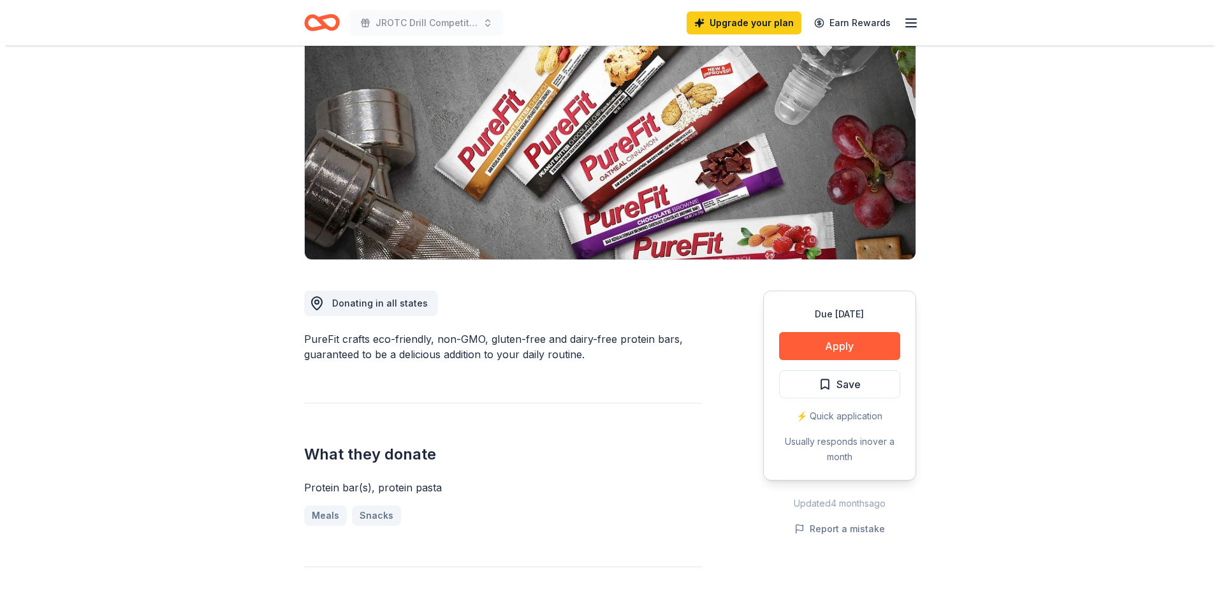
scroll to position [191, 0]
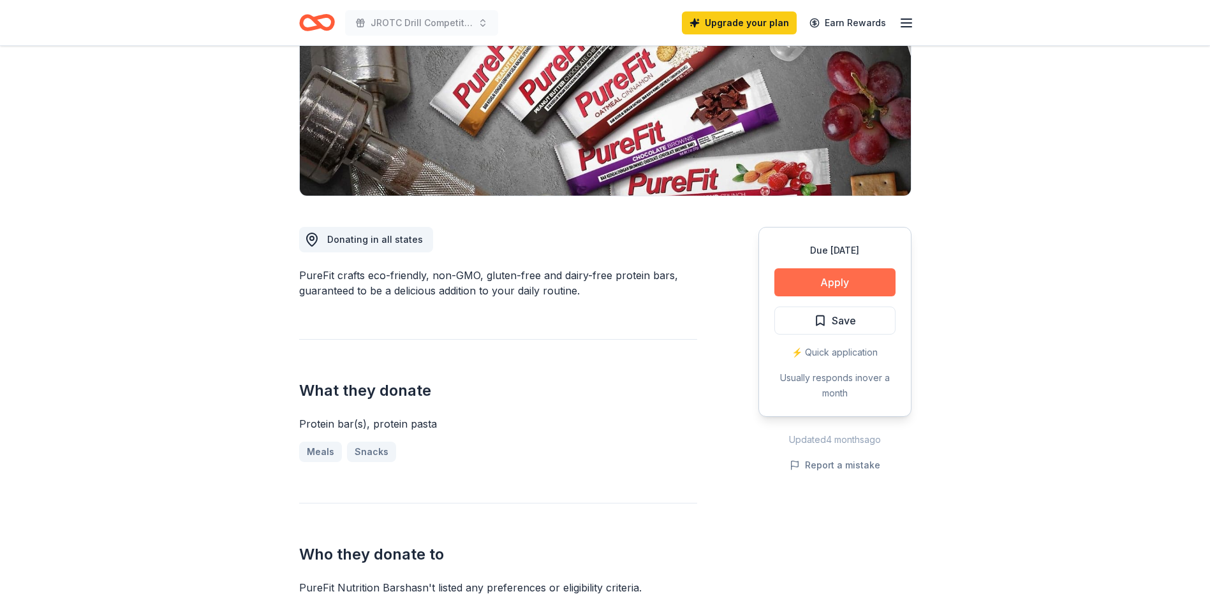
click at [795, 281] on button "Apply" at bounding box center [834, 283] width 121 height 28
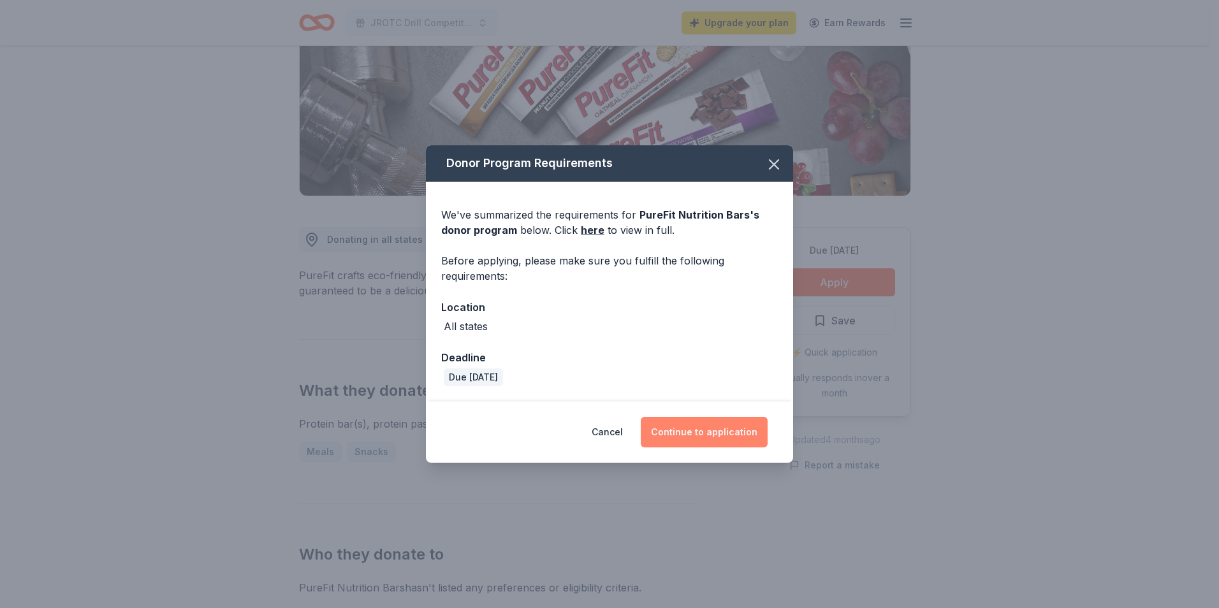
click at [693, 426] on button "Continue to application" at bounding box center [704, 432] width 127 height 31
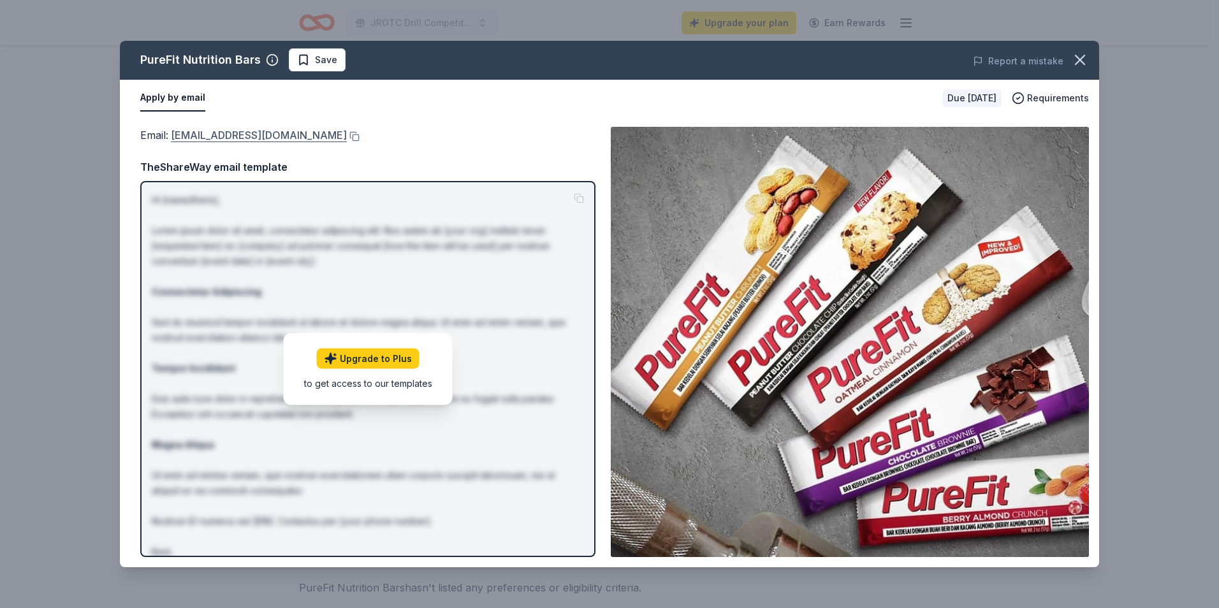
drag, startPoint x: 169, startPoint y: 144, endPoint x: 245, endPoint y: 143, distance: 75.9
click at [245, 143] on div "Email : info@purefit.com" at bounding box center [367, 135] width 455 height 17
drag, startPoint x: 261, startPoint y: 135, endPoint x: 269, endPoint y: 135, distance: 7.7
click at [347, 135] on button at bounding box center [353, 136] width 13 height 10
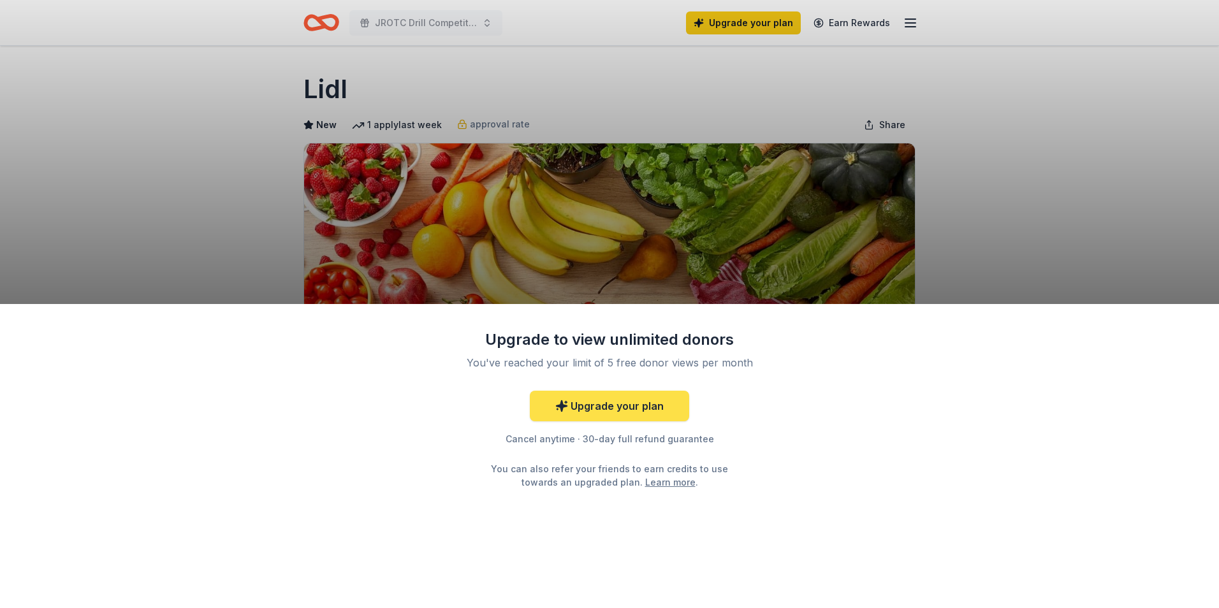
click at [609, 409] on link "Upgrade your plan" at bounding box center [609, 406] width 159 height 31
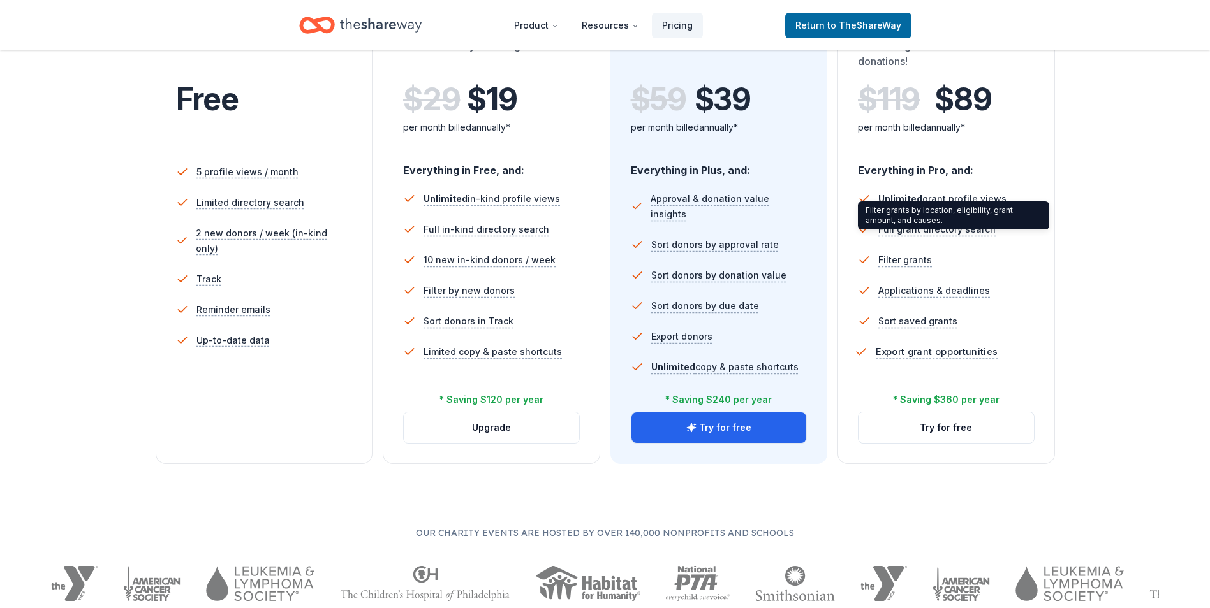
scroll to position [319, 0]
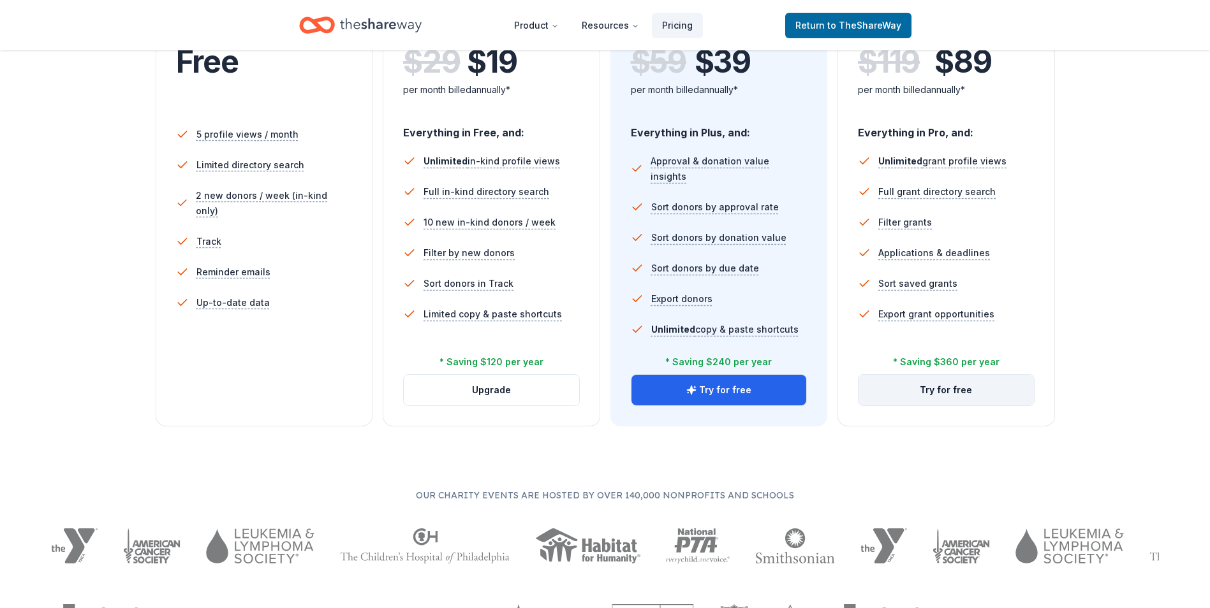
click at [931, 390] on button "Try for free" at bounding box center [945, 390] width 175 height 31
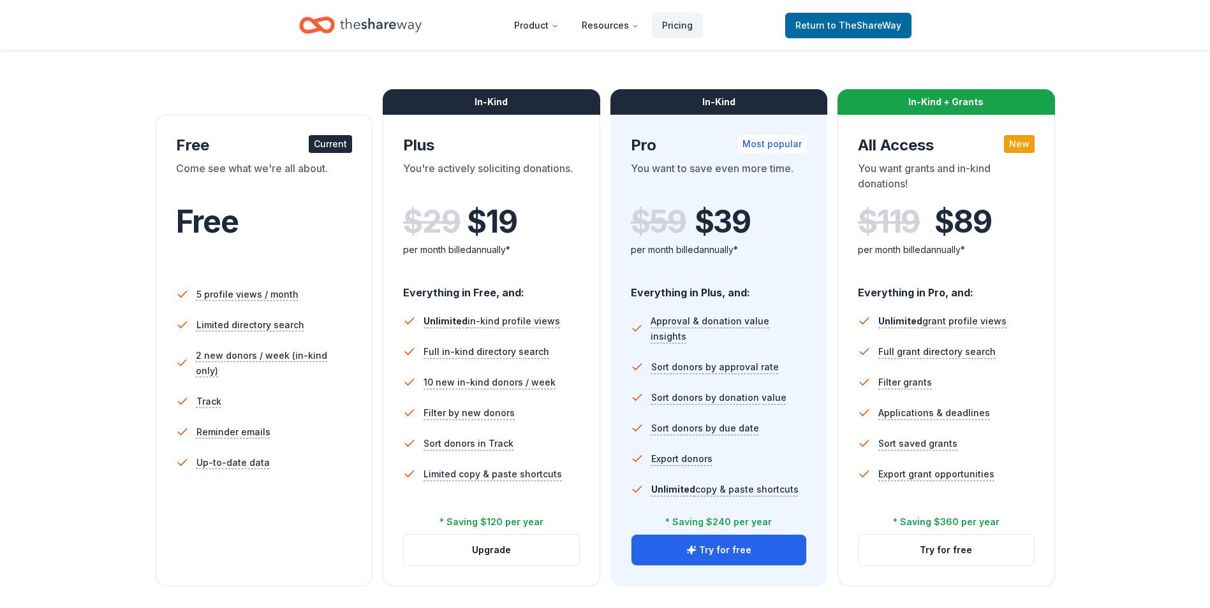
scroll to position [191, 0]
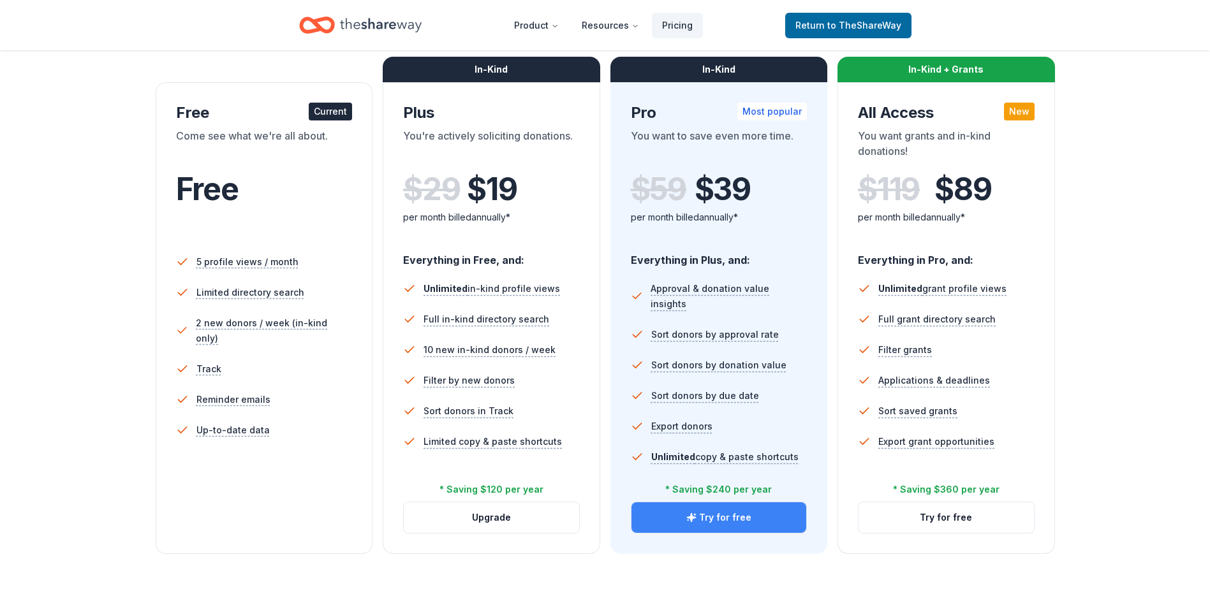
click at [679, 509] on button "Try for free" at bounding box center [718, 518] width 175 height 31
